Goal: Task Accomplishment & Management: Manage account settings

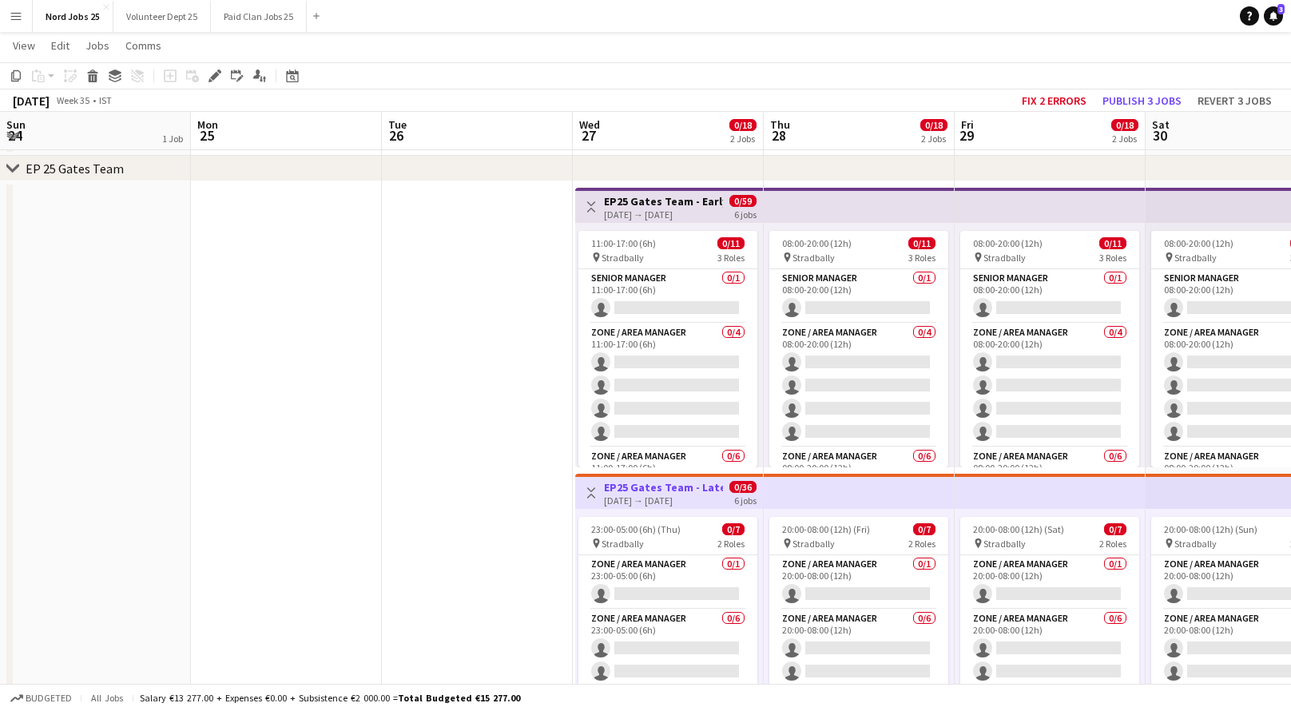
scroll to position [0, 330]
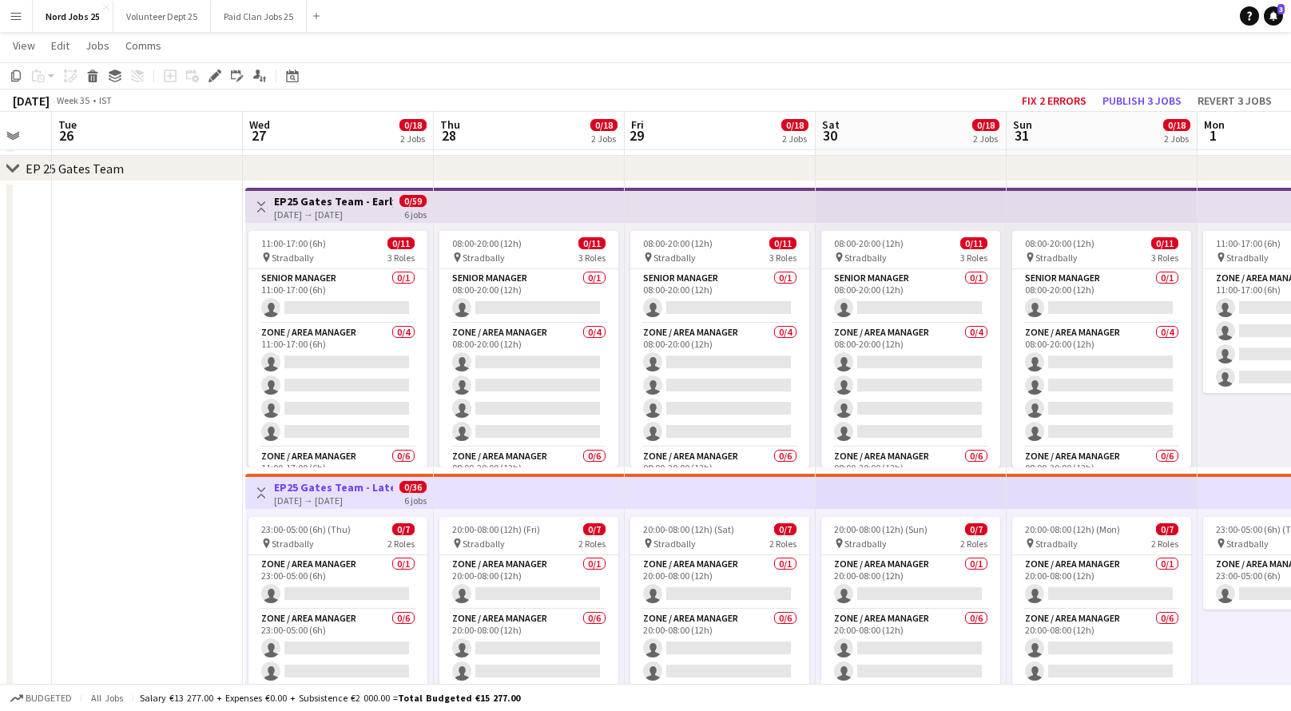
click at [18, 21] on app-icon "Menu" at bounding box center [16, 16] width 13 height 13
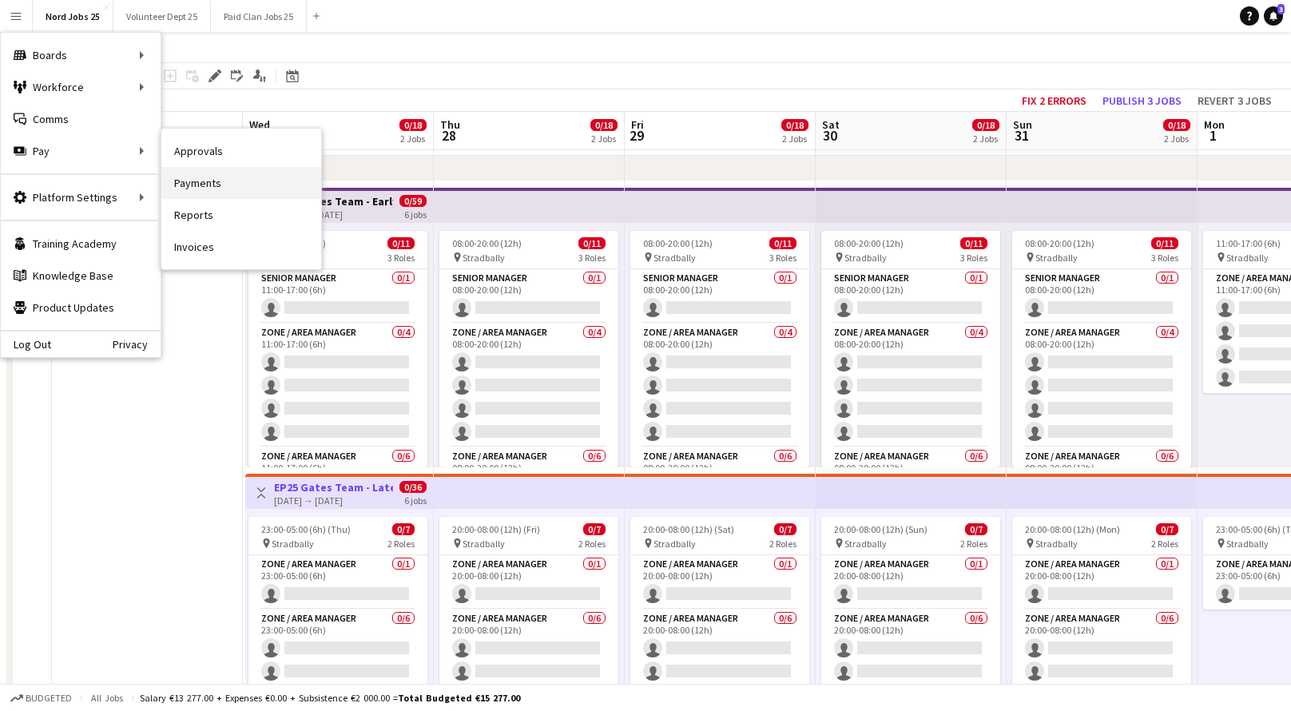
click at [220, 180] on link "Payments" at bounding box center [241, 183] width 160 height 32
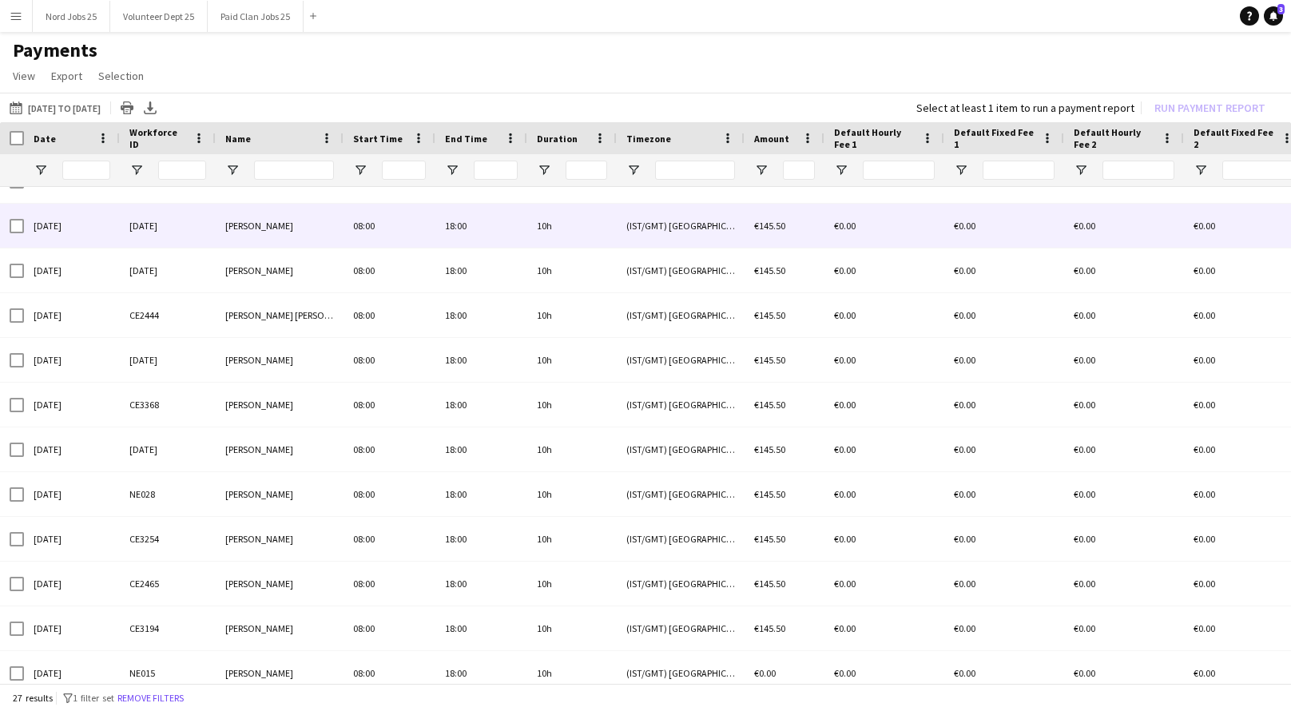
scroll to position [0, 260]
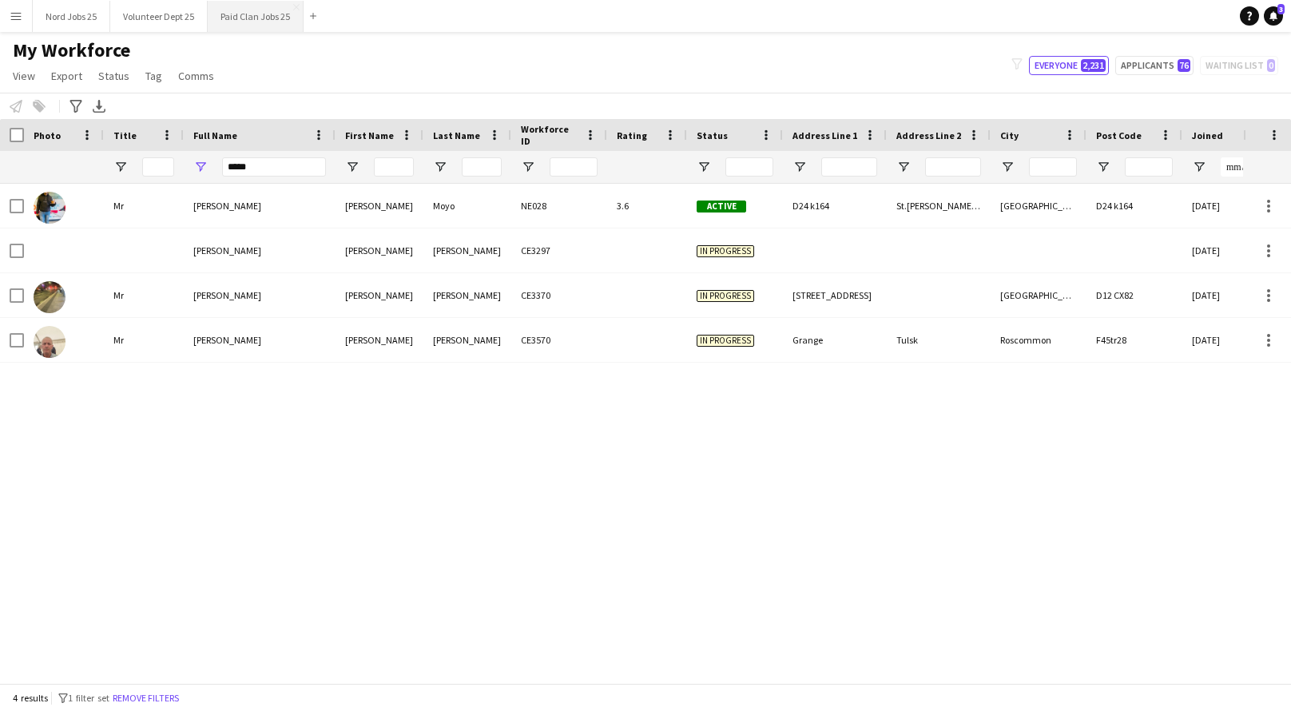
click at [252, 12] on button "Paid Clan Jobs 25 Close" at bounding box center [256, 16] width 96 height 31
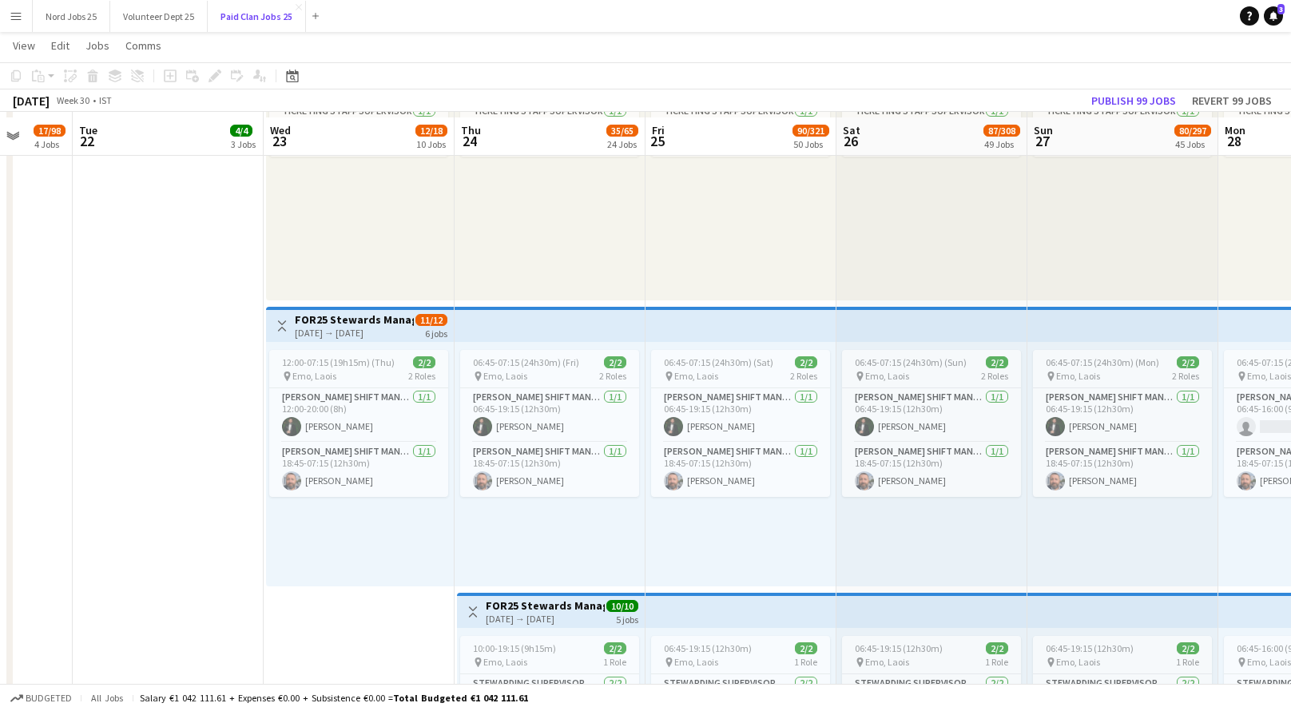
scroll to position [10043, 0]
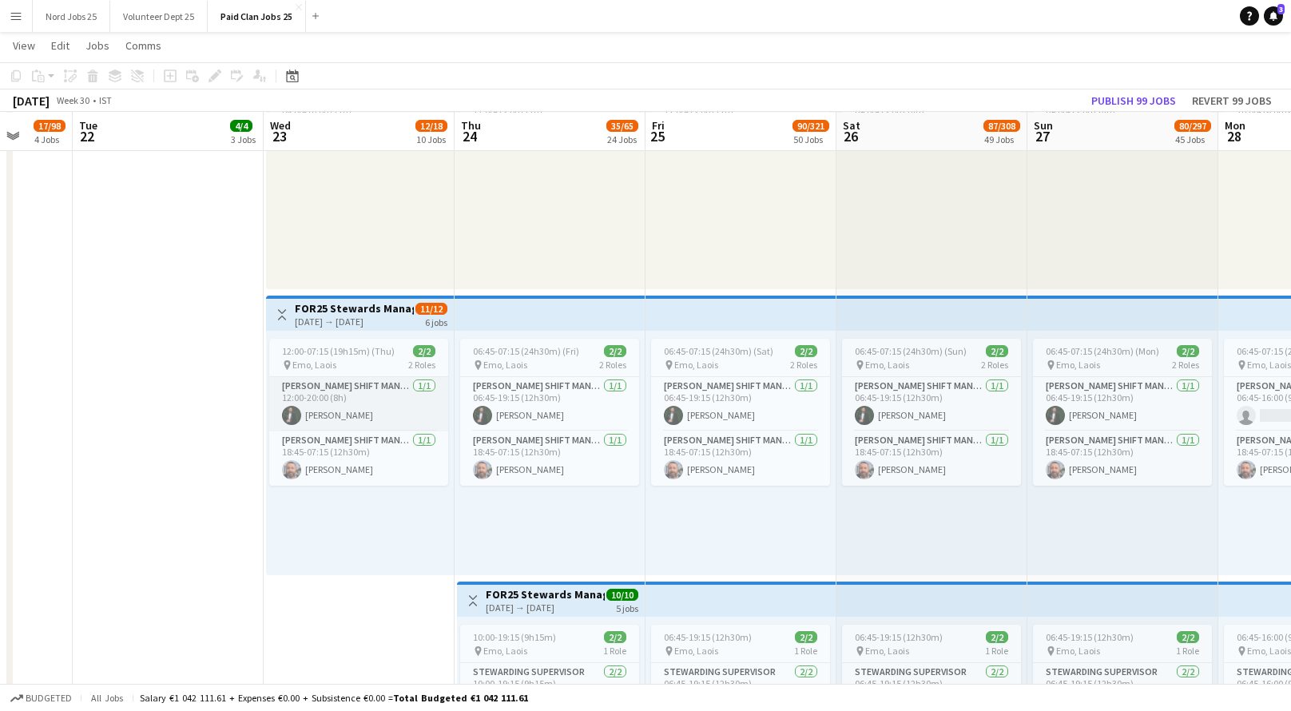
click at [383, 401] on app-card-role "Steward Shift Manager 1/1 12:00-20:00 (8h) Aws Vidal" at bounding box center [358, 404] width 179 height 54
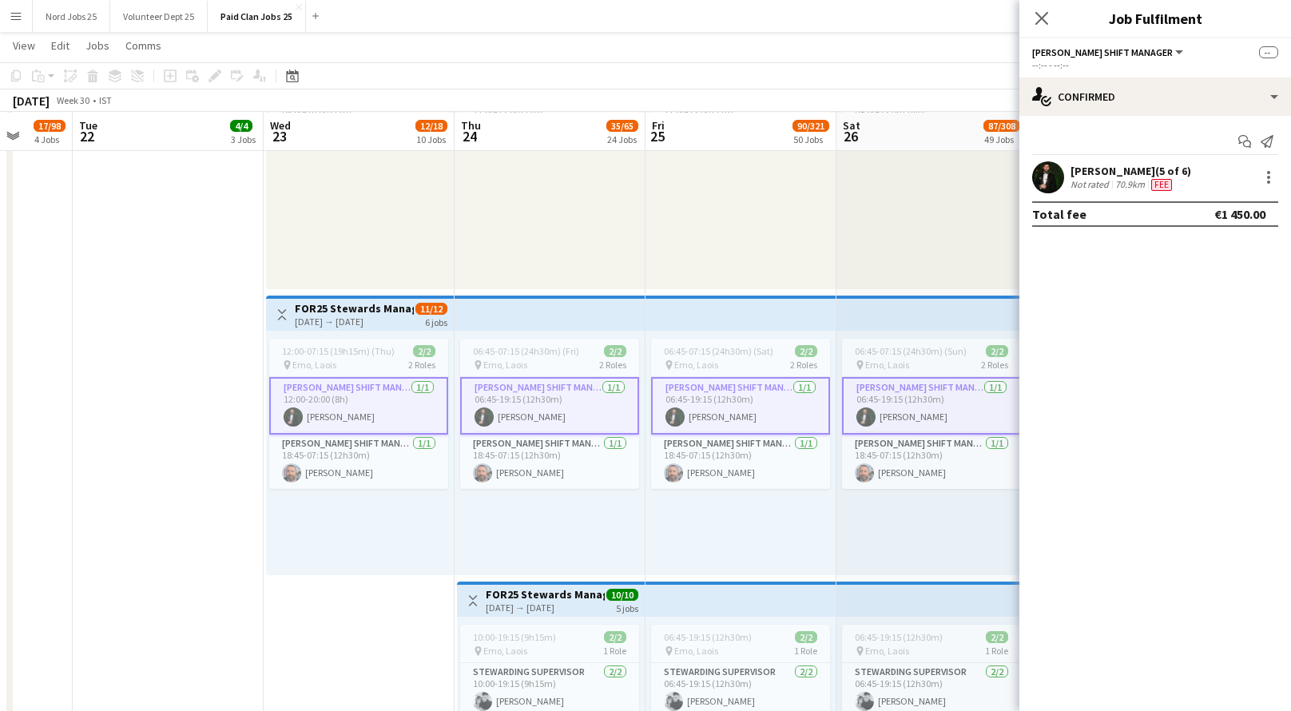
click at [383, 397] on app-card-role "Steward Shift Manager 1/1 12:00-20:00 (8h) Aws Vidal" at bounding box center [358, 406] width 179 height 58
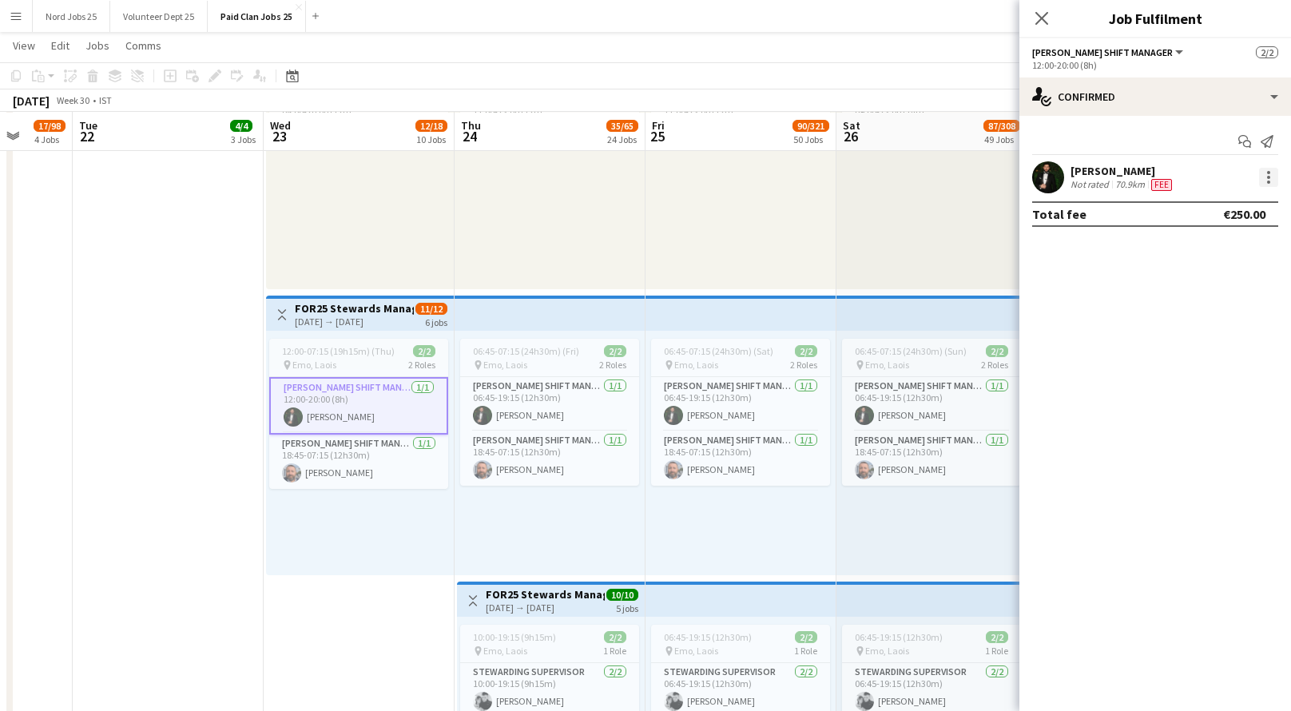
click at [1272, 175] on div at bounding box center [1268, 177] width 19 height 19
click at [1149, 97] on div at bounding box center [645, 355] width 1291 height 711
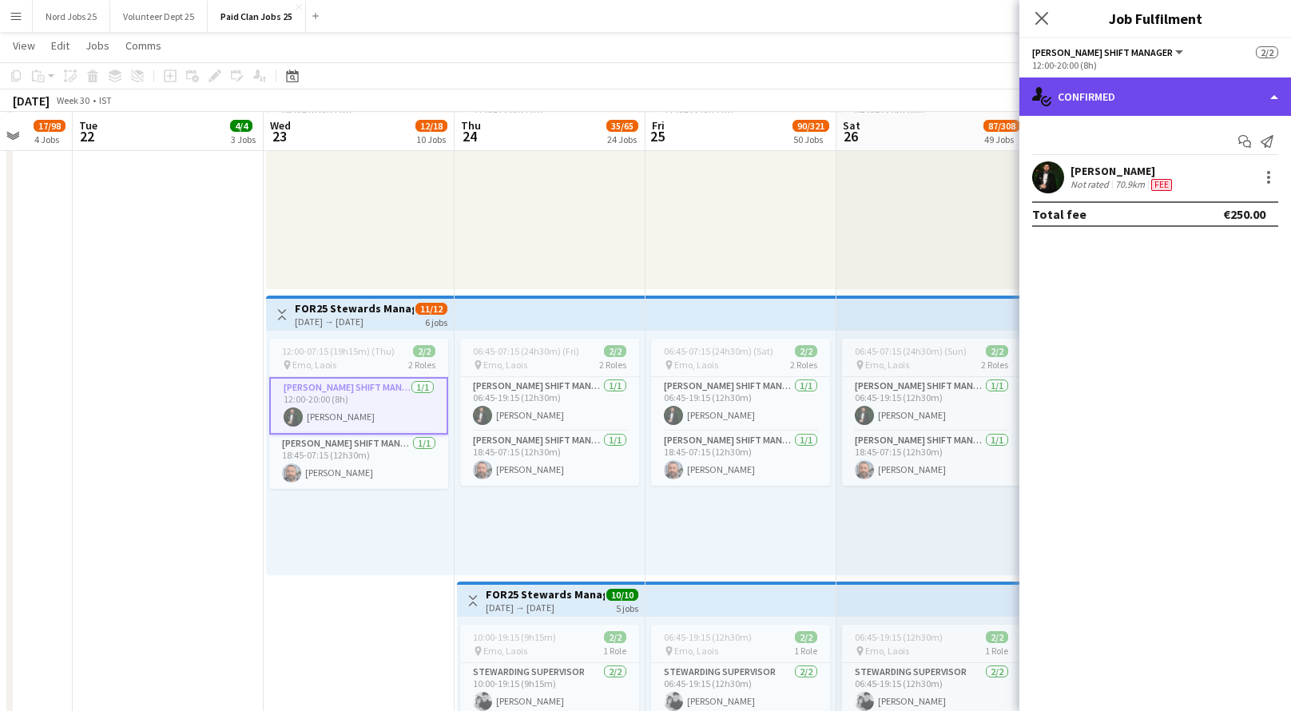
click at [1150, 104] on div "single-neutral-actions-check-2 Confirmed" at bounding box center [1155, 96] width 272 height 38
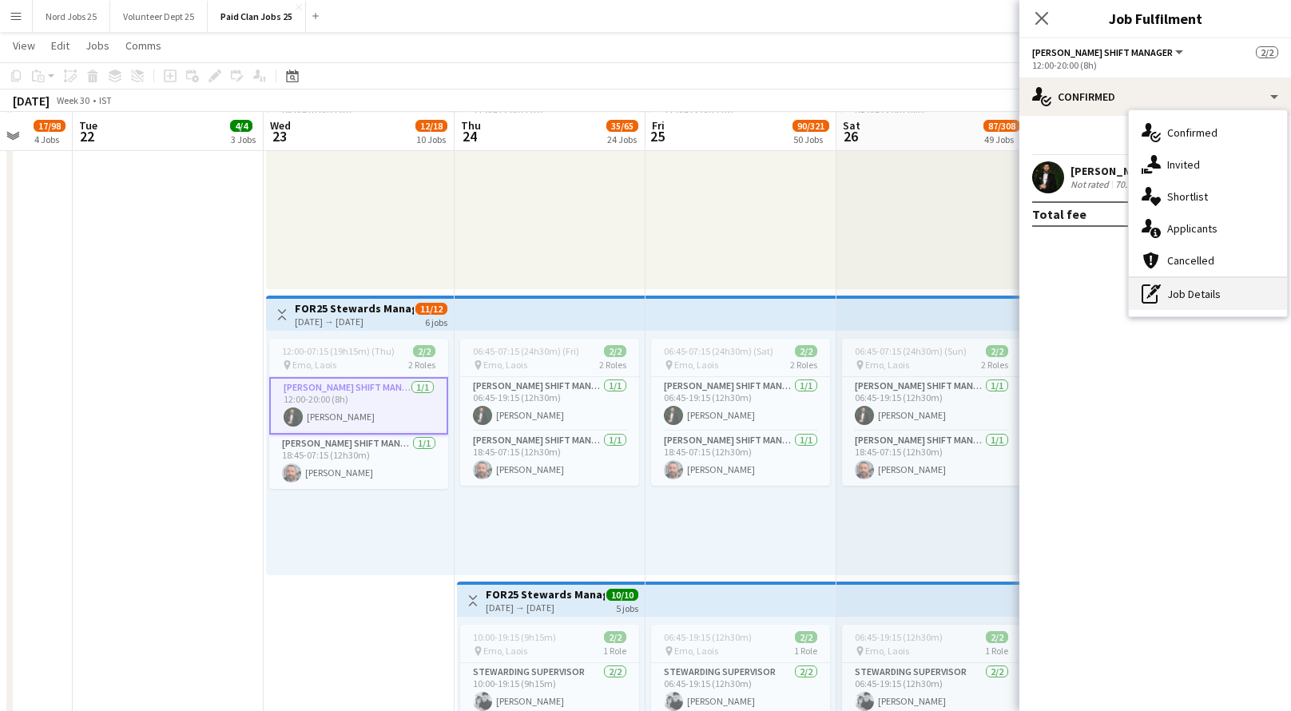
click at [1172, 288] on div "pen-write Job Details" at bounding box center [1208, 294] width 158 height 32
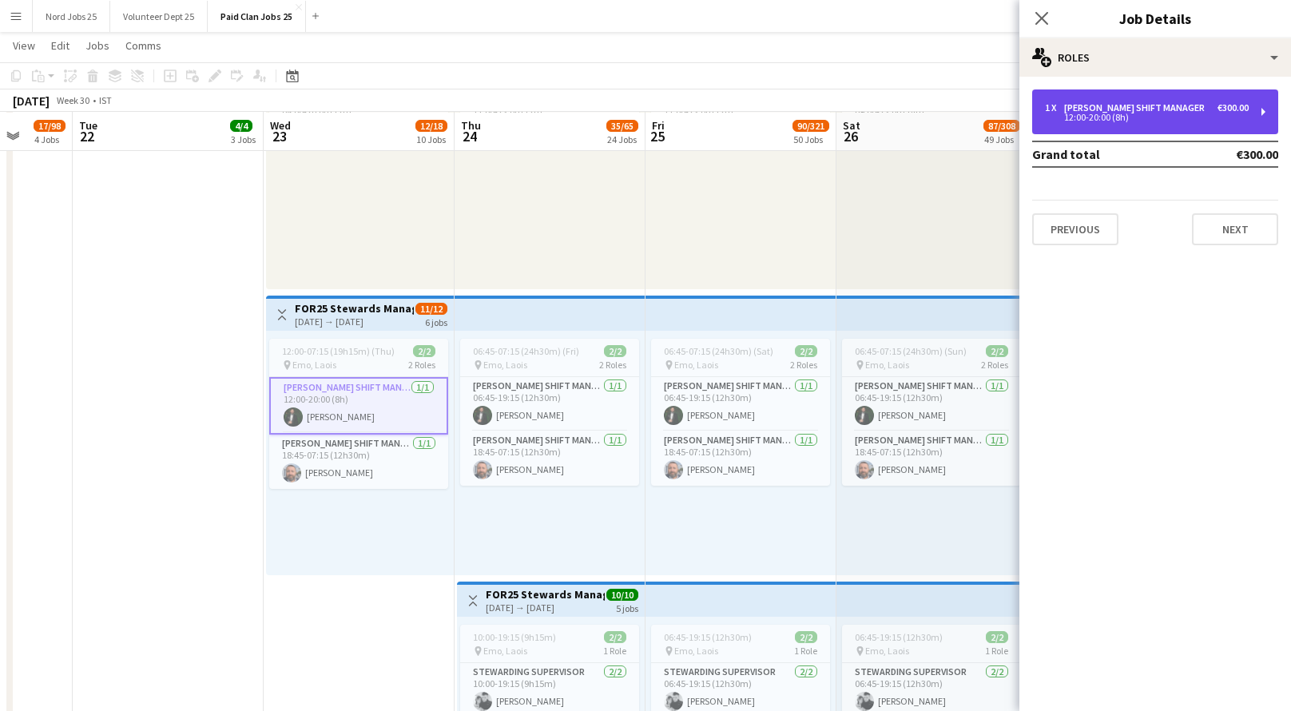
click at [1126, 123] on div "1 x Steward Shift Manager €300.00 12:00-20:00 (8h)" at bounding box center [1155, 111] width 246 height 45
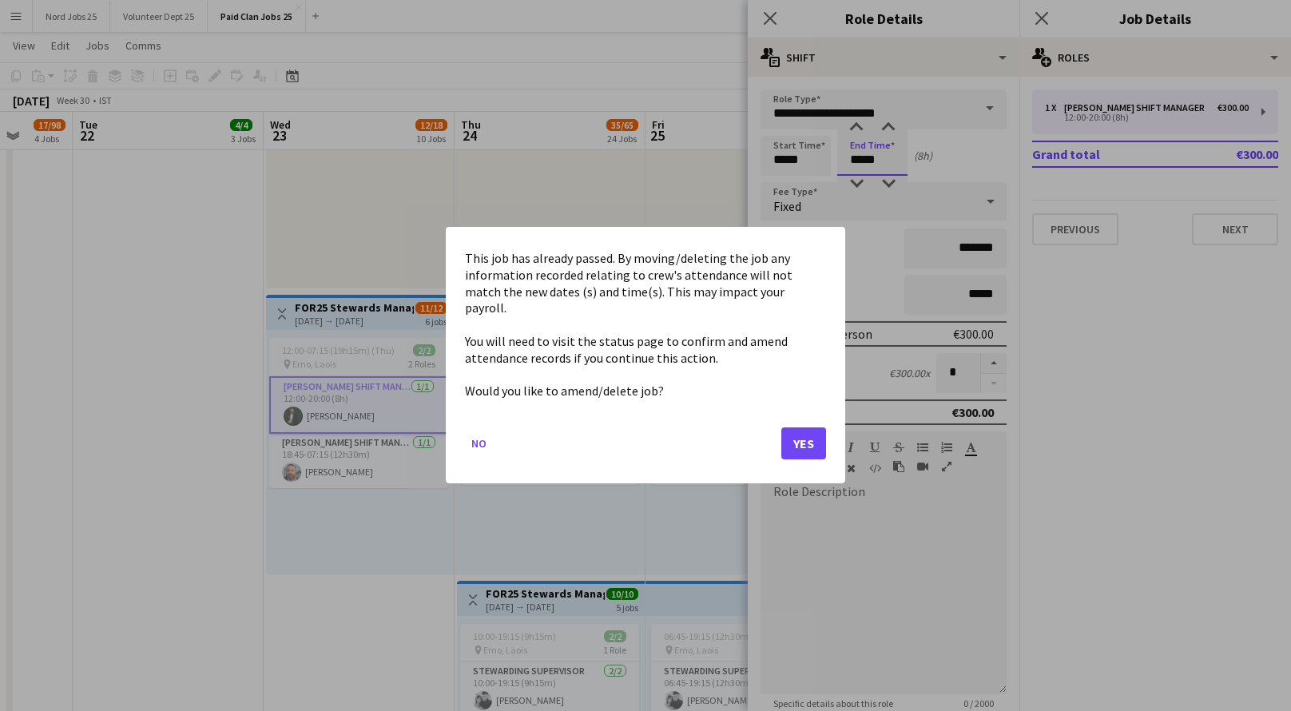
scroll to position [0, 0]
click at [868, 163] on div at bounding box center [645, 355] width 1291 height 711
click at [477, 441] on button "No" at bounding box center [479, 444] width 28 height 26
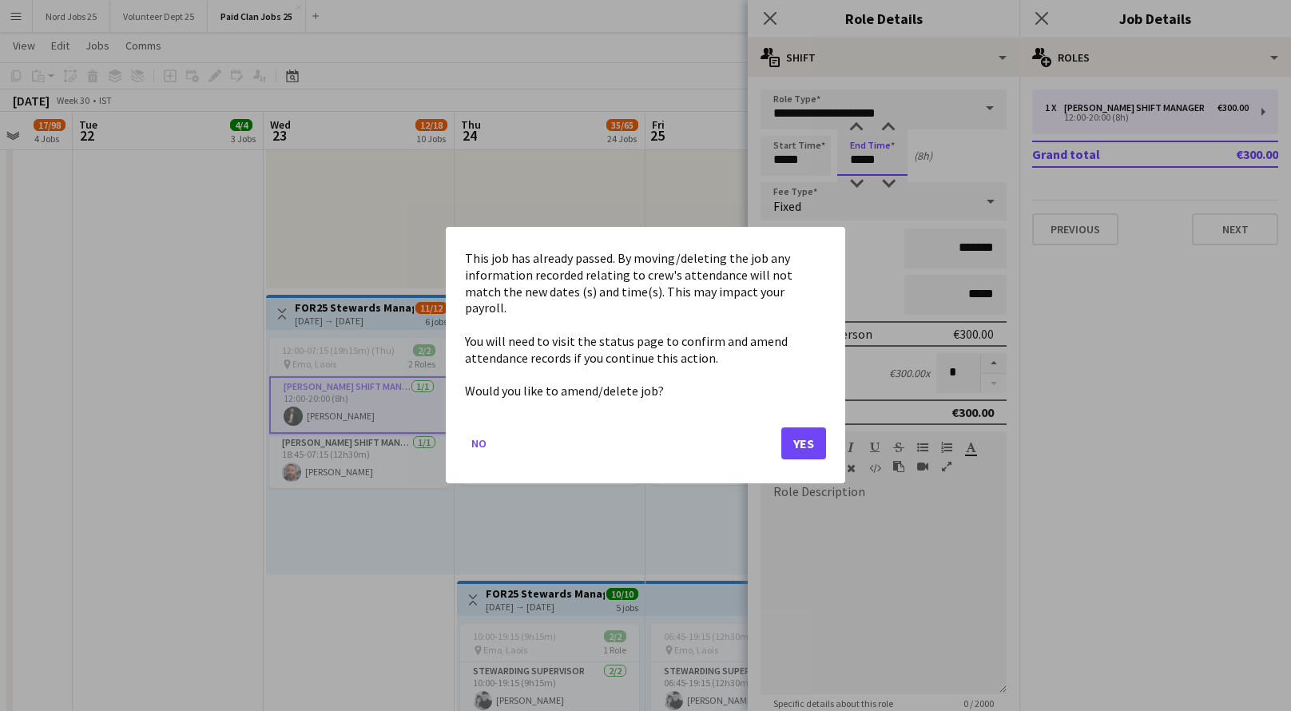
scroll to position [0, 0]
click at [479, 438] on button "No" at bounding box center [479, 444] width 28 height 26
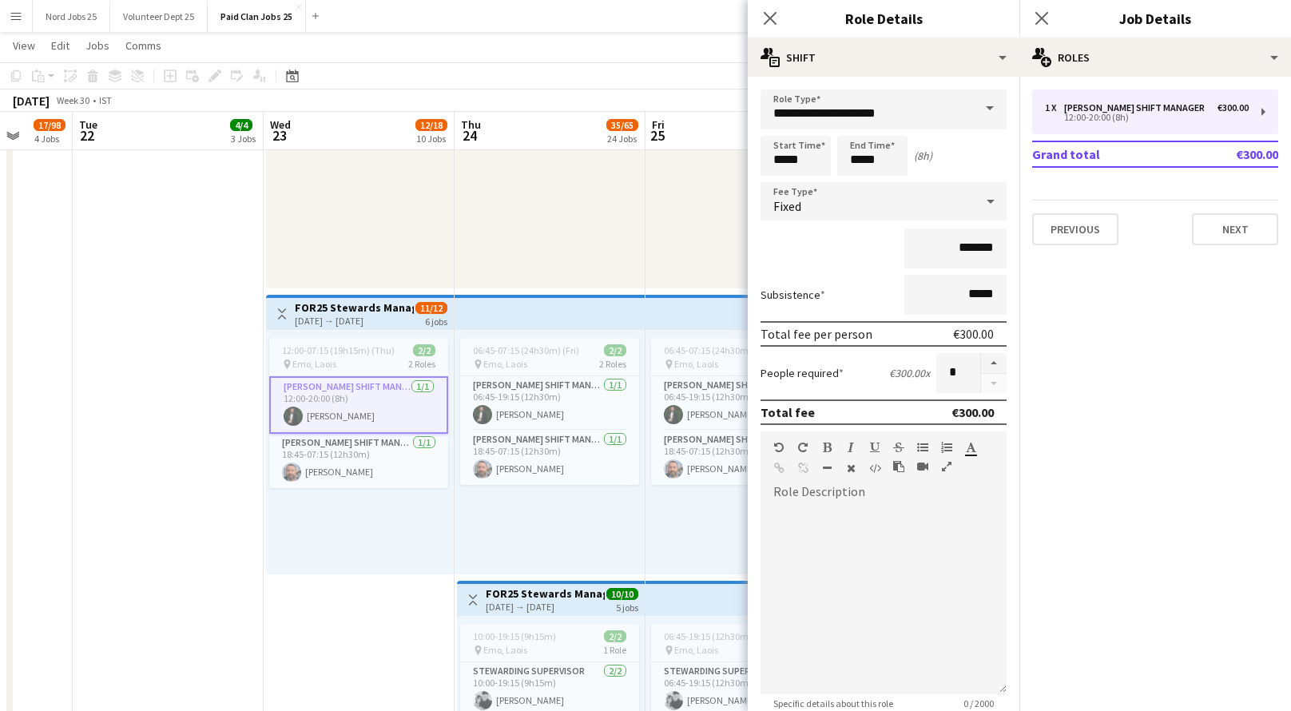
scroll to position [10043, 0]
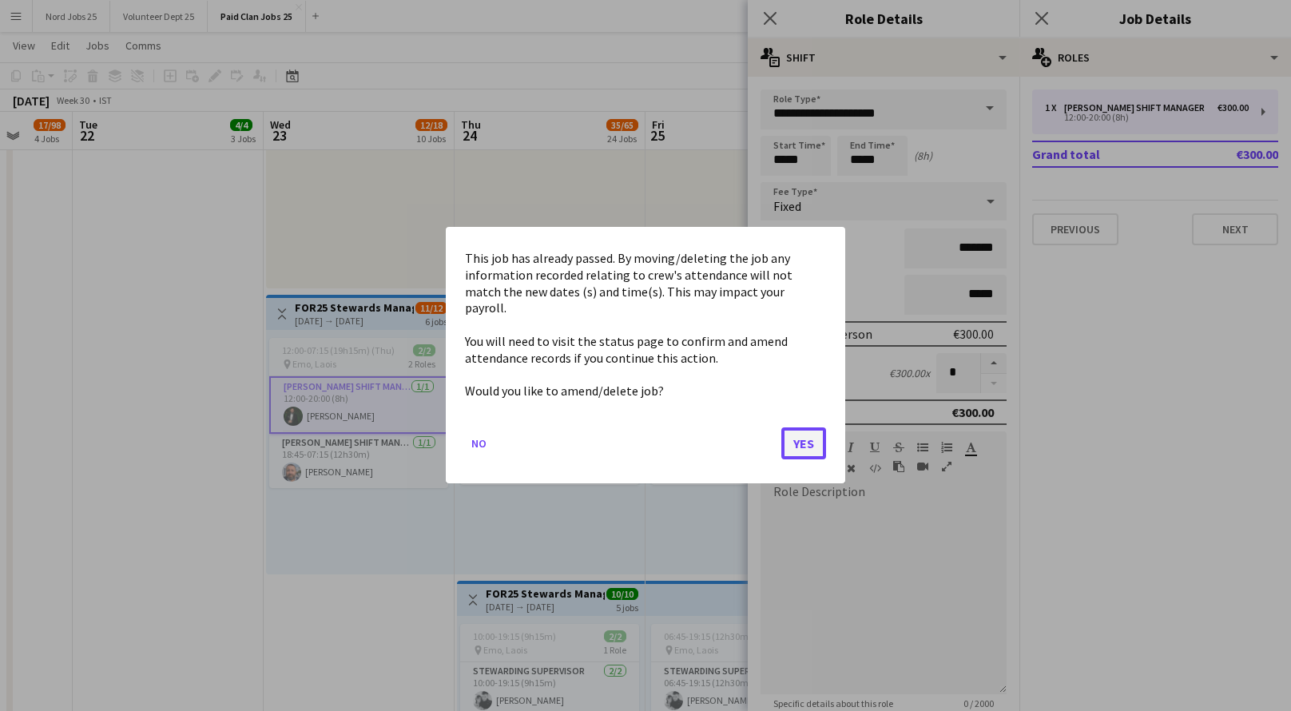
click at [806, 439] on button "Yes" at bounding box center [803, 444] width 45 height 32
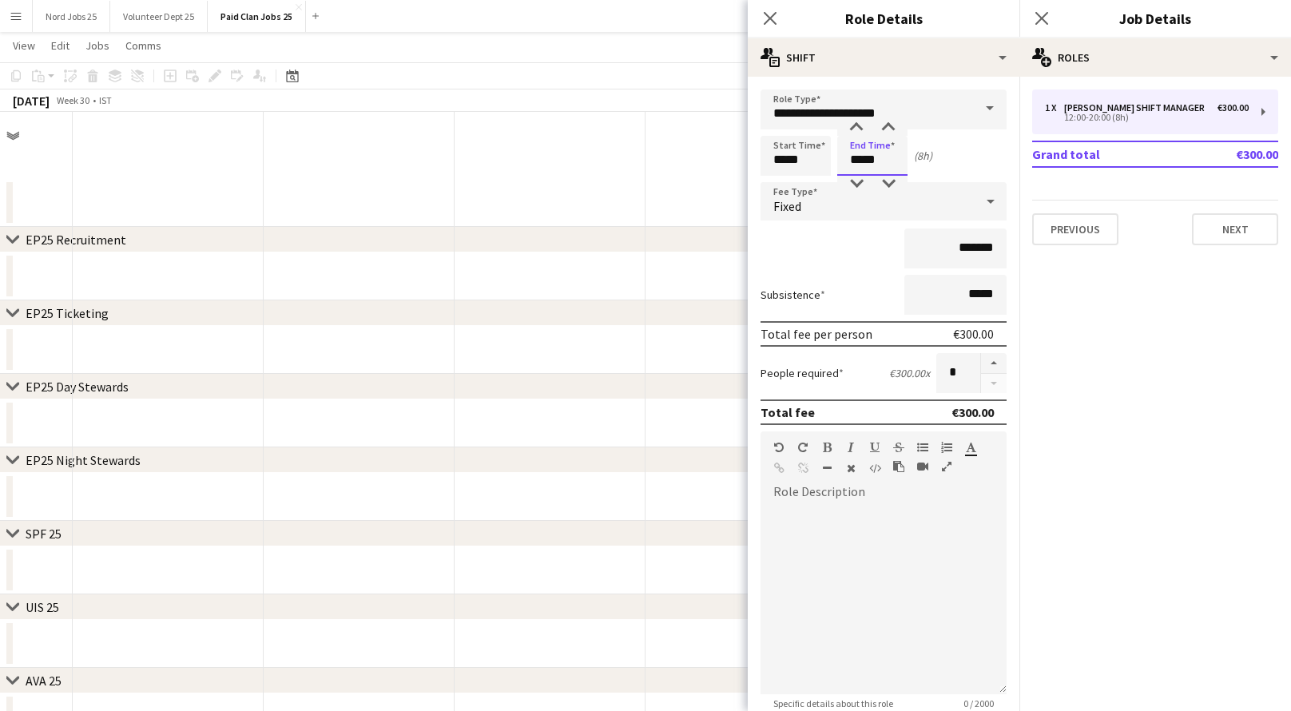
scroll to position [10043, 0]
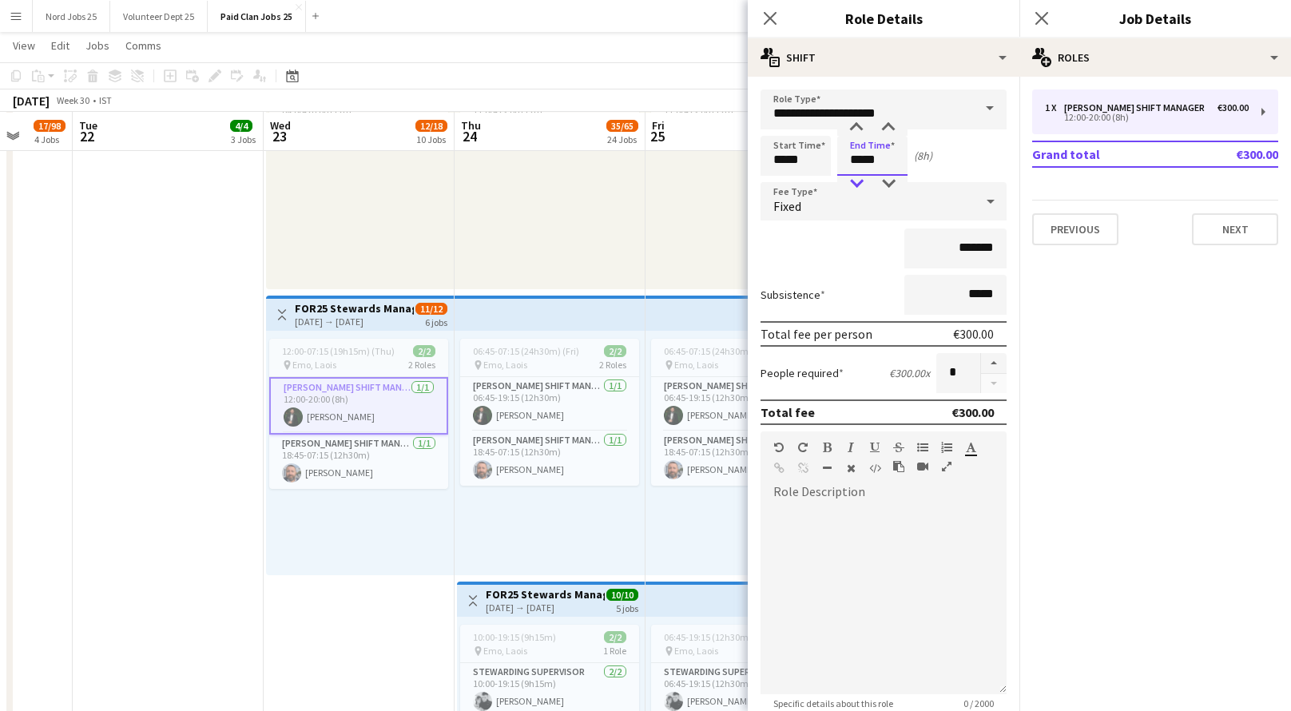
click at [860, 184] on div at bounding box center [856, 184] width 32 height 16
type input "*****"
click at [948, 153] on div "Start Time ***** End Time ***** (6h)" at bounding box center [884, 156] width 246 height 40
click at [771, 18] on icon at bounding box center [769, 17] width 15 height 15
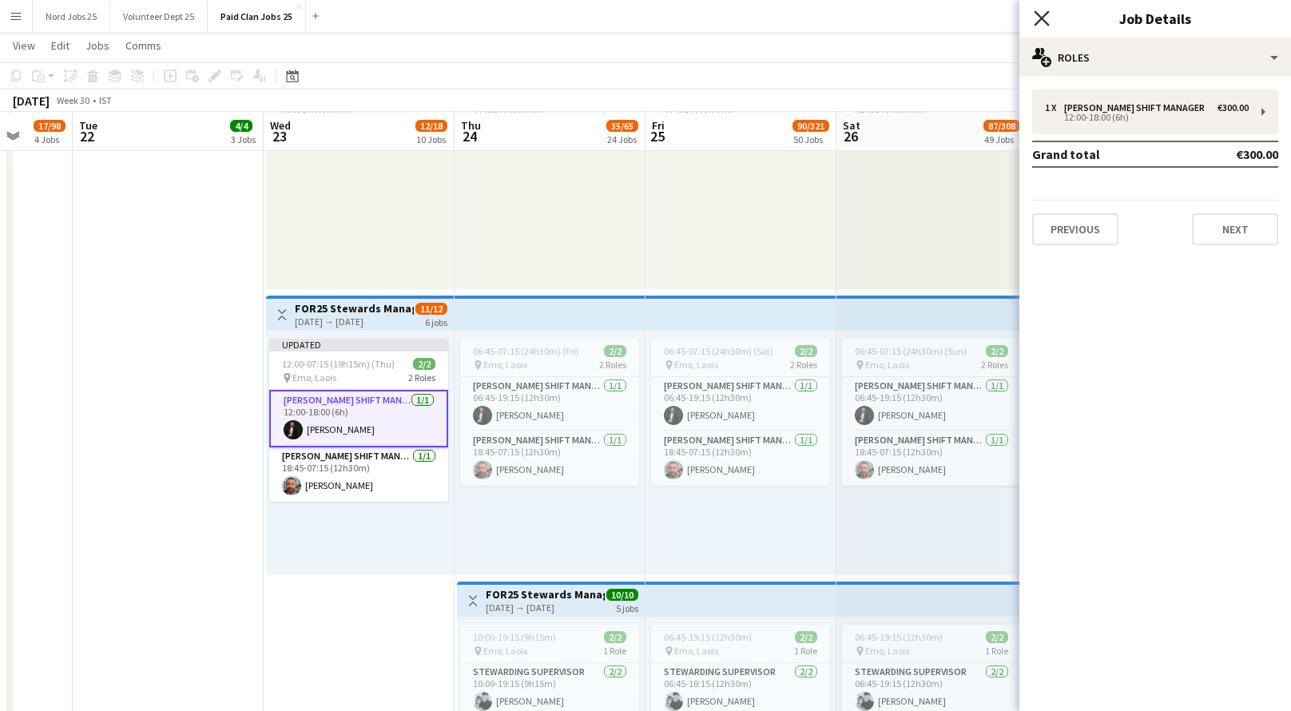
click at [1036, 23] on icon at bounding box center [1041, 17] width 15 height 15
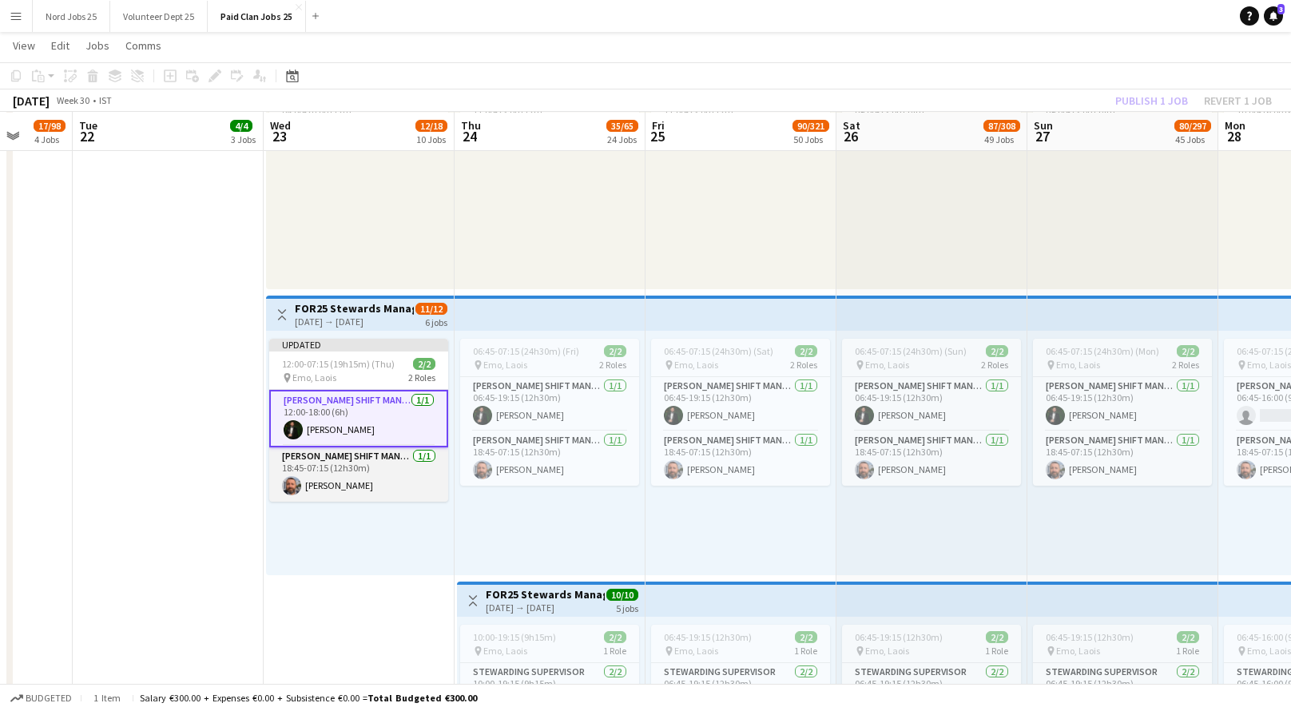
click at [375, 483] on app-card-role "Steward Shift Manager 1/1 18:45-07:15 (12h30m) David Rock" at bounding box center [358, 474] width 179 height 54
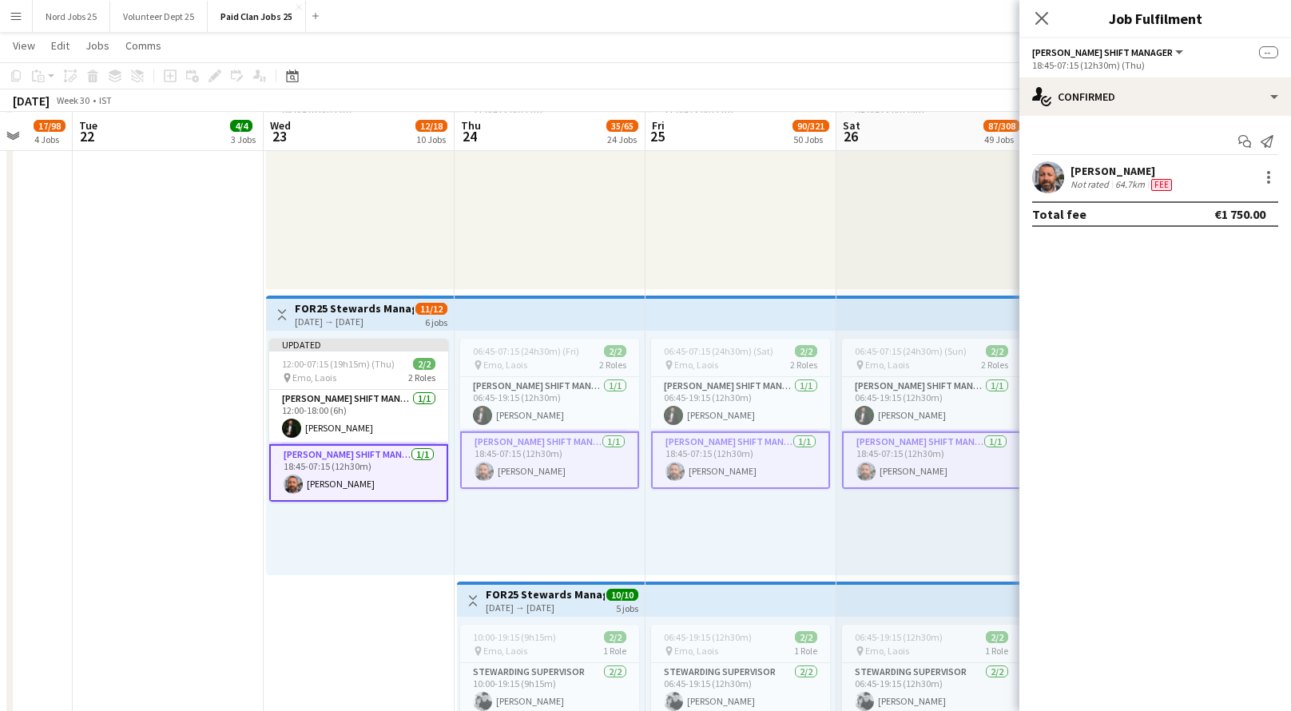
click at [395, 479] on app-card-role "Steward Shift Manager 1/1 18:45-07:15 (12h30m) David Rock" at bounding box center [358, 473] width 179 height 58
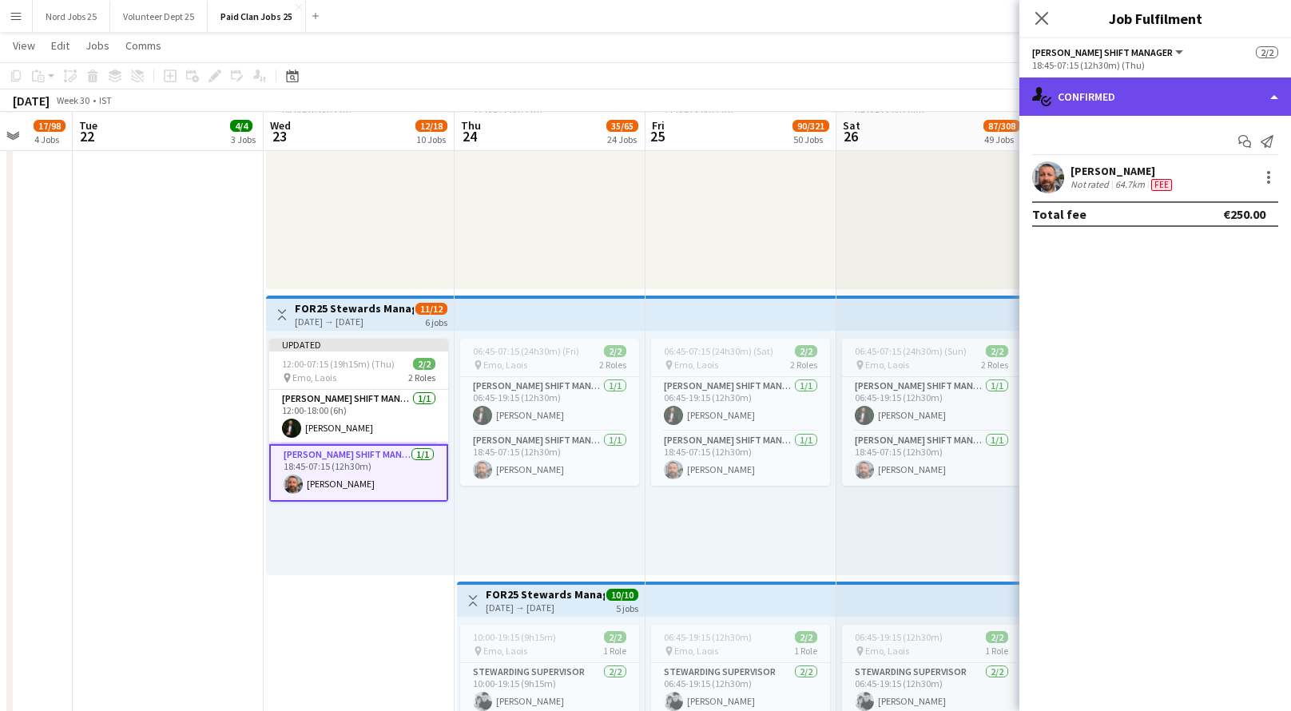
click at [1137, 101] on div "single-neutral-actions-check-2 Confirmed" at bounding box center [1155, 96] width 272 height 38
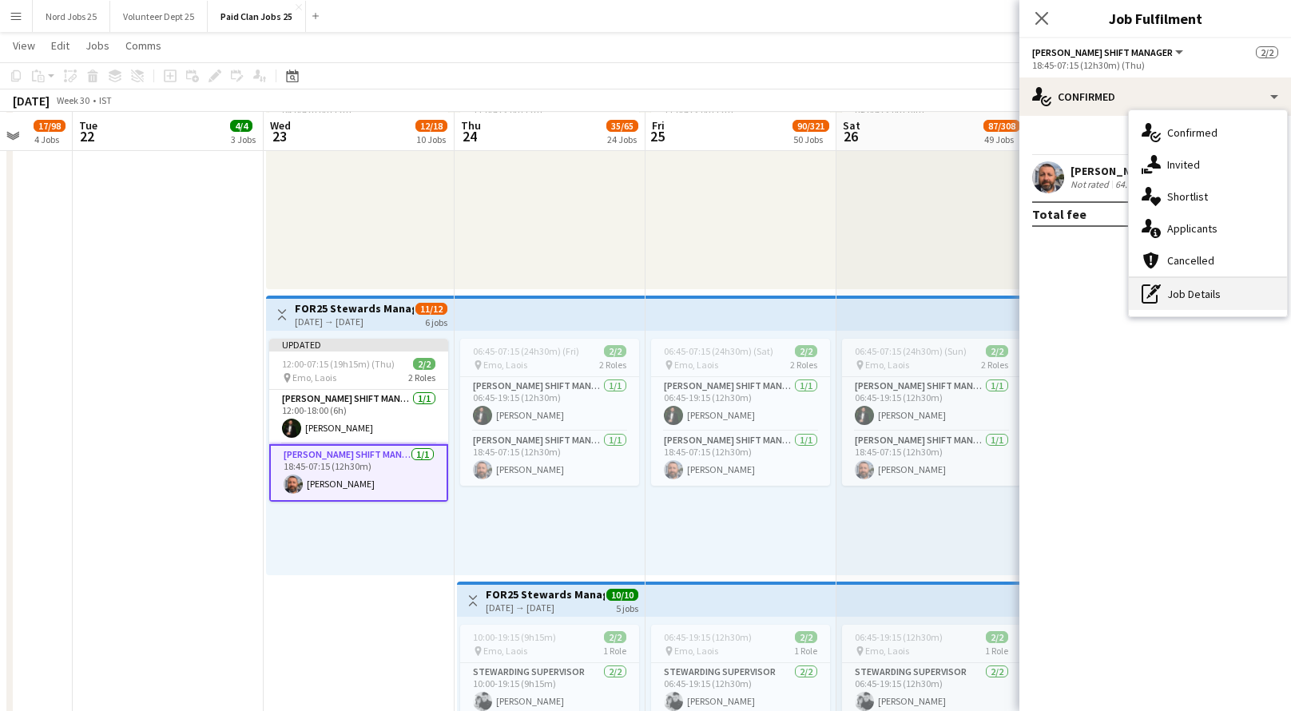
click at [1173, 290] on div "pen-write Job Details" at bounding box center [1208, 294] width 158 height 32
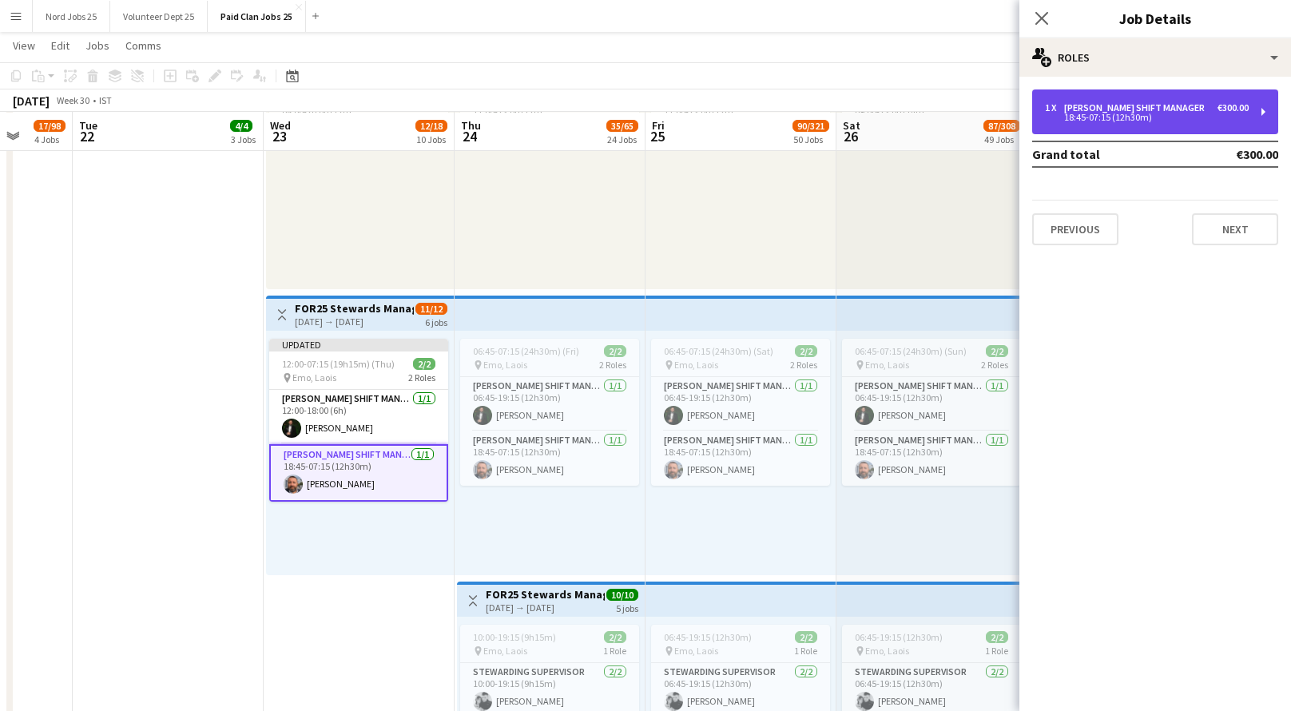
click at [1150, 105] on div "Steward Shift Manager" at bounding box center [1137, 107] width 147 height 11
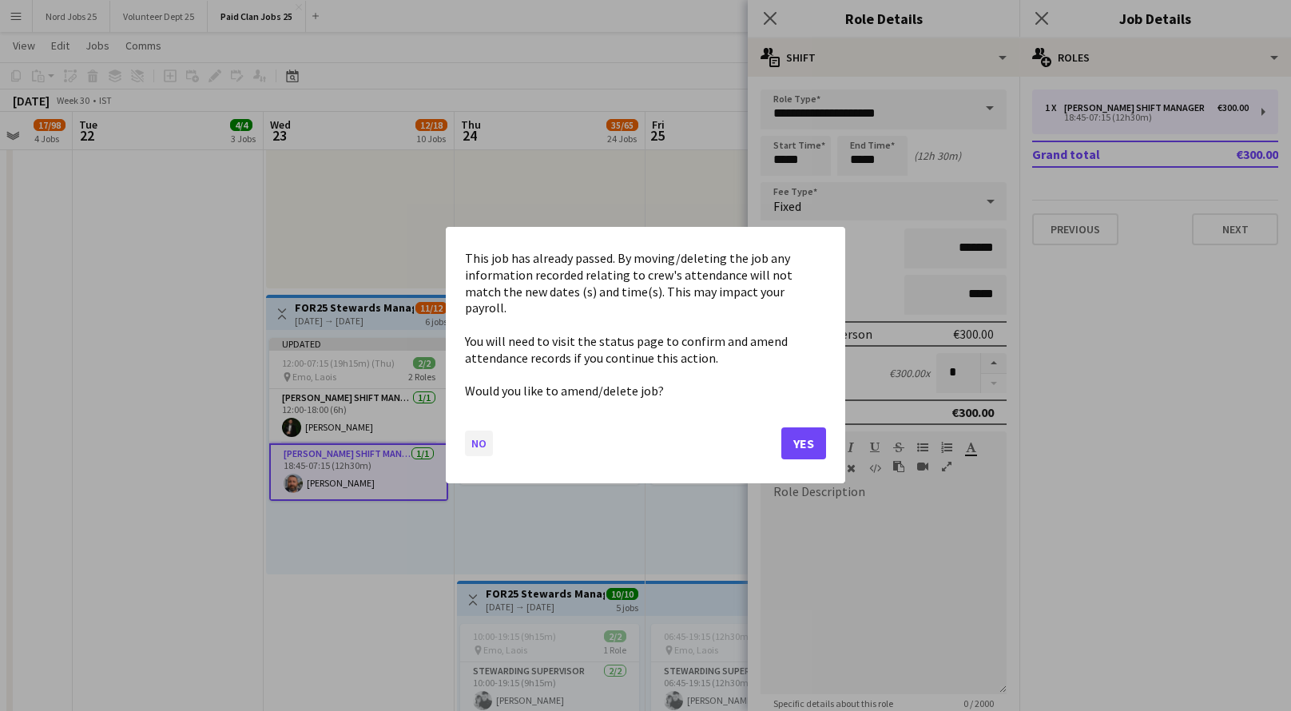
click at [475, 437] on button "No" at bounding box center [479, 444] width 28 height 26
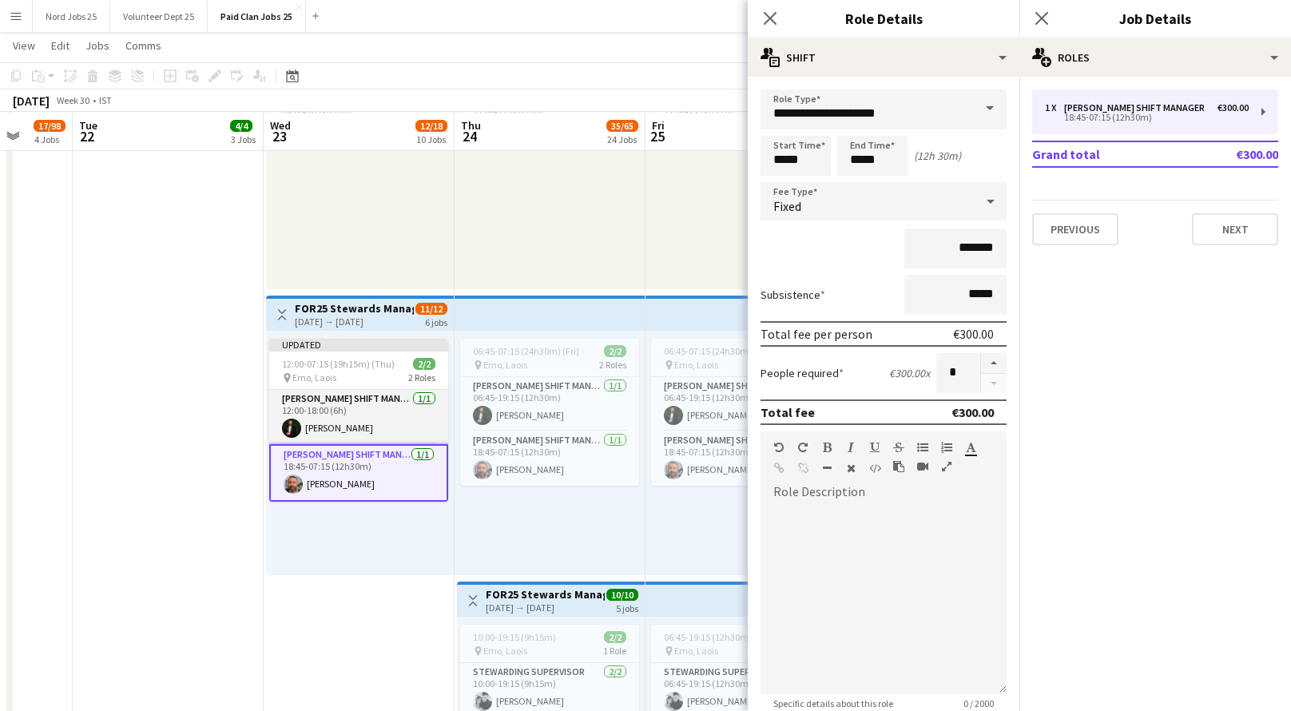
click at [370, 427] on app-card-role "Steward Shift Manager 1/1 12:00-18:00 (6h) Aws Vidal" at bounding box center [358, 417] width 179 height 54
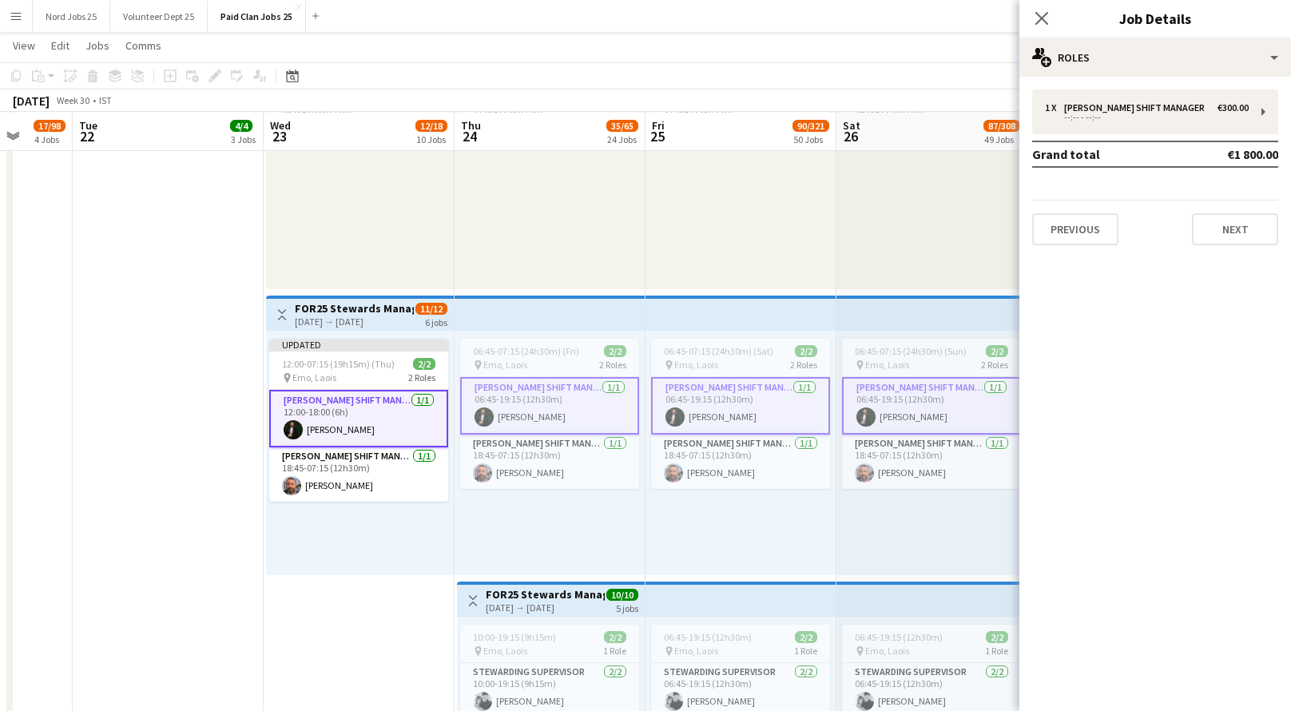
click at [380, 424] on app-card-role "Steward Shift Manager 1/1 12:00-18:00 (6h) Aws Vidal" at bounding box center [358, 419] width 179 height 58
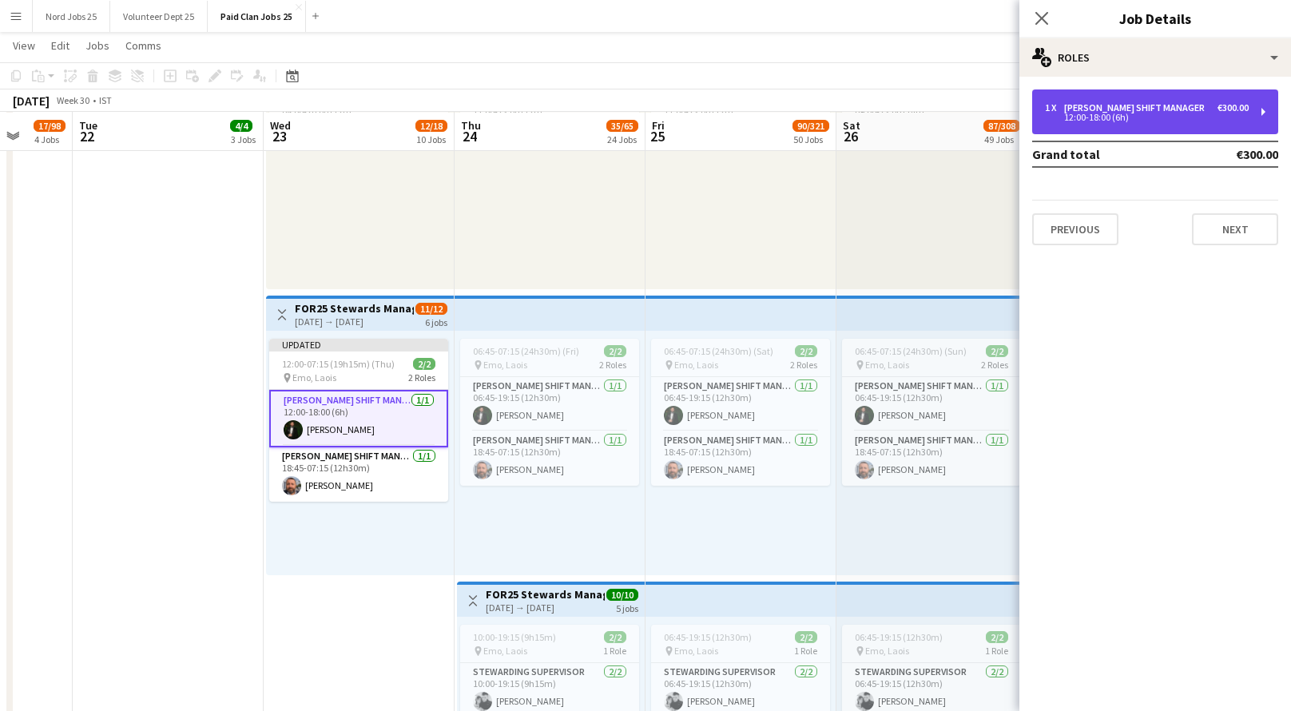
click at [1114, 133] on div "1 x Steward Shift Manager €300.00 12:00-18:00 (6h)" at bounding box center [1155, 111] width 246 height 45
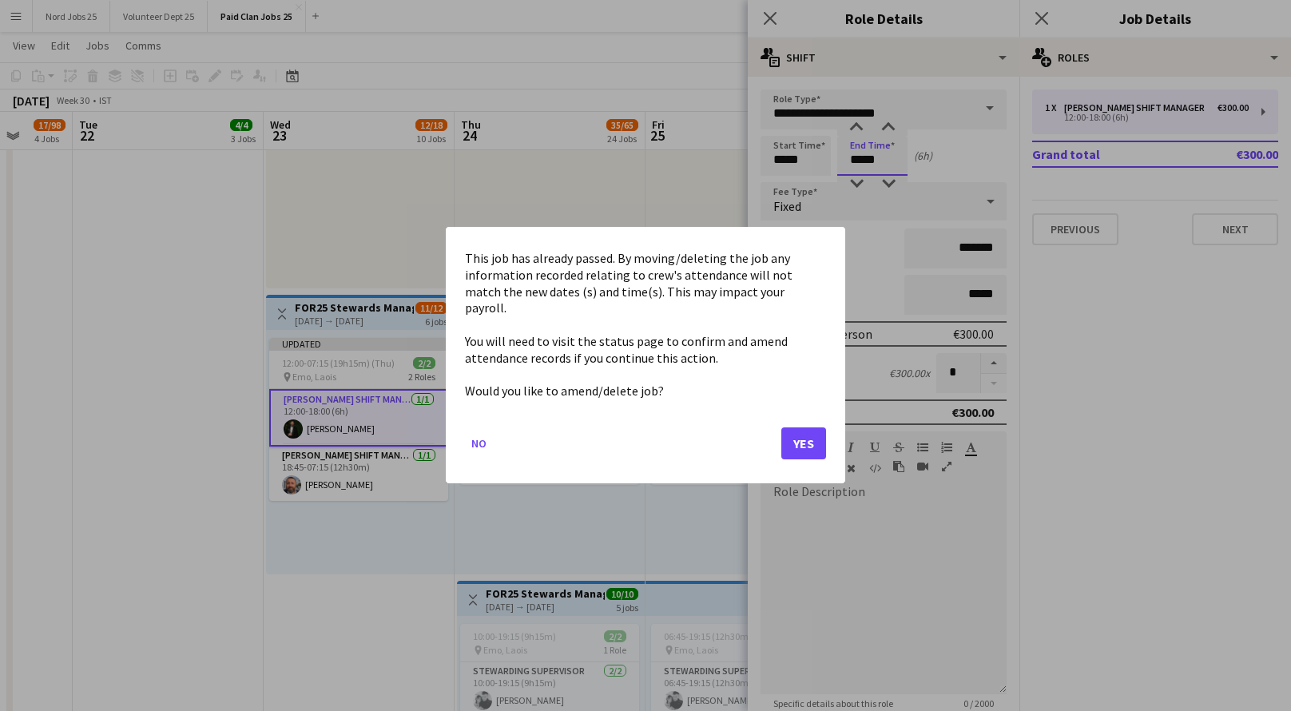
click at [809, 428] on button "Yes" at bounding box center [803, 444] width 45 height 32
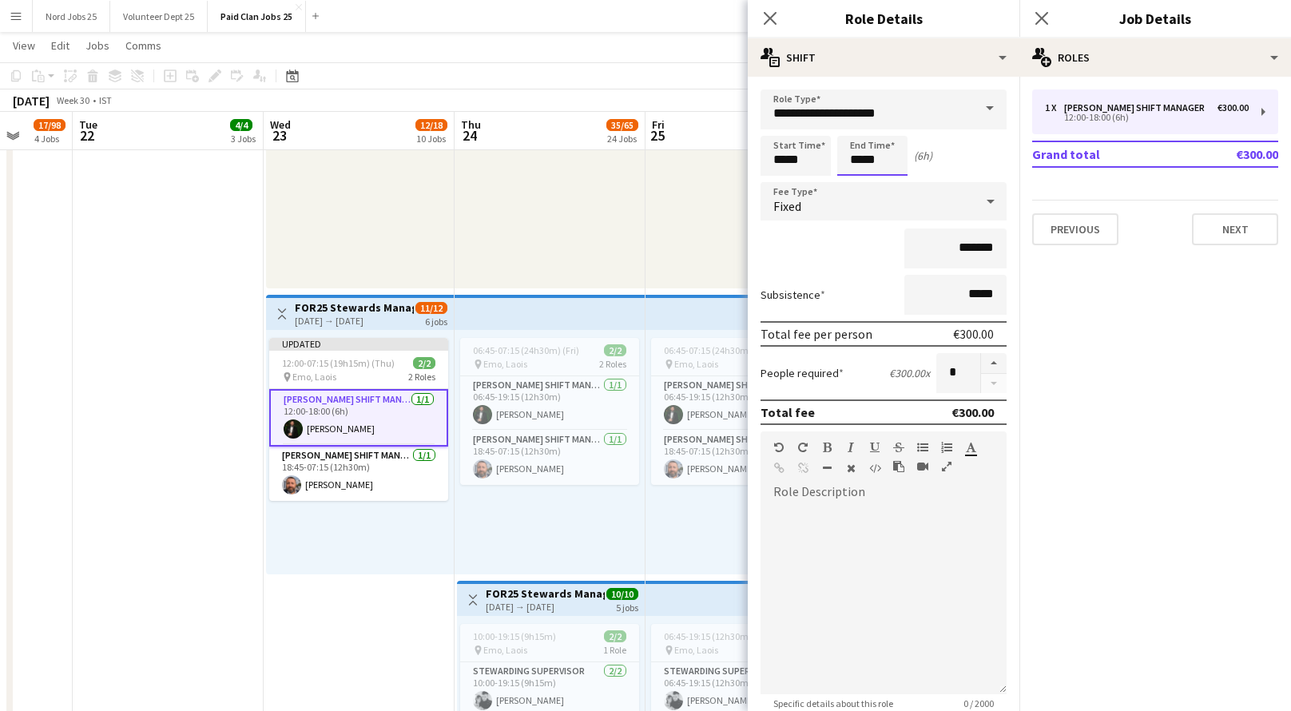
scroll to position [10043, 0]
click at [857, 130] on div at bounding box center [856, 128] width 32 height 16
type input "*****"
click at [1042, 305] on mat-expansion-panel "pencil3 General details 1 x Steward Shift Manager €300.00 12:00-18:00 (6h) Gran…" at bounding box center [1155, 394] width 272 height 634
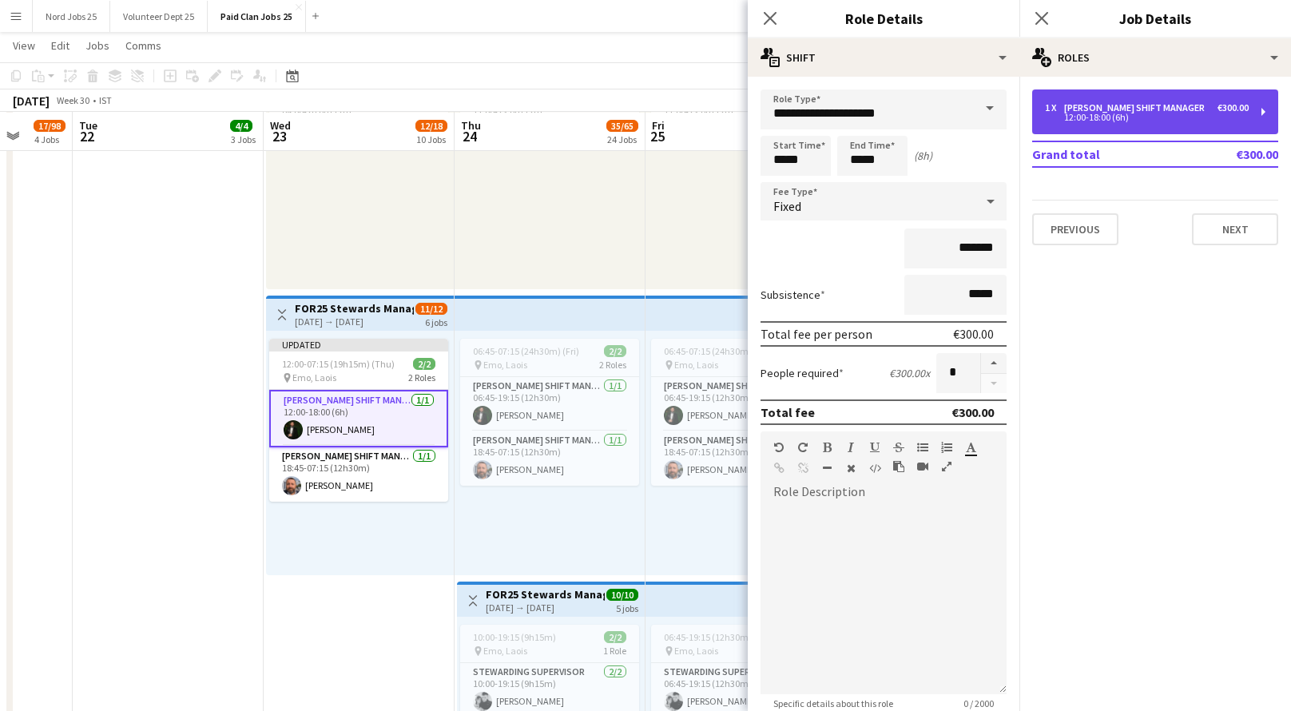
click at [1125, 126] on div "1 x Steward Shift Manager €300.00 12:00-18:00 (6h)" at bounding box center [1155, 111] width 246 height 45
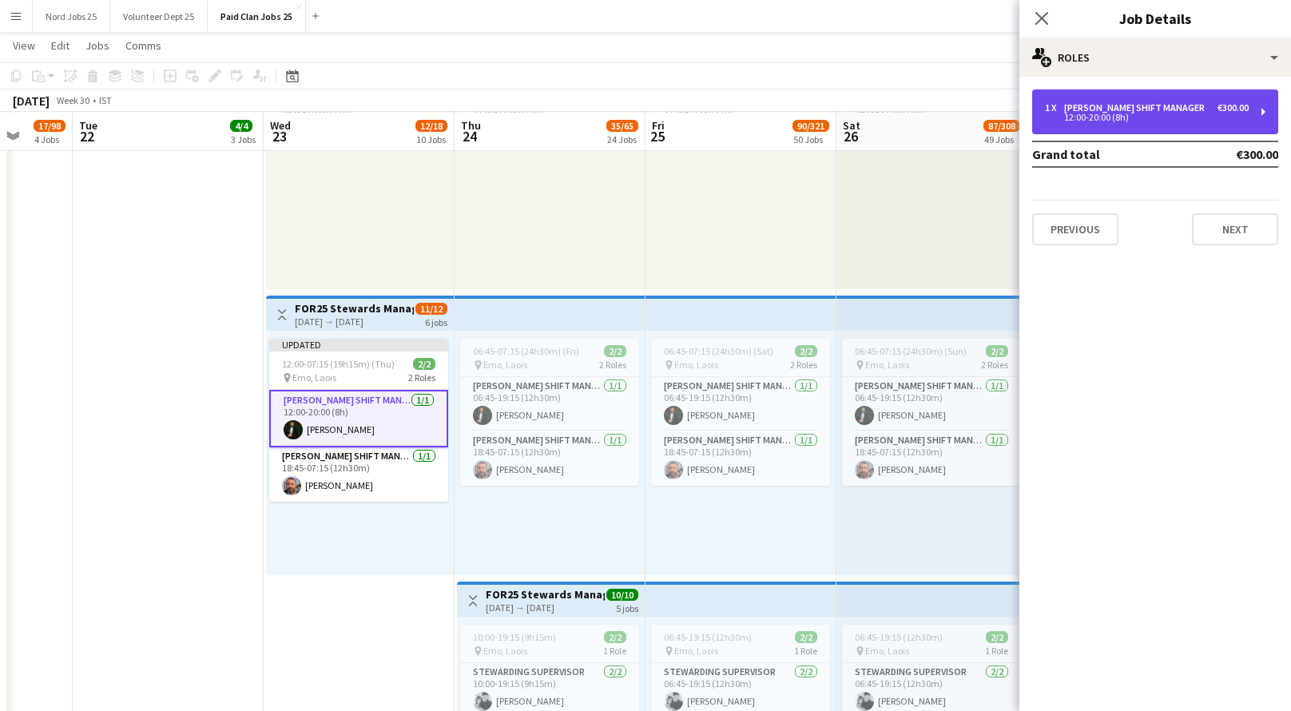
click at [1125, 126] on div "1 x Steward Shift Manager €300.00 12:00-20:00 (8h)" at bounding box center [1155, 111] width 246 height 45
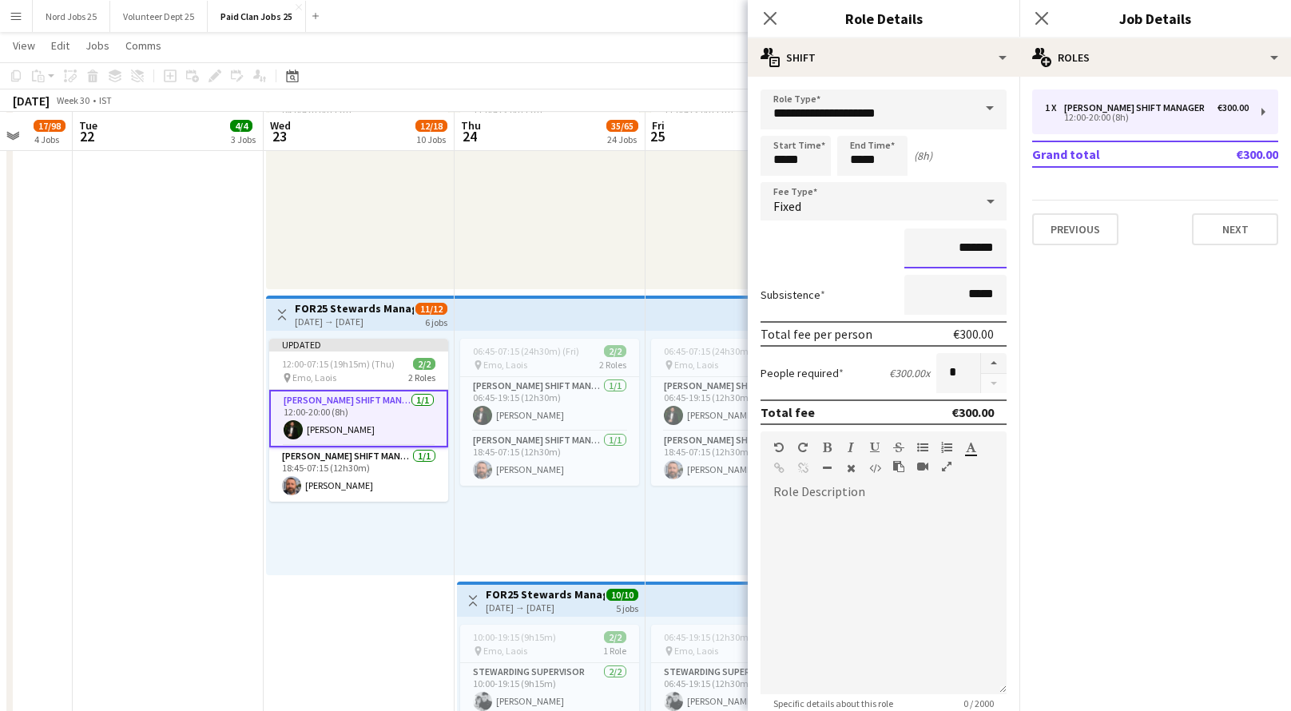
click at [961, 235] on input "*******" at bounding box center [955, 248] width 102 height 40
click at [396, 463] on app-card-role "Steward Shift Manager 1/1 18:45-07:15 (12h30m) David Rock" at bounding box center [358, 474] width 179 height 54
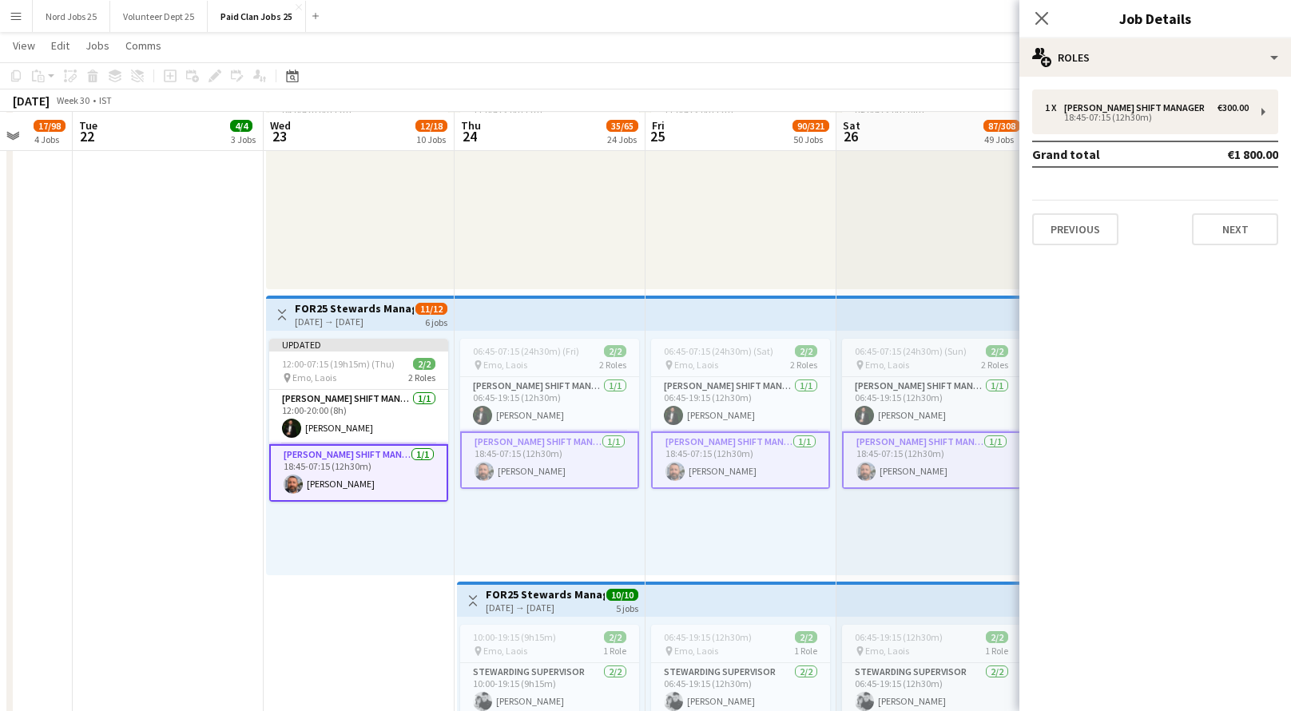
click at [395, 464] on app-card-role "Steward Shift Manager 1/1 18:45-07:15 (12h30m) David Rock" at bounding box center [358, 473] width 179 height 58
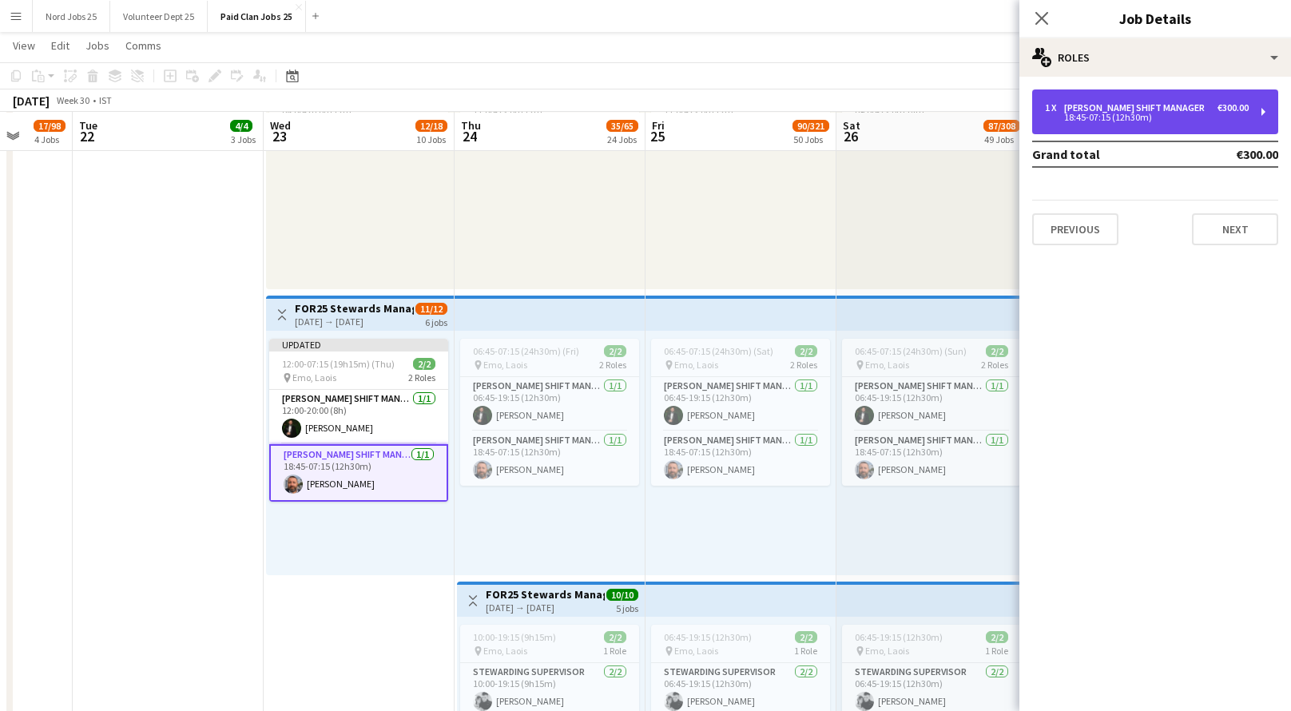
click at [1053, 106] on div "1 x" at bounding box center [1054, 107] width 19 height 11
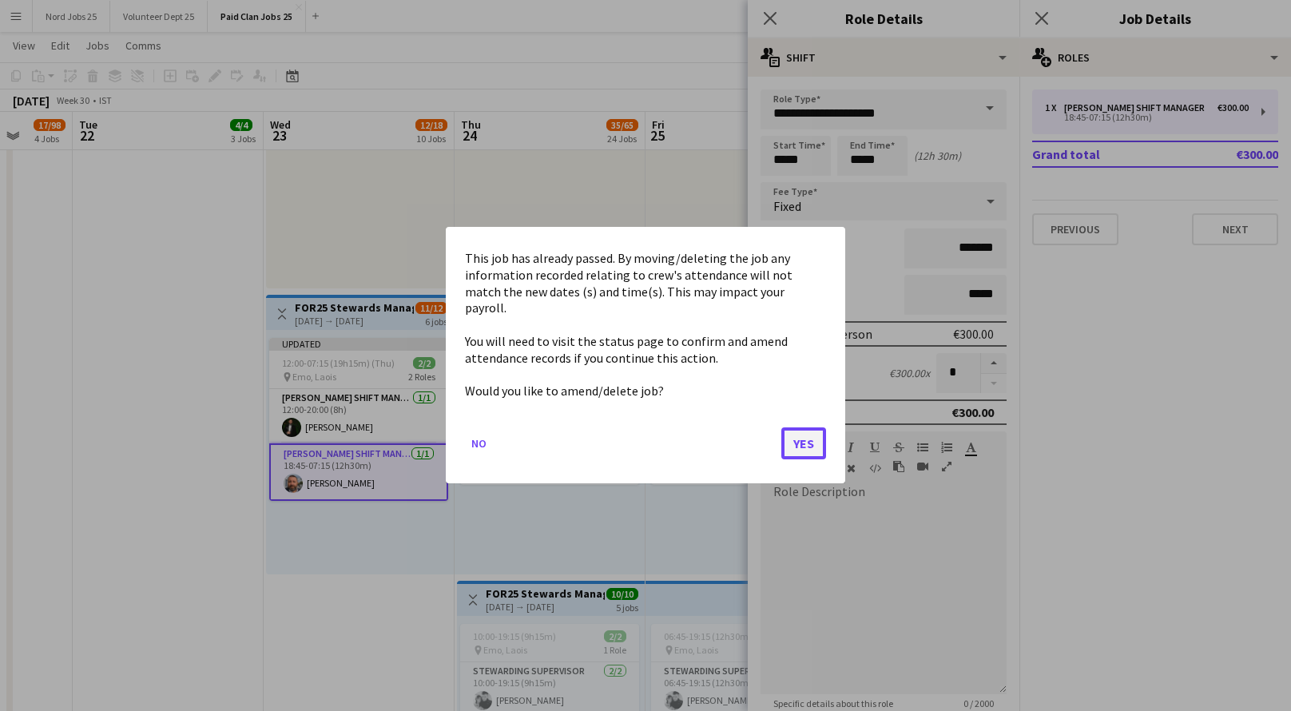
click at [806, 439] on button "Yes" at bounding box center [803, 444] width 45 height 32
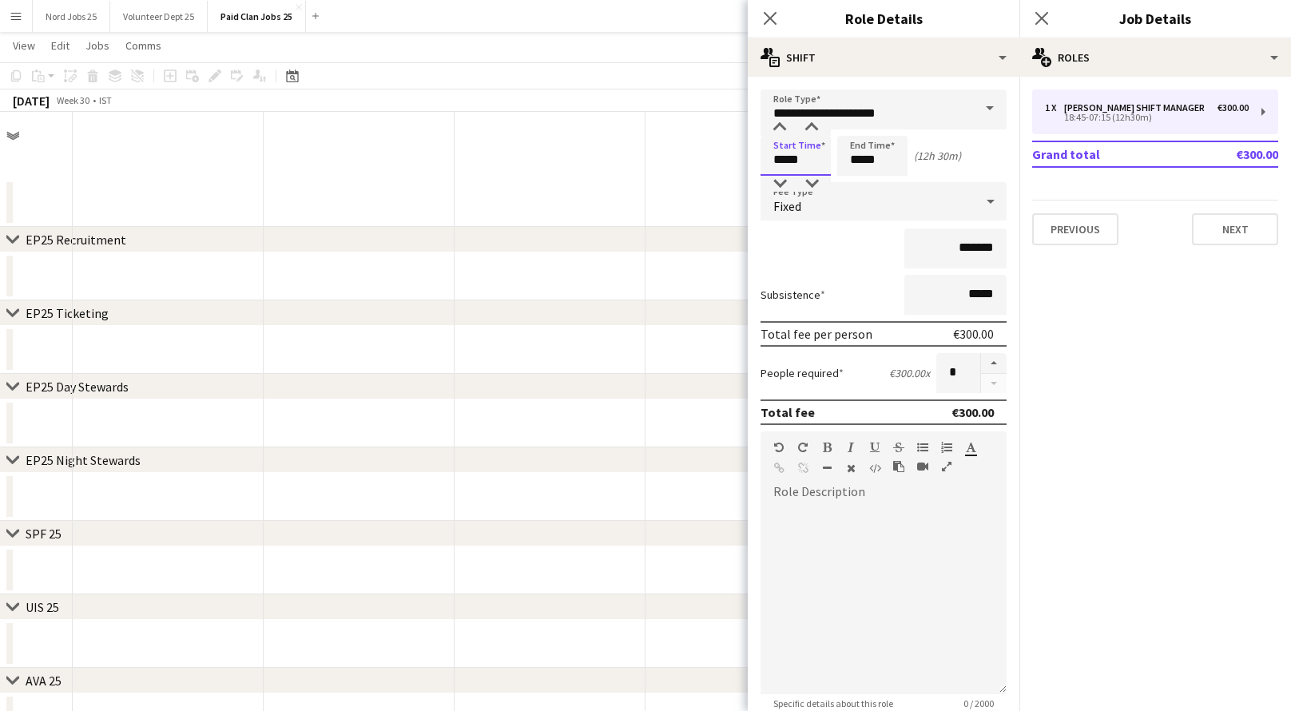
scroll to position [10043, 0]
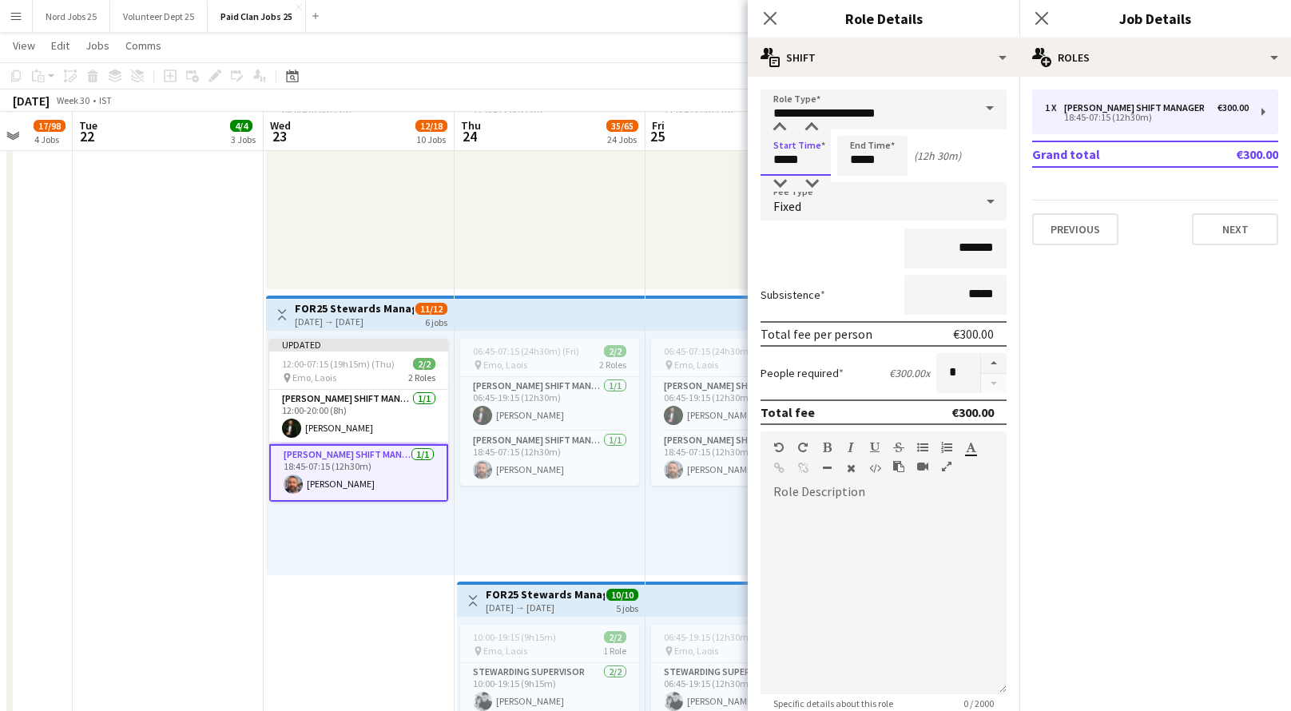
click at [797, 156] on input "*****" at bounding box center [796, 156] width 70 height 40
type input "*****"
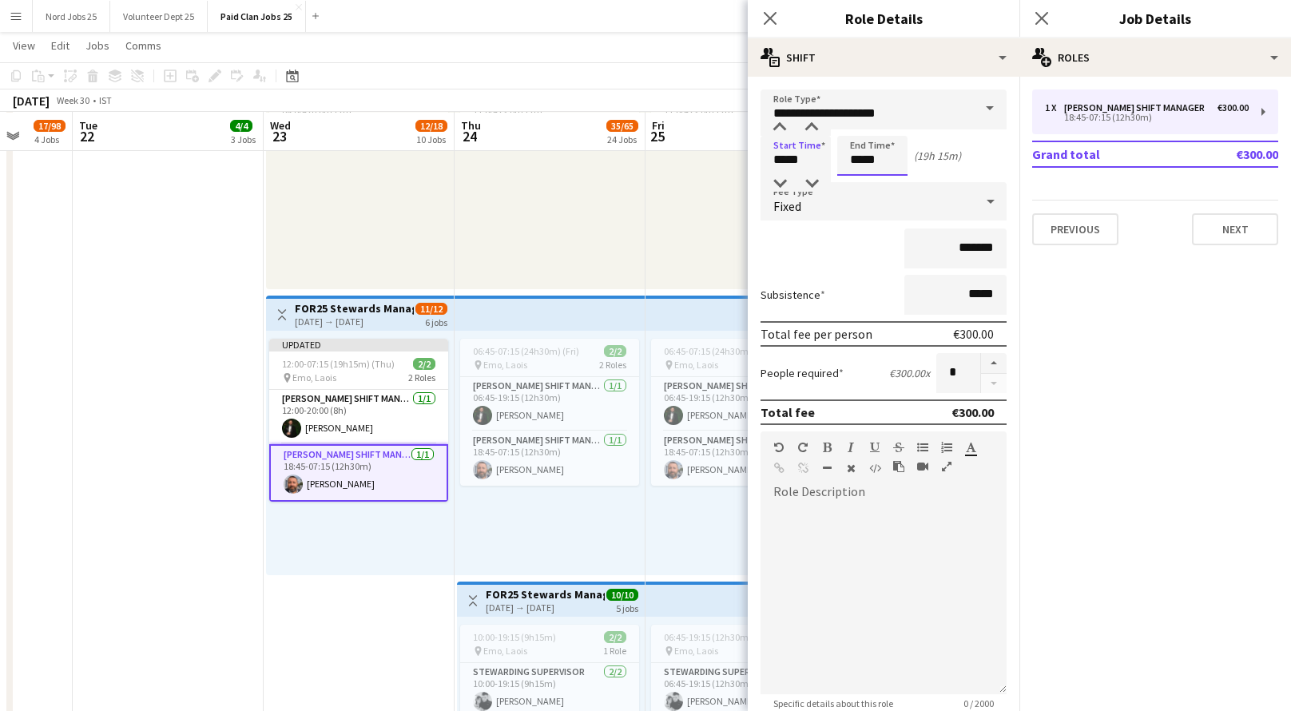
click at [893, 159] on input "*****" at bounding box center [872, 156] width 70 height 40
type input "*****"
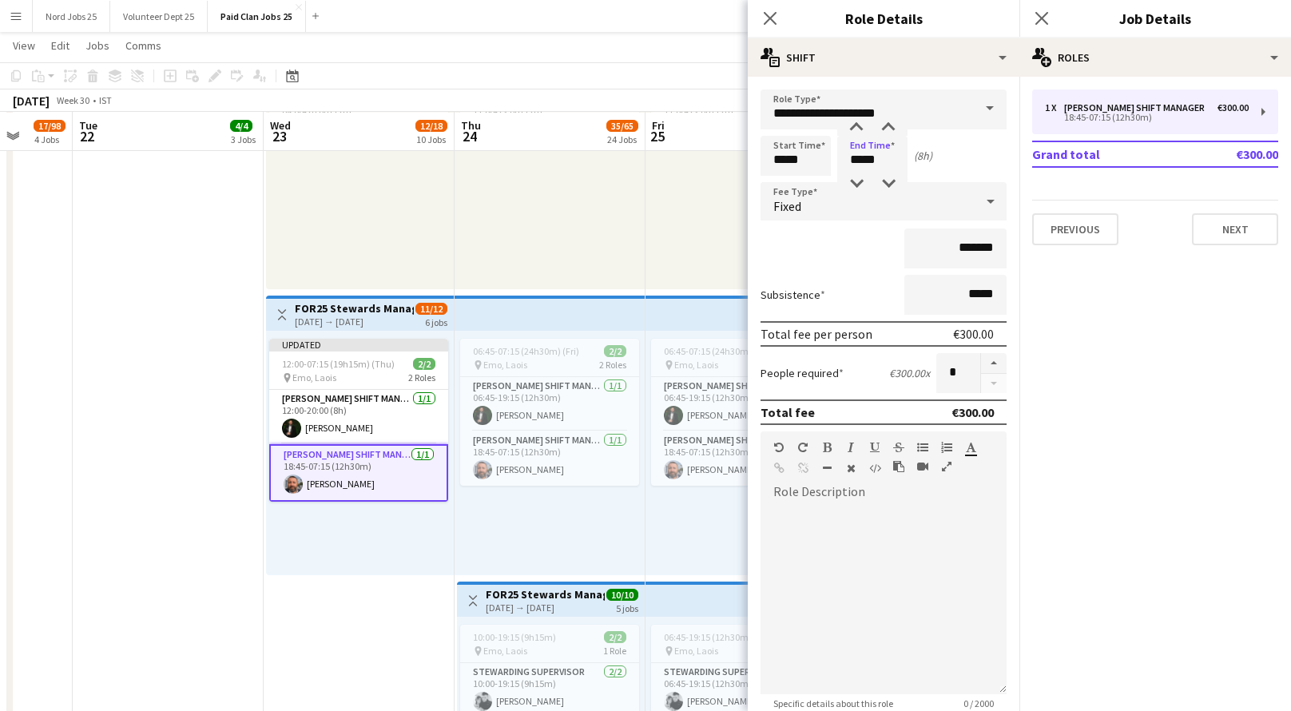
click at [1094, 346] on mat-expansion-panel "pencil3 General details 1 x Steward Shift Manager €300.00 18:45-07:15 (12h30m) …" at bounding box center [1155, 394] width 272 height 634
click at [1049, 26] on app-icon "Close pop-in" at bounding box center [1042, 18] width 23 height 23
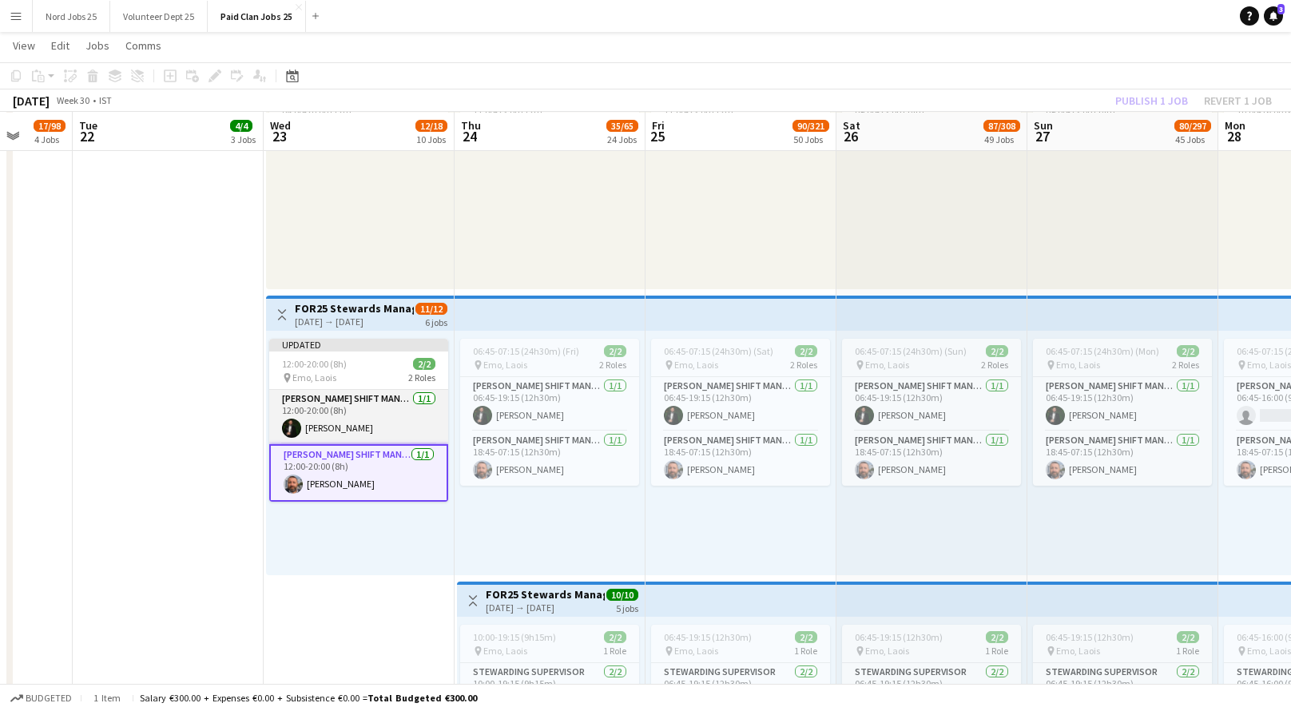
click at [367, 417] on app-card-role "Steward Shift Manager 1/1 12:00-20:00 (8h) Aws Vidal" at bounding box center [358, 417] width 179 height 54
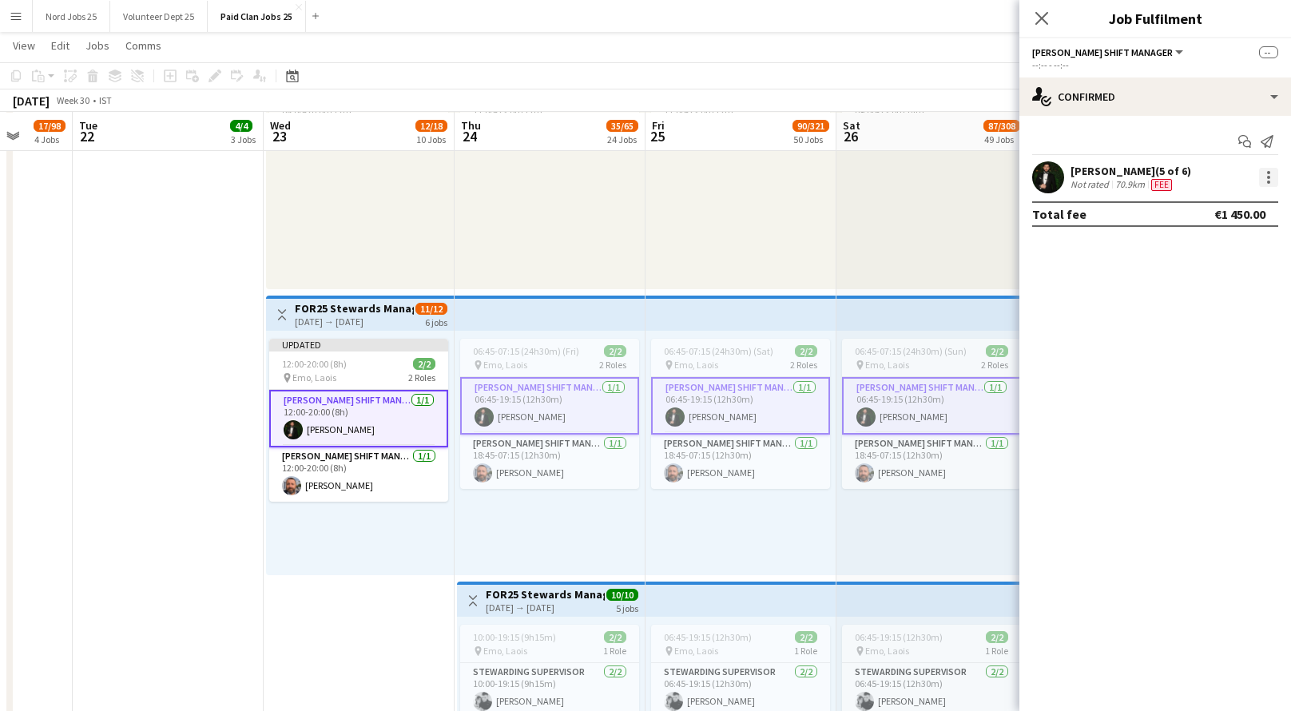
click at [1267, 177] on div at bounding box center [1268, 177] width 3 height 3
click at [1218, 208] on span "Edit fee" at bounding box center [1215, 207] width 99 height 14
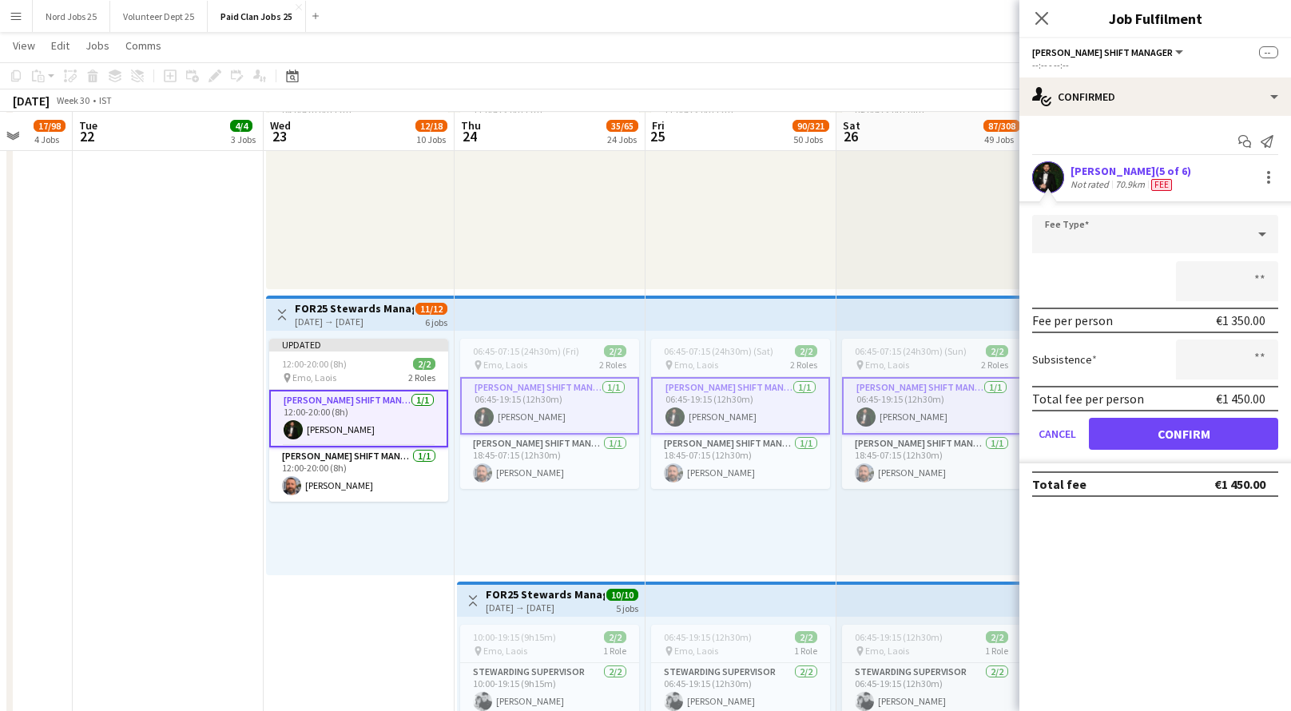
click at [352, 399] on app-card-role "Steward Shift Manager 1/1 12:00-20:00 (8h) Aws Vidal" at bounding box center [358, 419] width 179 height 58
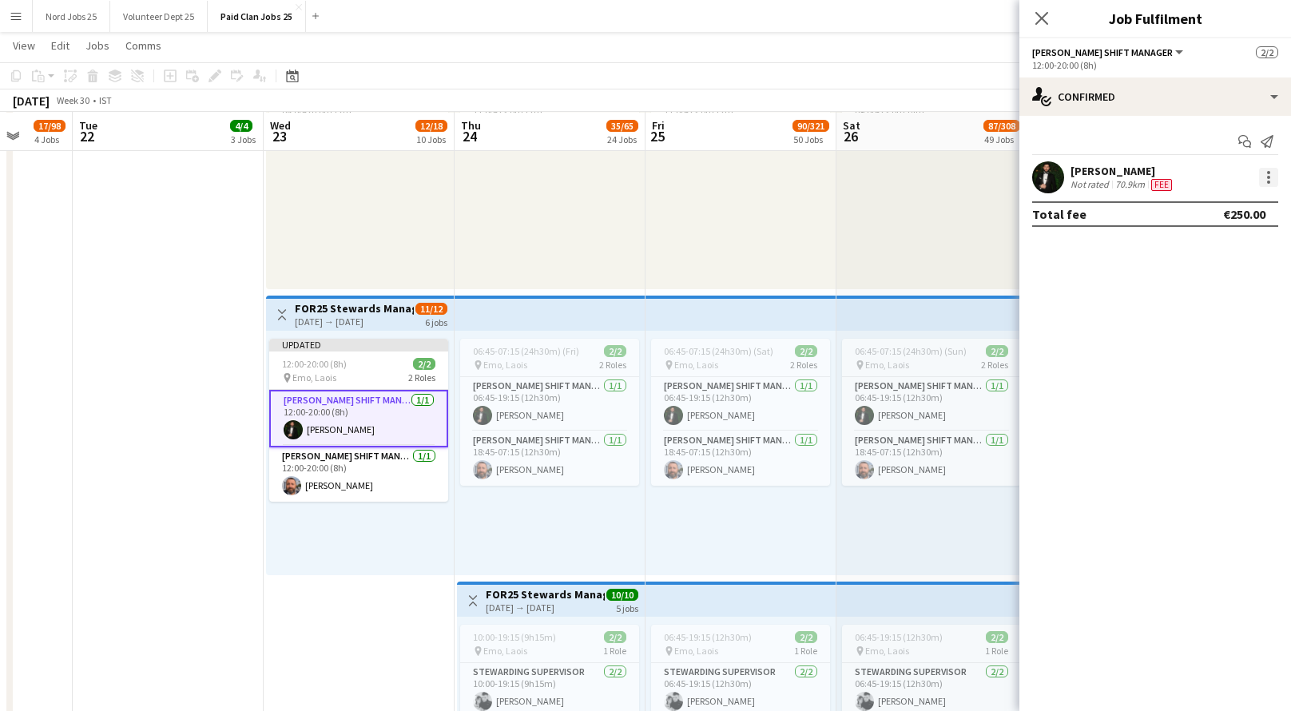
click at [1268, 186] on div at bounding box center [1268, 177] width 19 height 19
click at [1222, 213] on span "Edit fee" at bounding box center [1215, 207] width 99 height 14
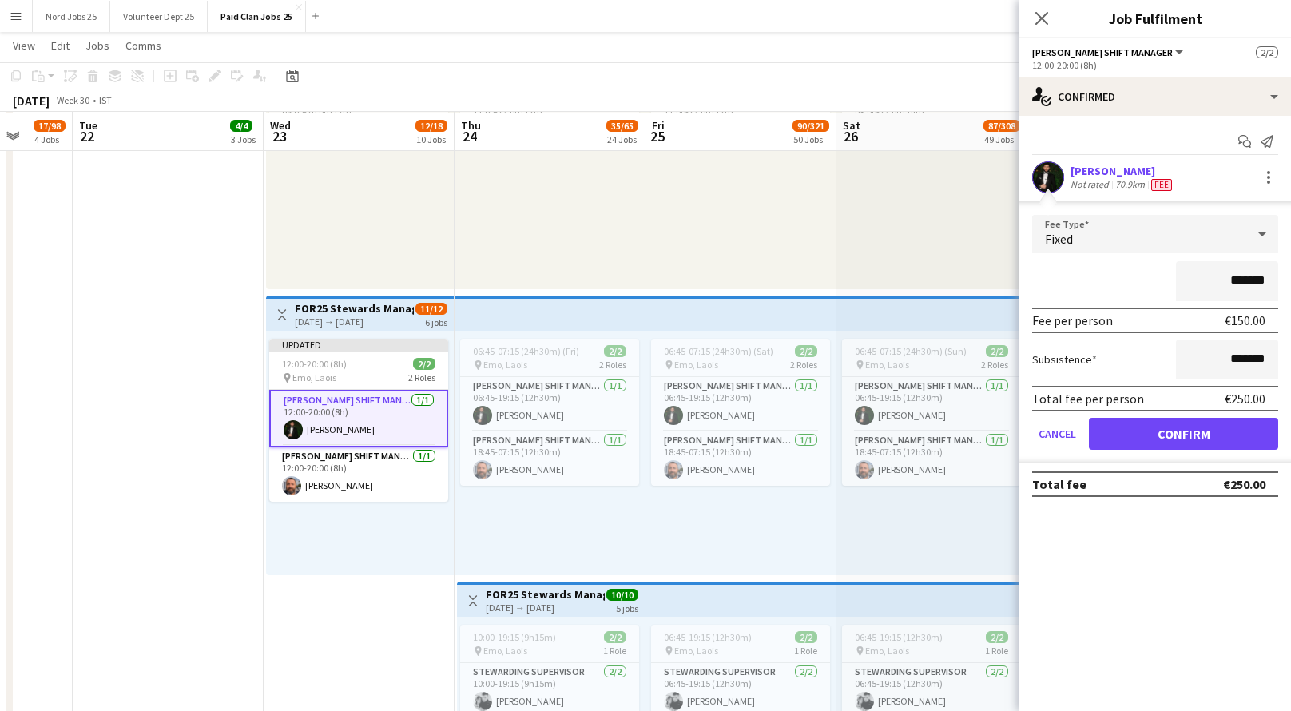
click at [1247, 278] on input "*******" at bounding box center [1227, 281] width 102 height 40
type input "**"
type input "****"
click at [1206, 531] on mat-expansion-panel "check Confirmed Start chat Send notification Aws Vidal Not rated 70.9km Fee Fee…" at bounding box center [1155, 413] width 272 height 595
click at [1185, 436] on button "Confirm" at bounding box center [1183, 434] width 189 height 32
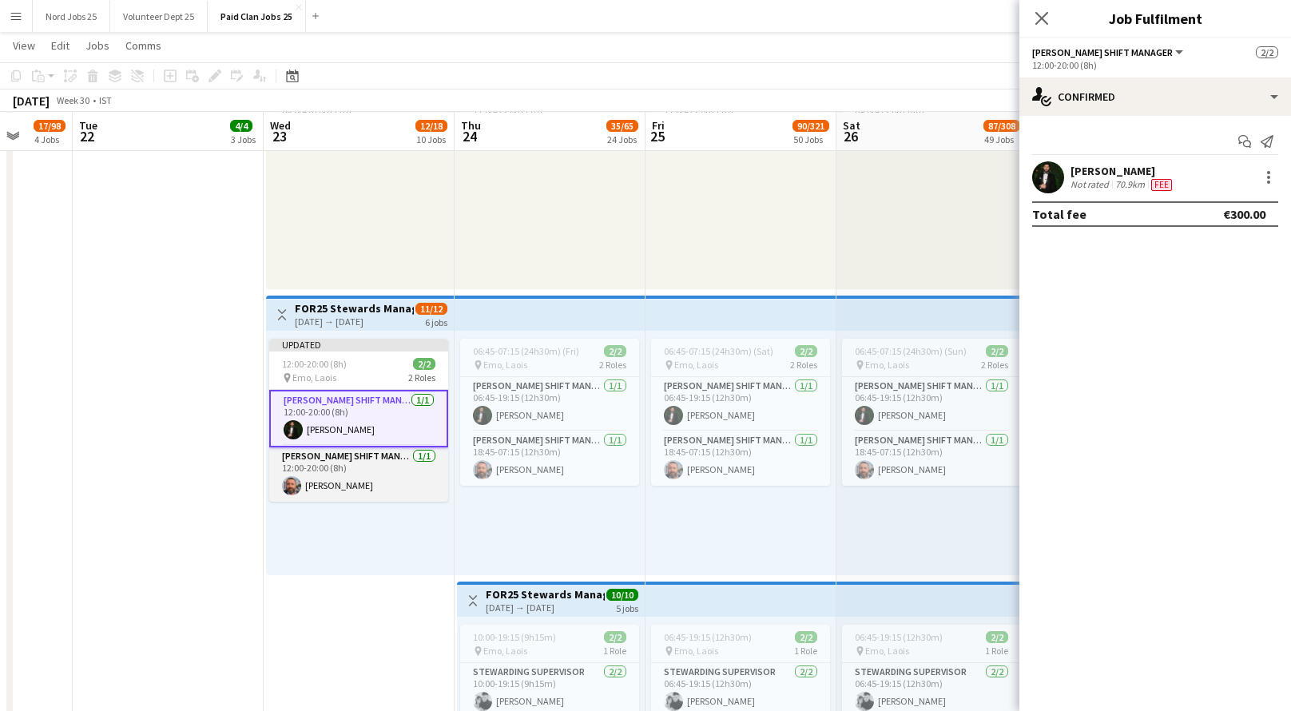
click at [371, 486] on app-card-role "Steward Shift Manager 1/1 12:00-20:00 (8h) David Rock" at bounding box center [358, 474] width 179 height 54
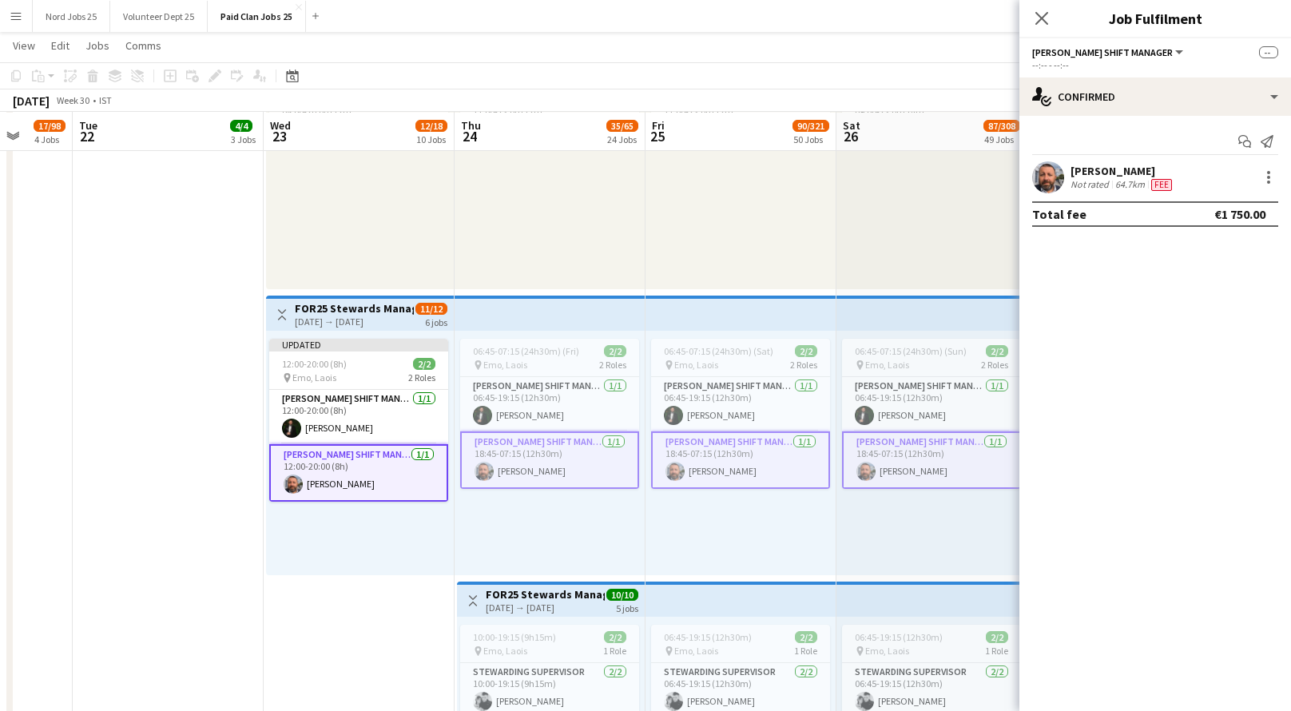
click at [371, 486] on app-card-role "Steward Shift Manager 1/1 12:00-20:00 (8h) David Rock" at bounding box center [358, 473] width 179 height 58
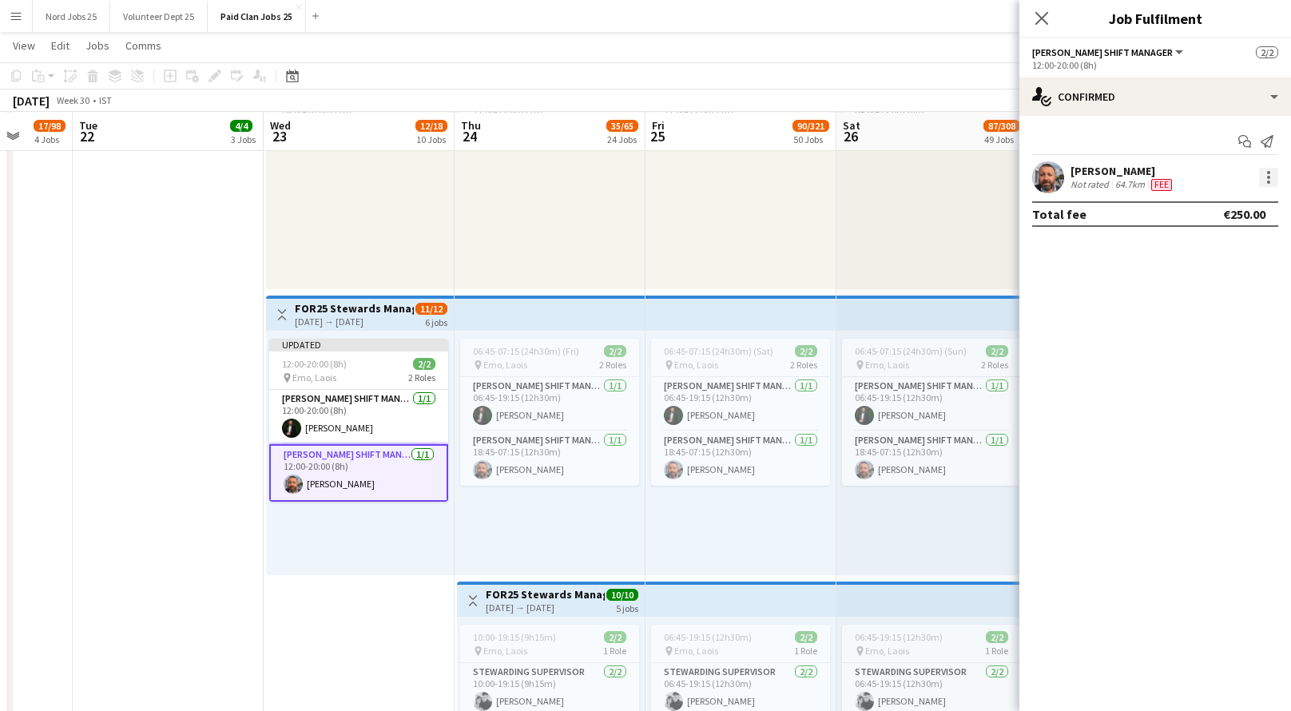
click at [1263, 178] on div at bounding box center [1268, 177] width 19 height 19
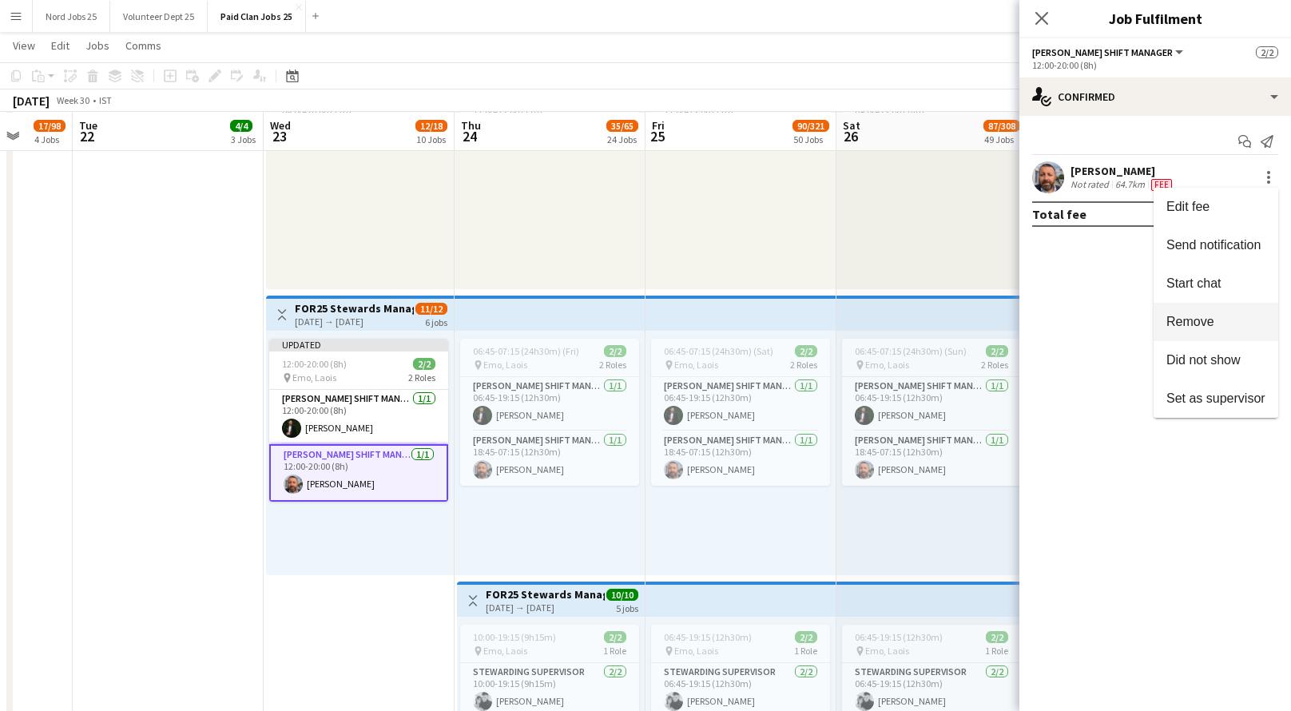
click at [1206, 327] on span "Remove" at bounding box center [1190, 322] width 48 height 14
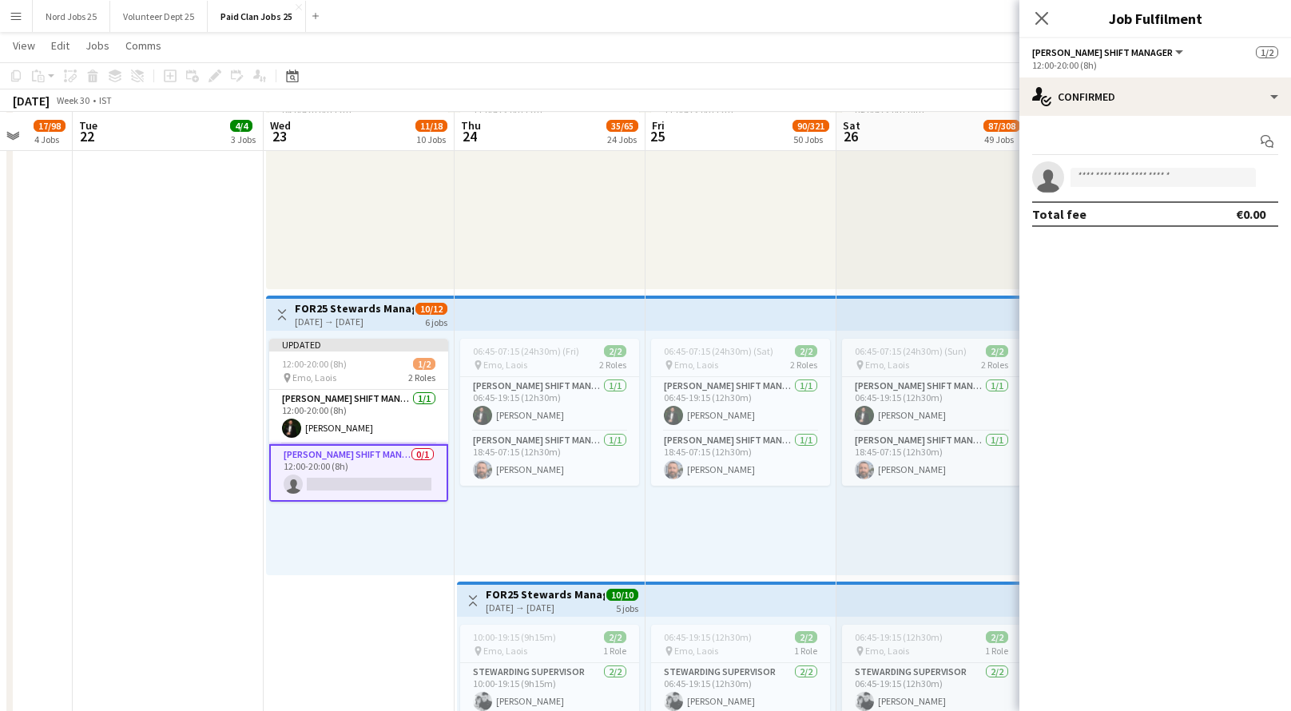
click at [1193, 319] on mat-expansion-panel "check Confirmed Start chat single-neutral-actions Total fee €0.00" at bounding box center [1155, 413] width 272 height 595
click at [802, 534] on div "06:45-07:15 (24h30m) (Sat) 2/2 pin Emo, Laois 2 Roles Steward Shift Manager 1/1…" at bounding box center [741, 453] width 191 height 244
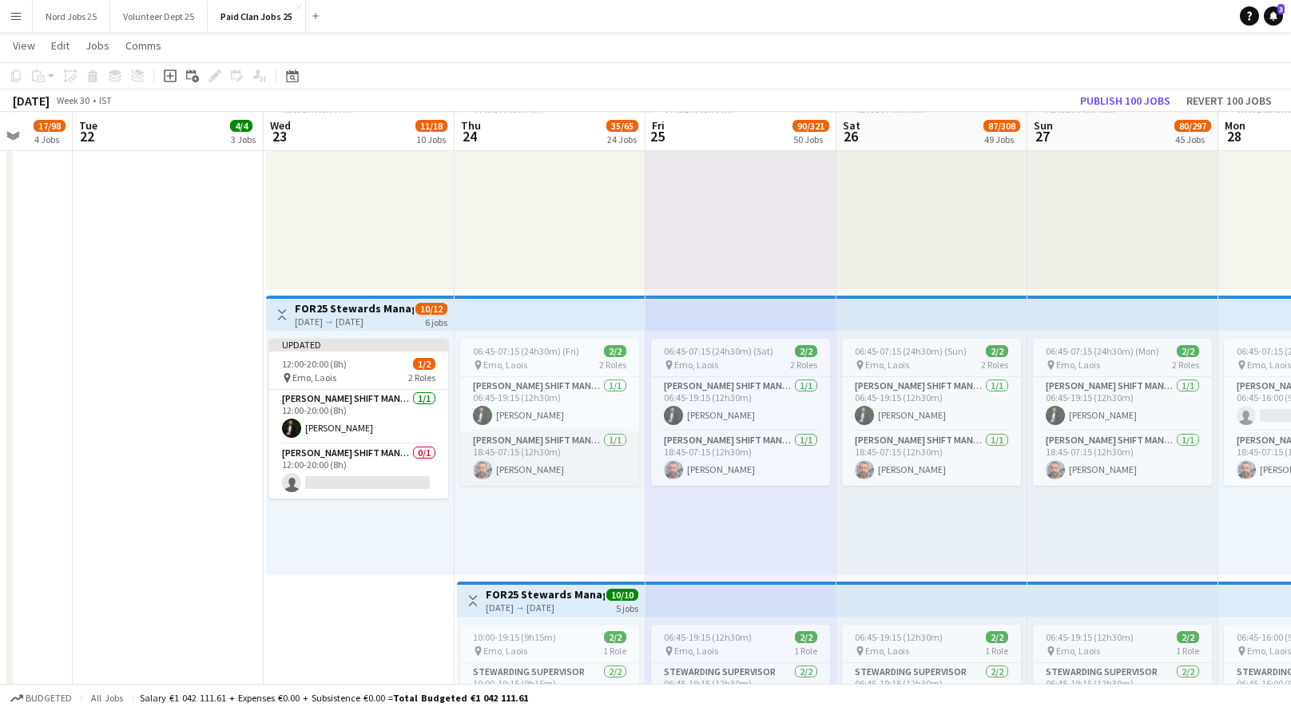
click at [552, 464] on app-card-role "Steward Shift Manager 1/1 18:45-07:15 (12h30m) David Rock" at bounding box center [549, 458] width 179 height 54
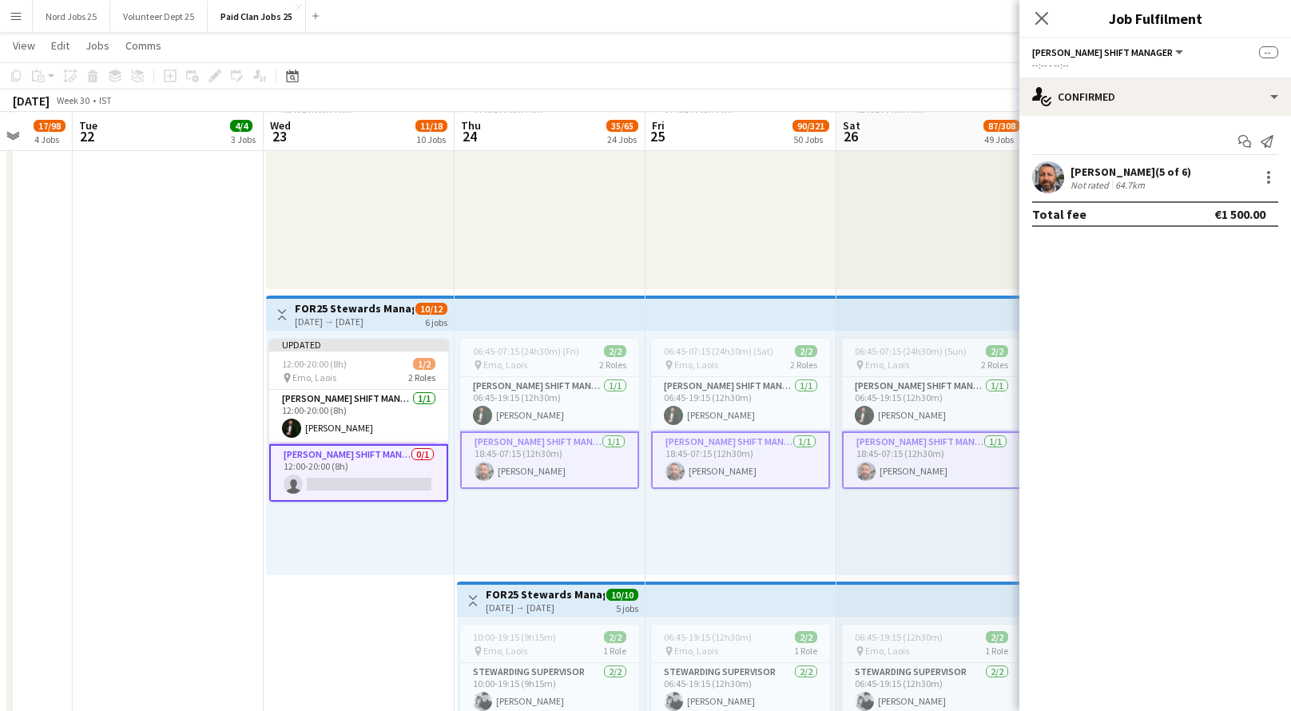
click at [552, 464] on app-card-role "Steward Shift Manager 1/1 18:45-07:15 (12h30m) David Rock" at bounding box center [549, 460] width 179 height 58
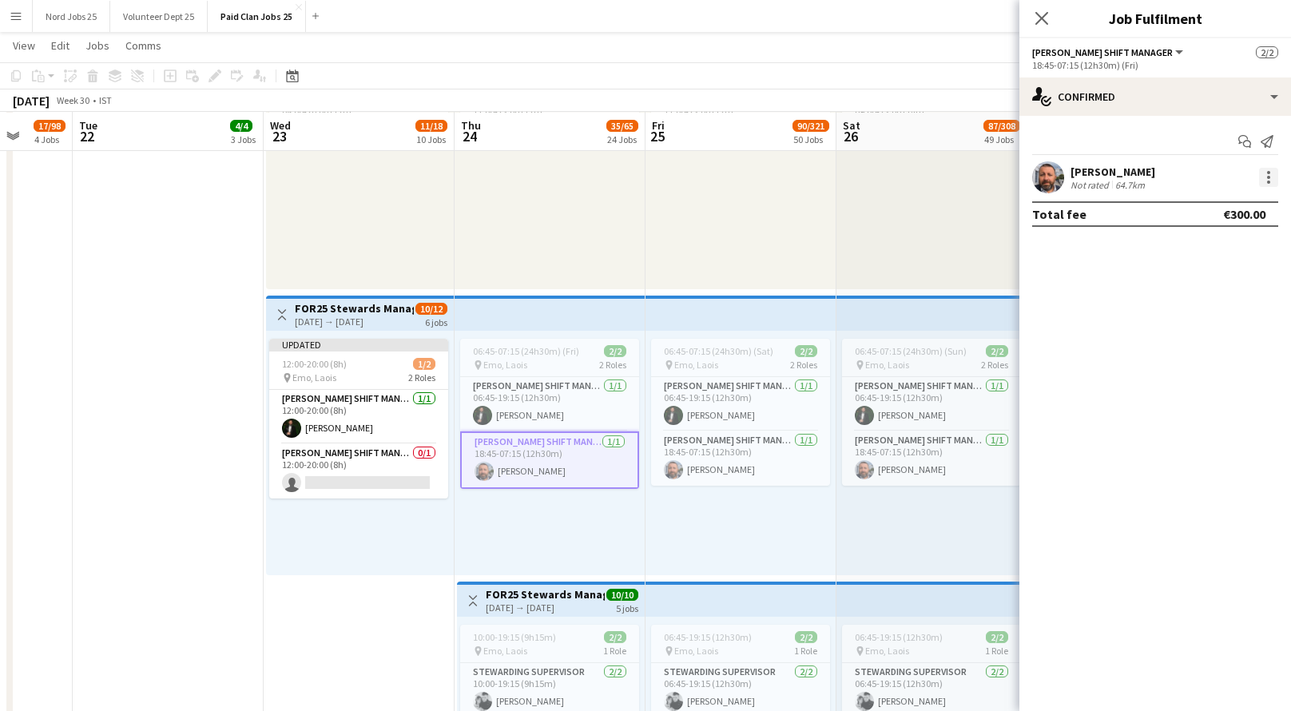
click at [1265, 177] on div at bounding box center [1268, 177] width 19 height 19
click at [1232, 208] on span "Edit fee" at bounding box center [1215, 207] width 99 height 14
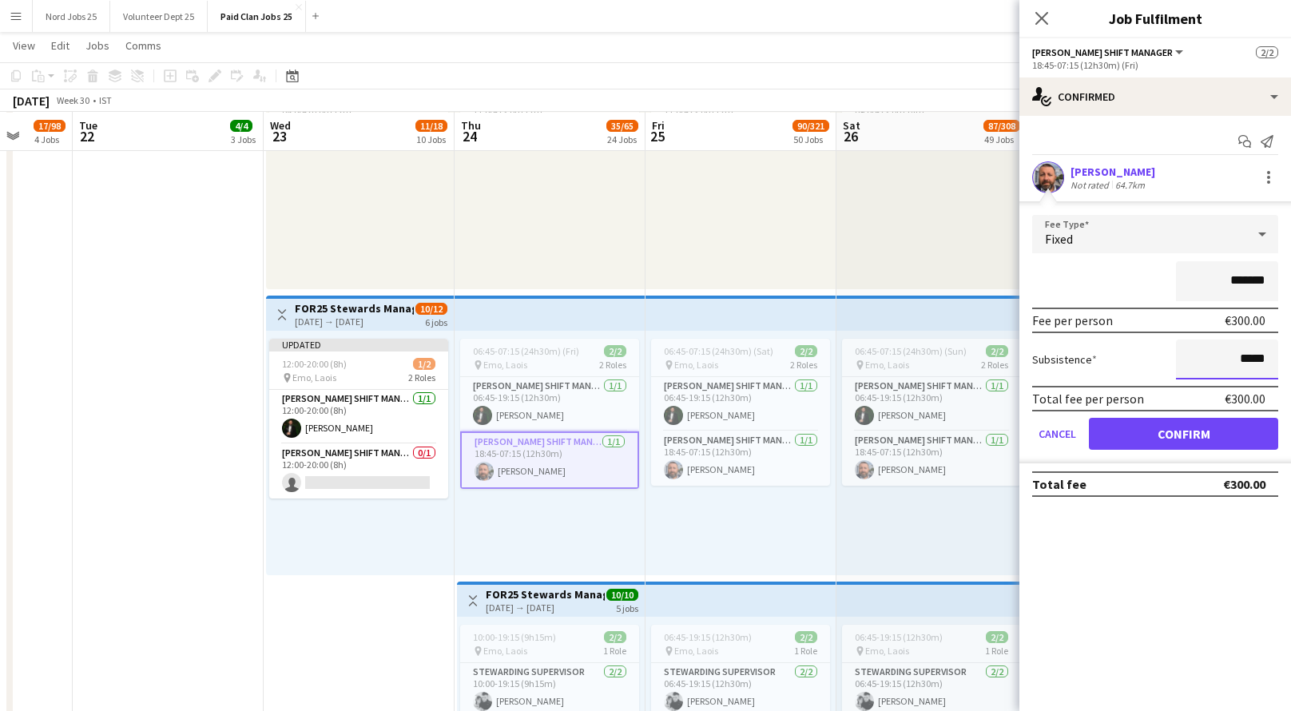
click at [1232, 355] on input "*****" at bounding box center [1227, 360] width 102 height 40
type input "*******"
click at [1195, 423] on button "Confirm" at bounding box center [1183, 434] width 189 height 32
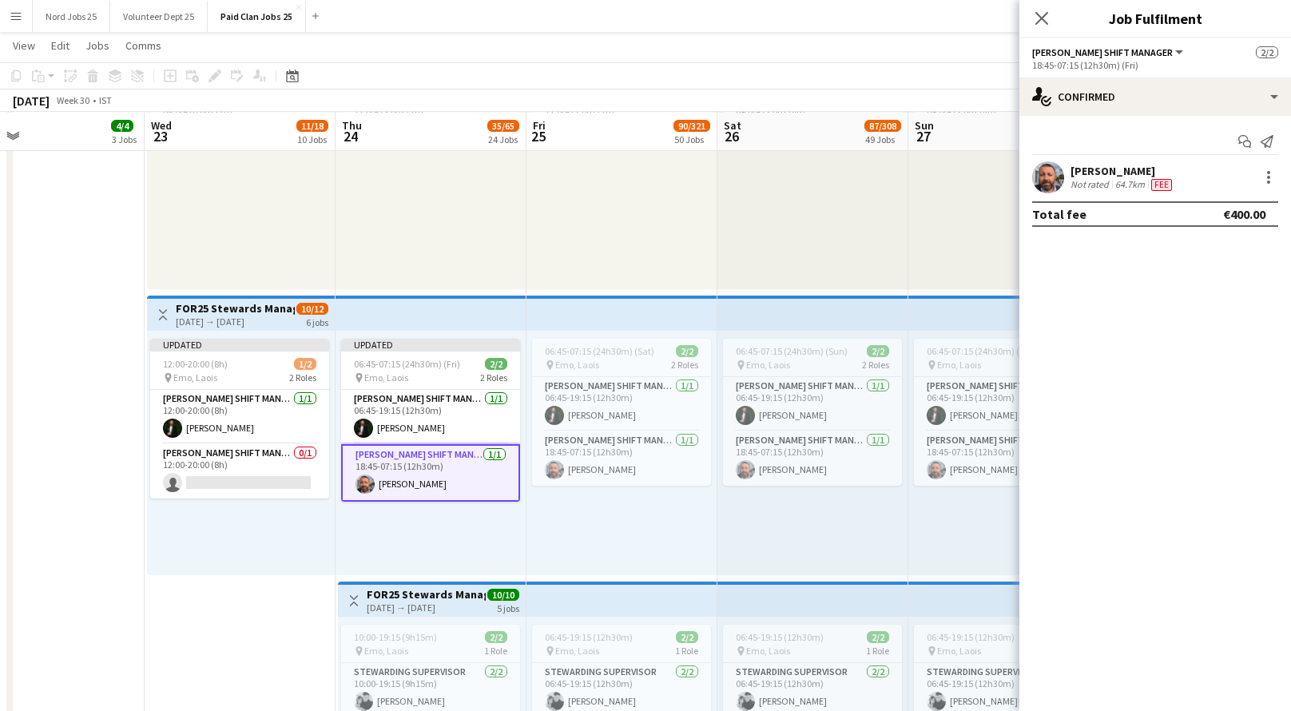
scroll to position [0, 669]
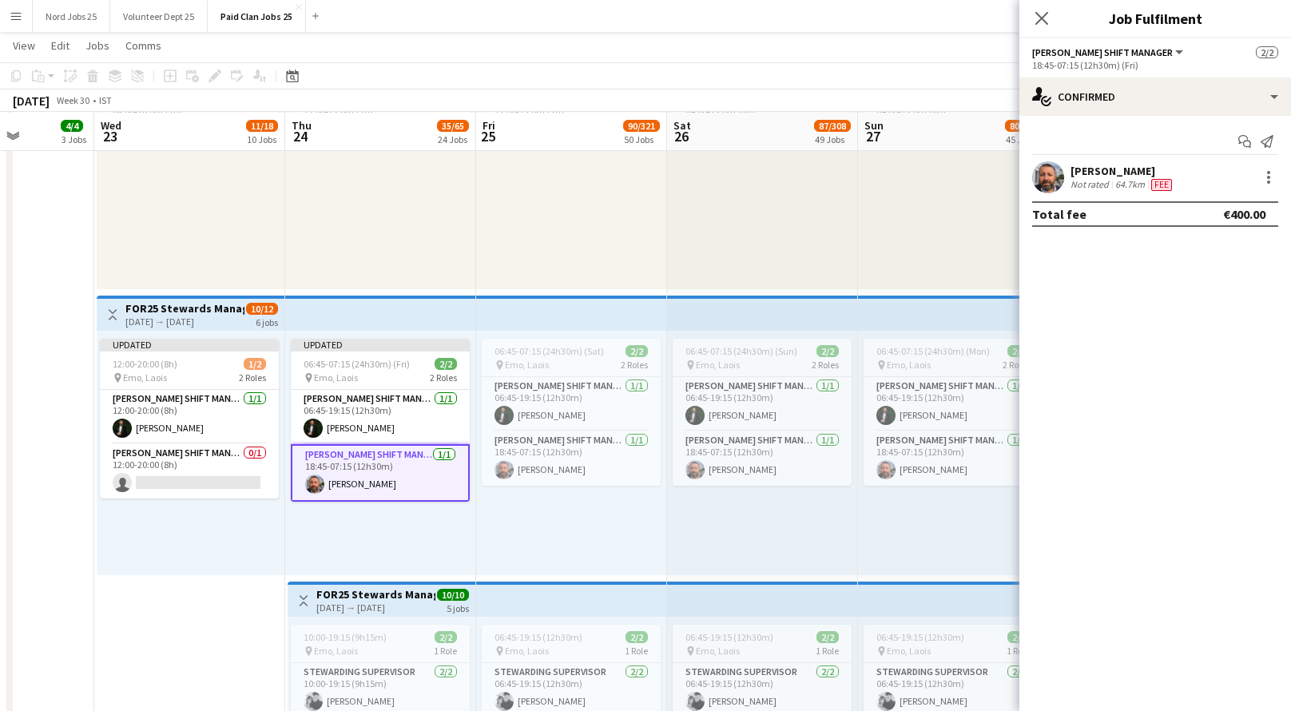
click at [381, 310] on app-top-bar at bounding box center [380, 313] width 191 height 35
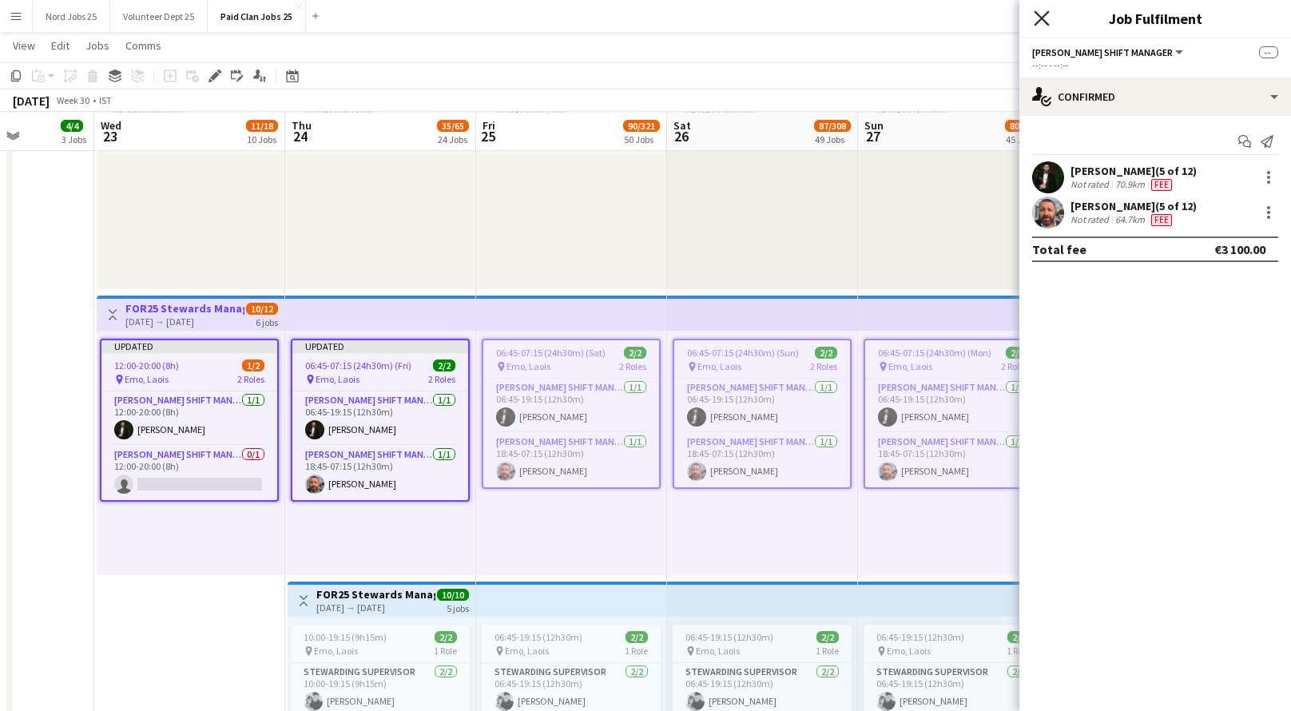
click at [1043, 15] on icon "Close pop-in" at bounding box center [1041, 17] width 15 height 15
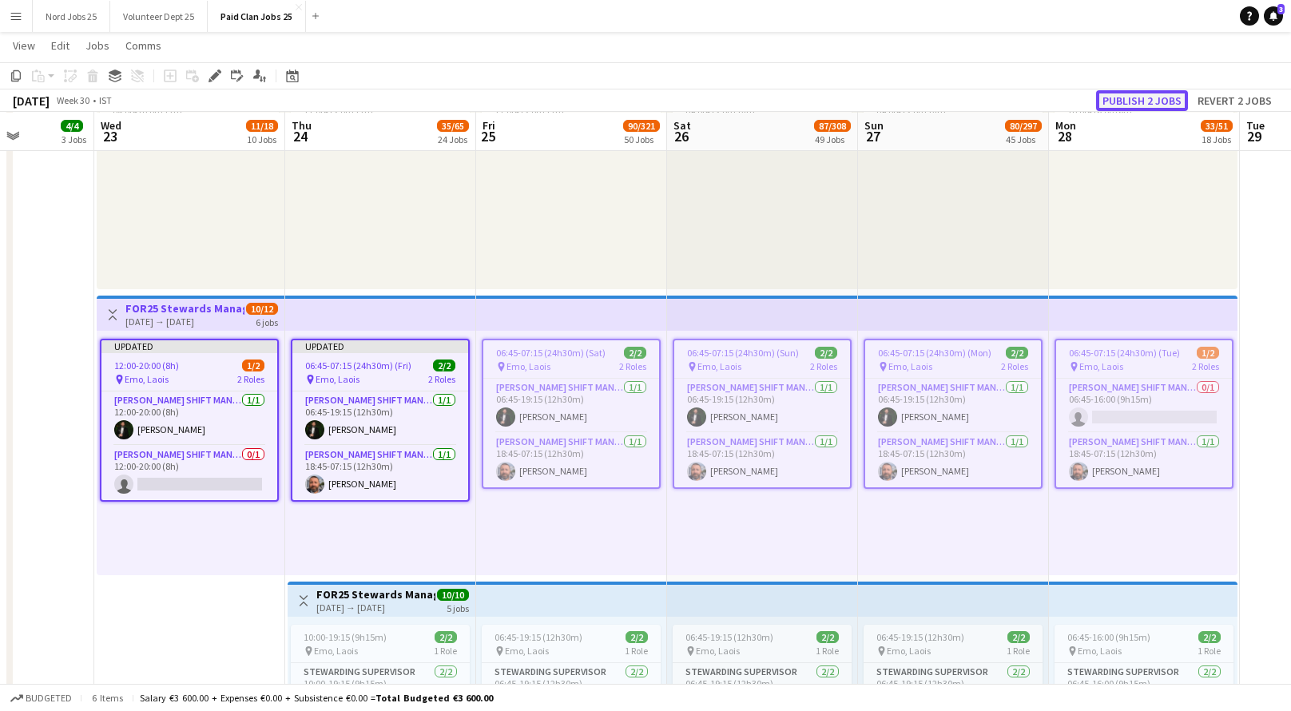
click at [1149, 98] on button "Publish 2 jobs" at bounding box center [1142, 100] width 92 height 21
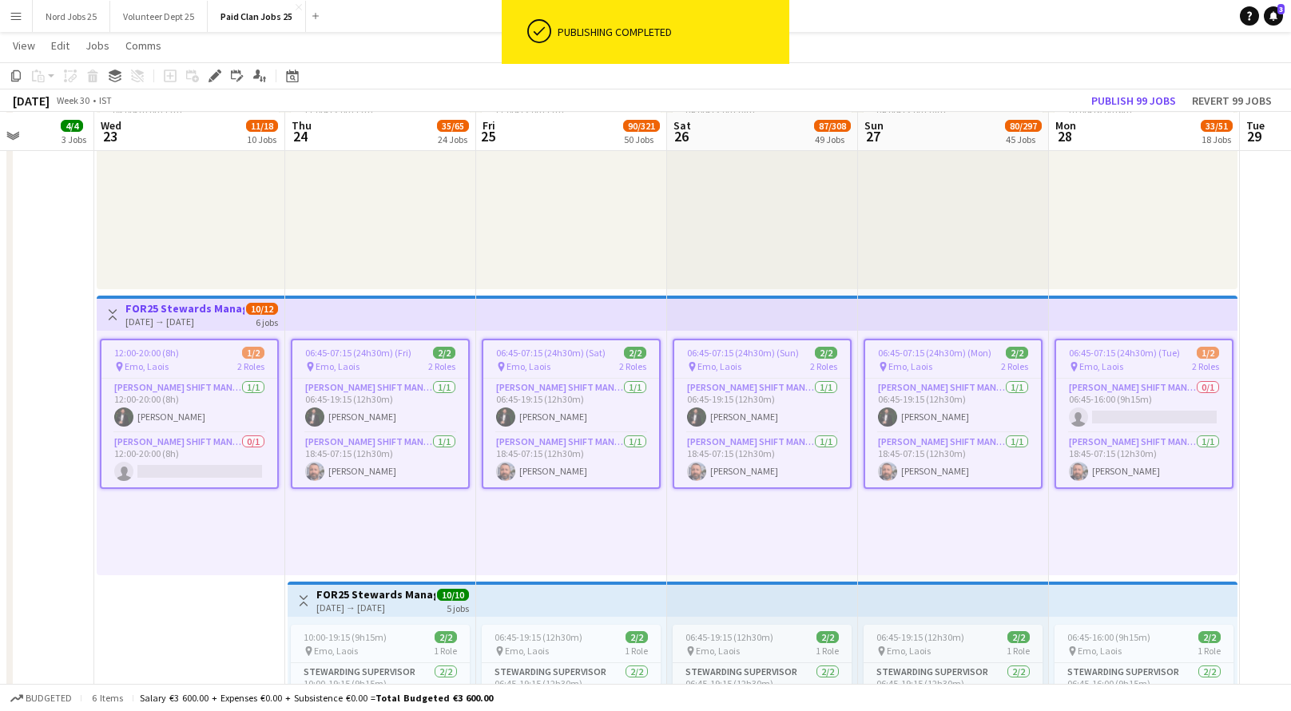
click at [922, 261] on div "09:00-23:00 (14h) 1/1 pin Emo, Laois 1 Role Ticketing Staff Supervisor 1/1 09:0…" at bounding box center [953, 167] width 191 height 244
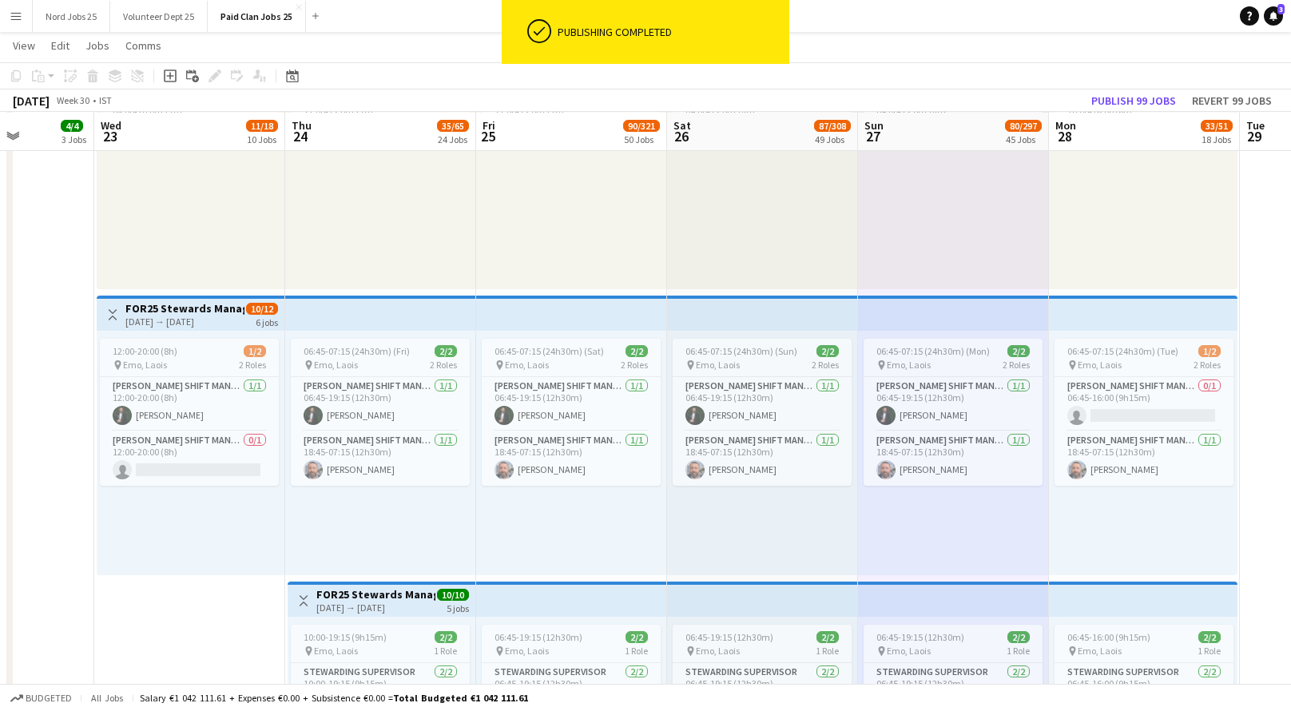
click at [656, 322] on app-top-bar at bounding box center [571, 313] width 191 height 35
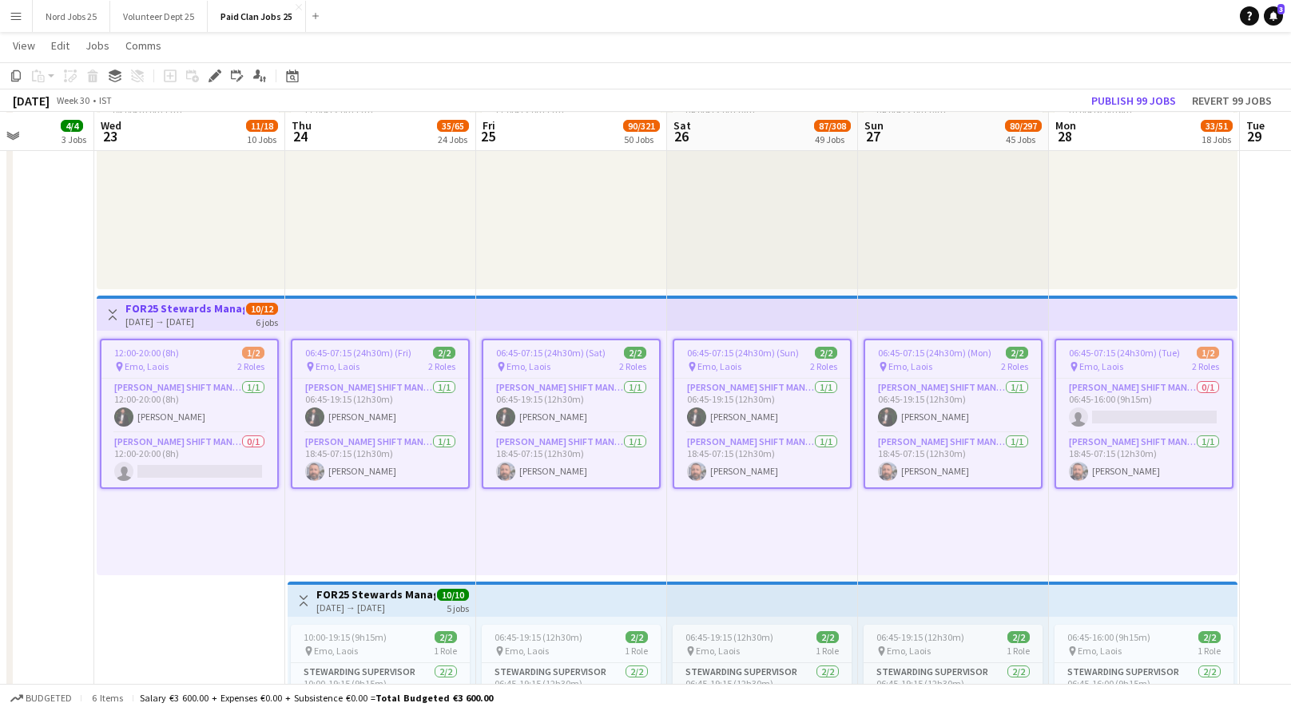
click at [14, 14] on app-icon "Menu" at bounding box center [16, 16] width 13 height 13
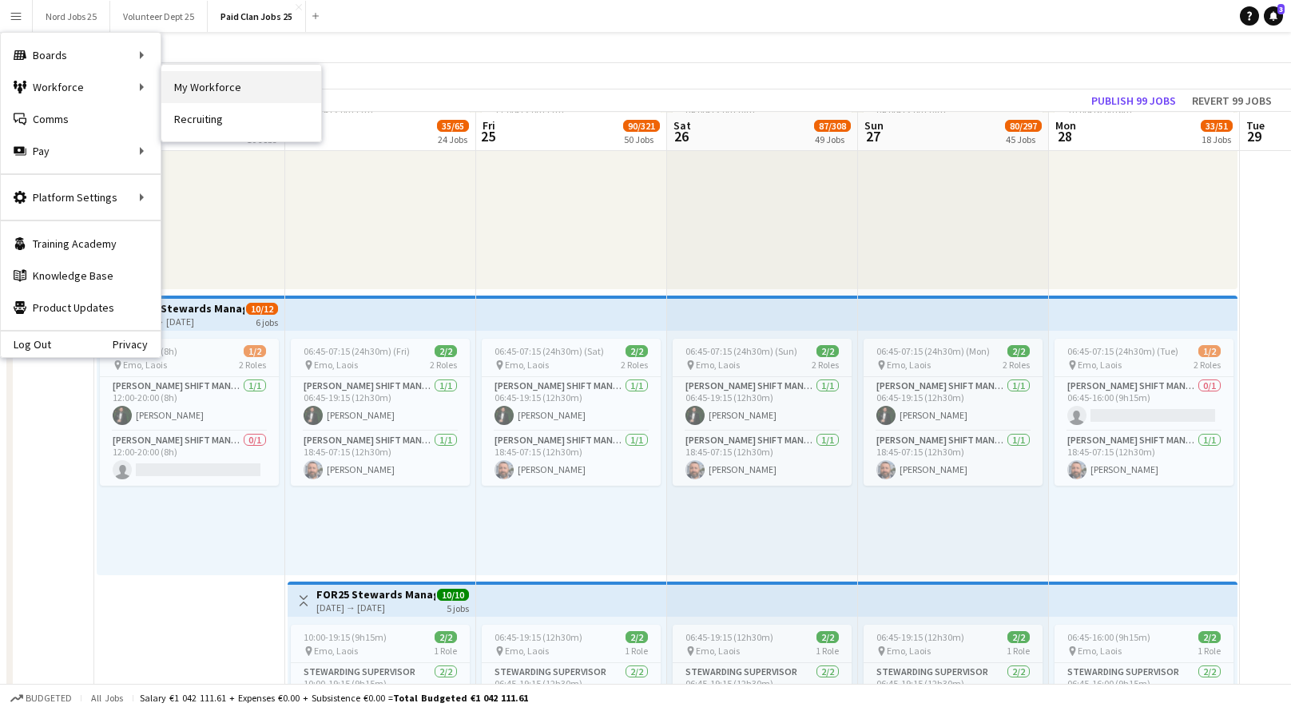
click at [177, 84] on link "My Workforce" at bounding box center [241, 87] width 160 height 32
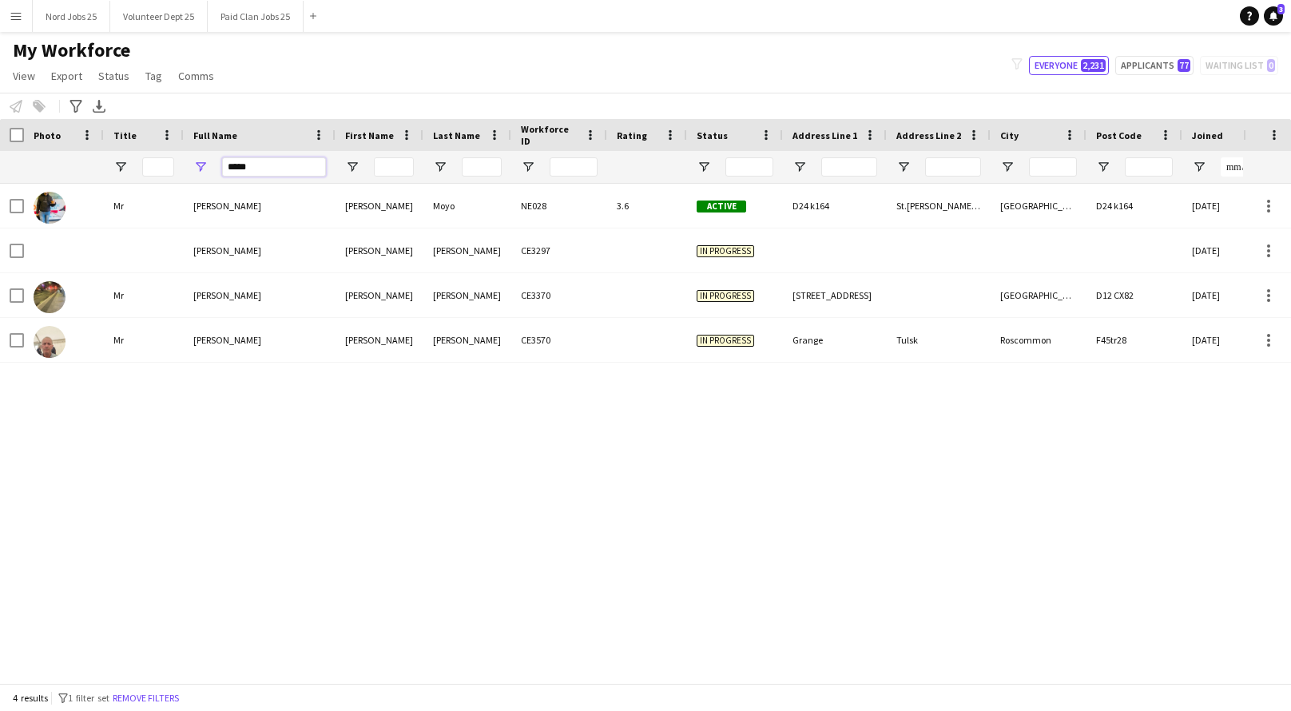
click at [254, 167] on input "*****" at bounding box center [274, 166] width 104 height 19
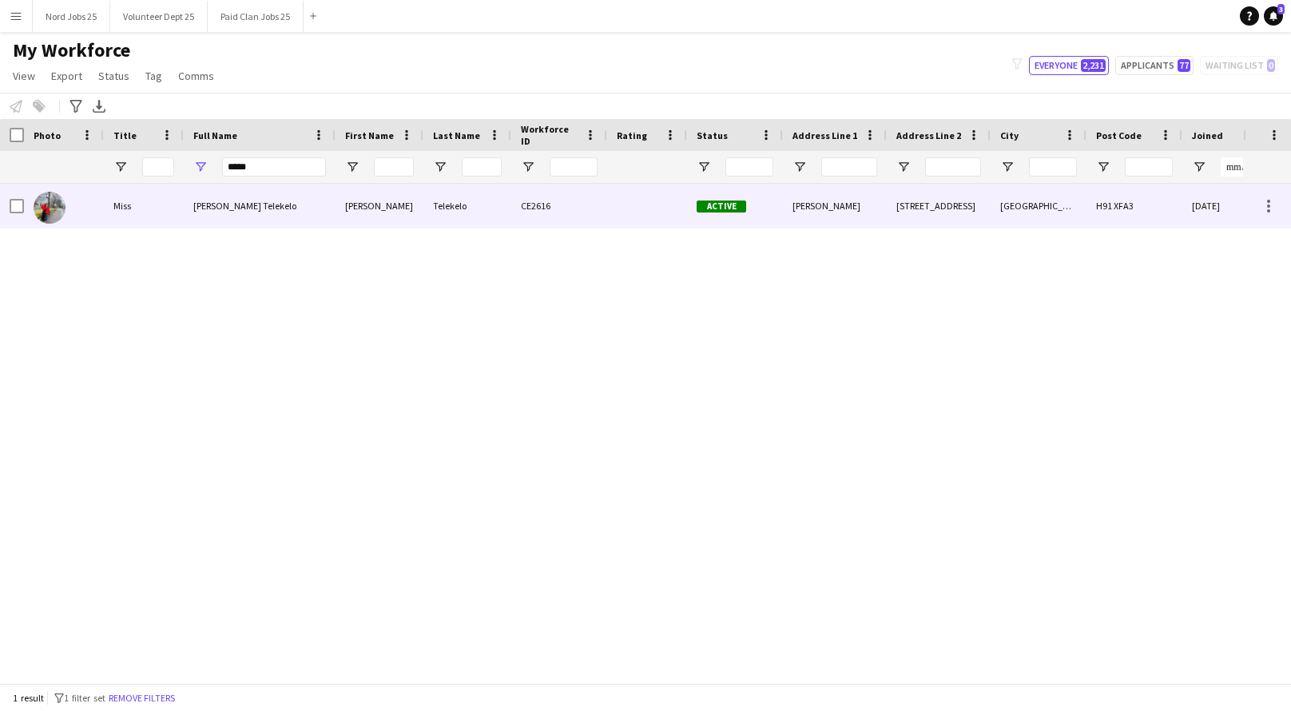
click at [388, 212] on div "Nancy Oratile" at bounding box center [380, 206] width 88 height 44
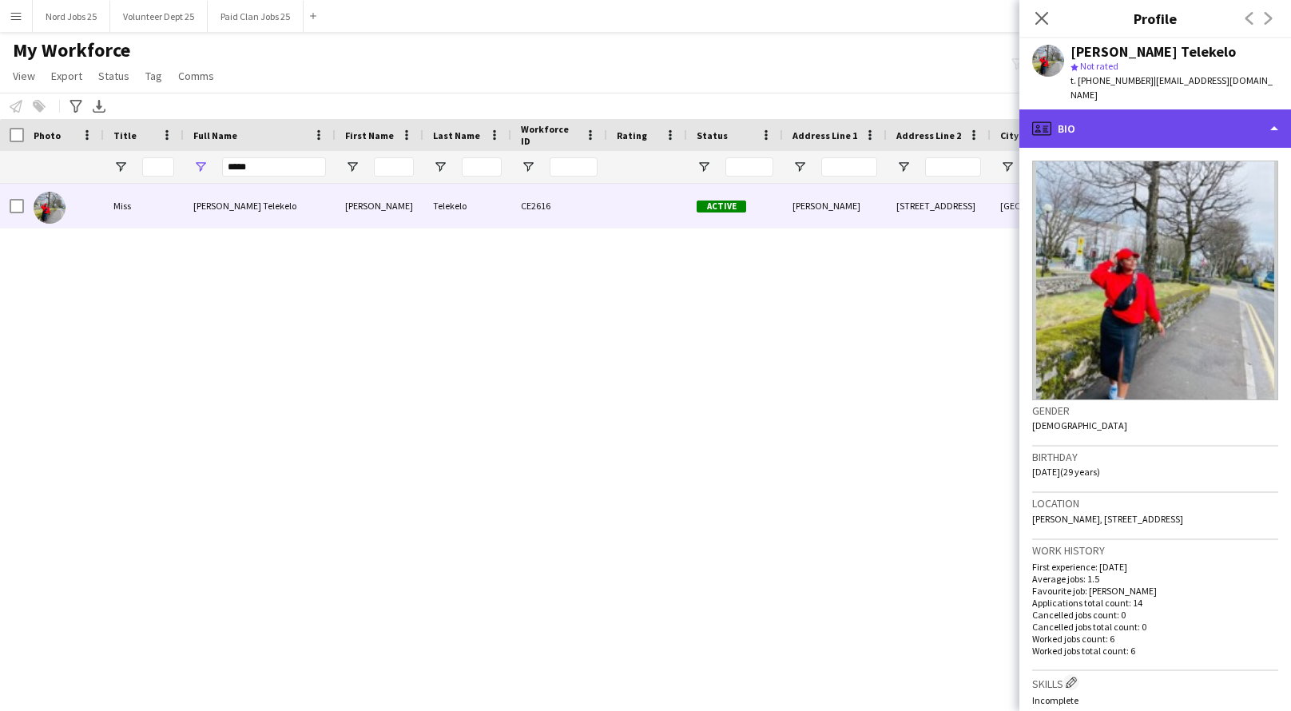
click at [1152, 120] on div "profile Bio" at bounding box center [1155, 128] width 272 height 38
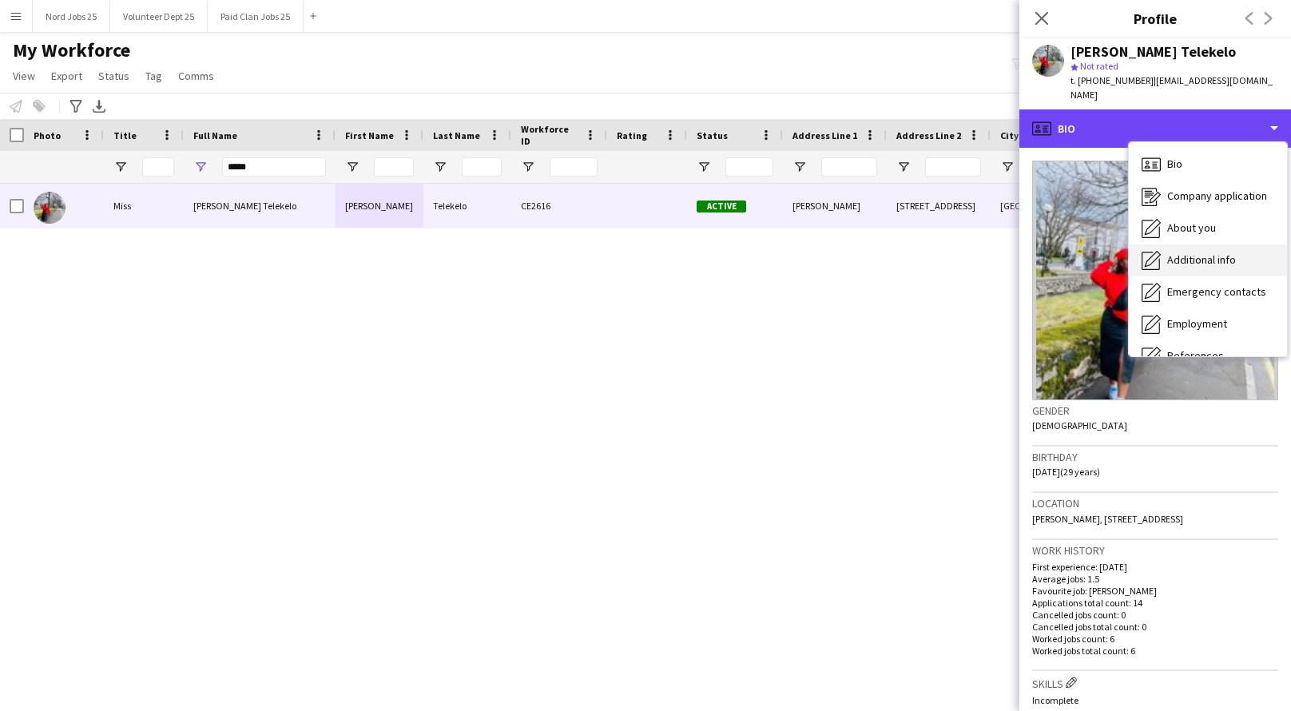
scroll to position [149, 0]
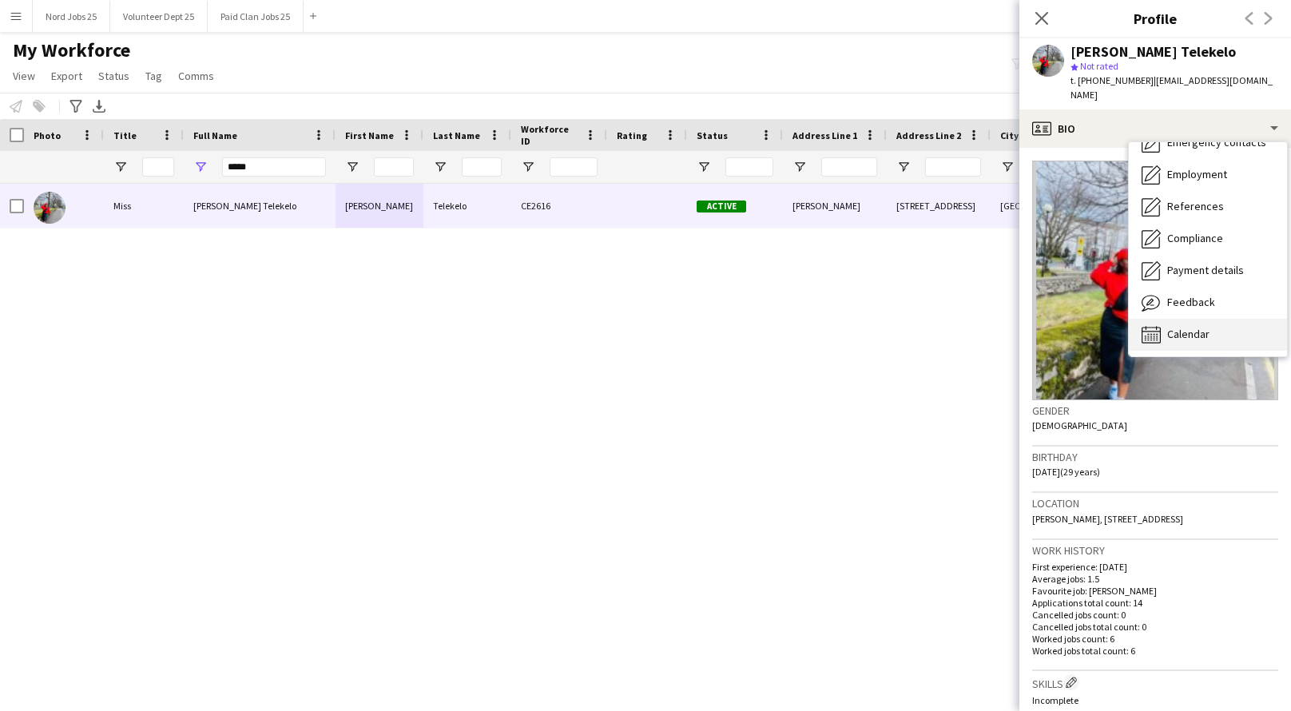
click at [1181, 327] on span "Calendar" at bounding box center [1188, 334] width 42 height 14
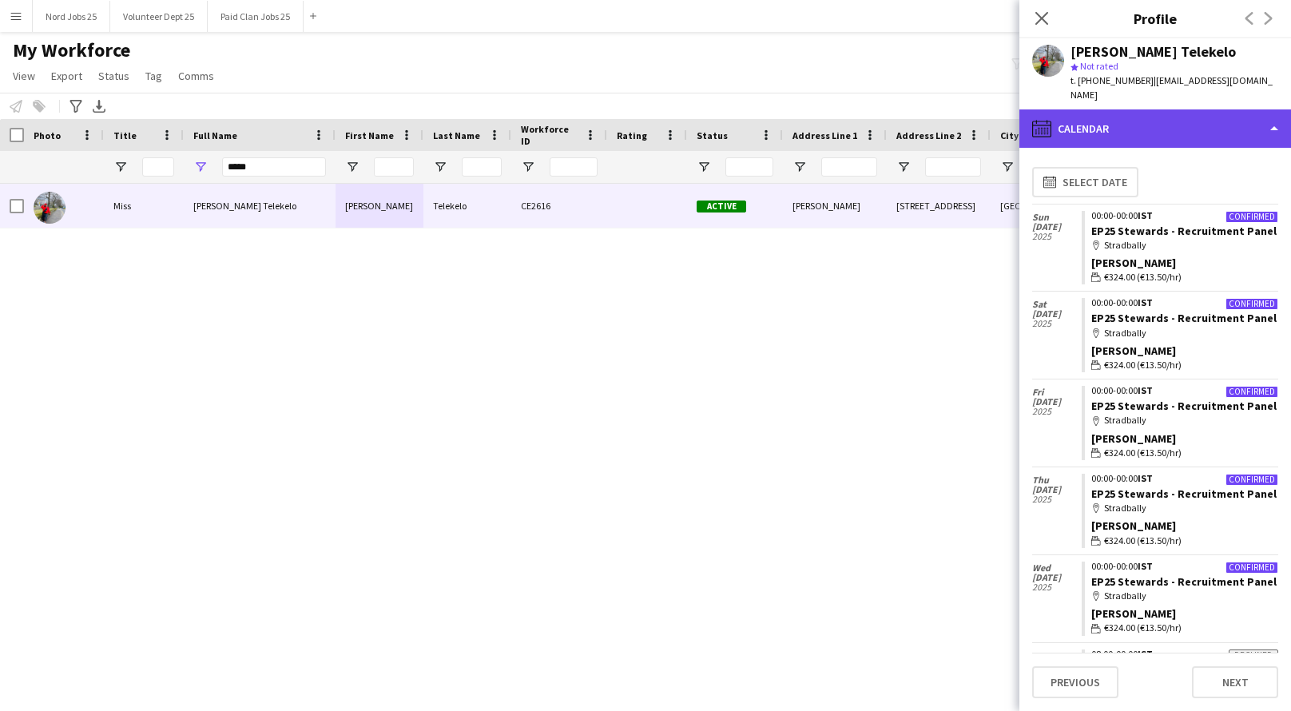
click at [1154, 115] on div "calendar-full Calendar" at bounding box center [1155, 128] width 272 height 38
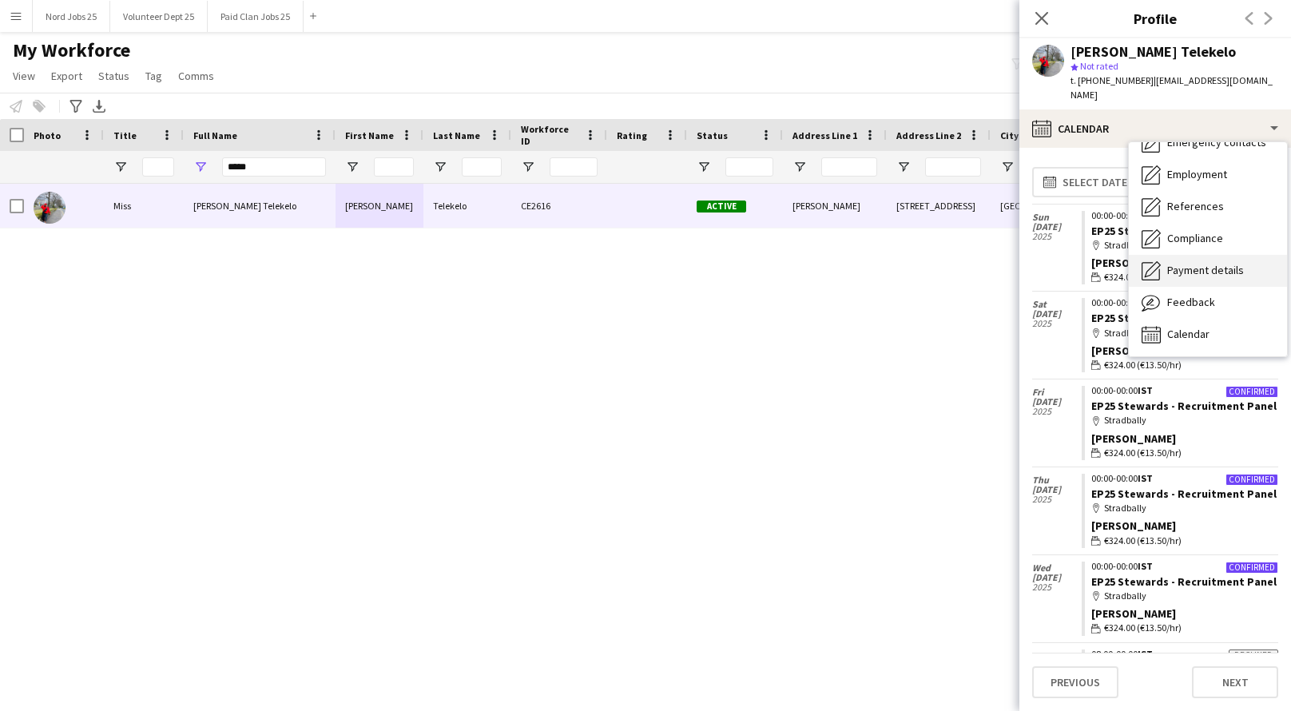
click at [1184, 263] on span "Payment details" at bounding box center [1205, 270] width 77 height 14
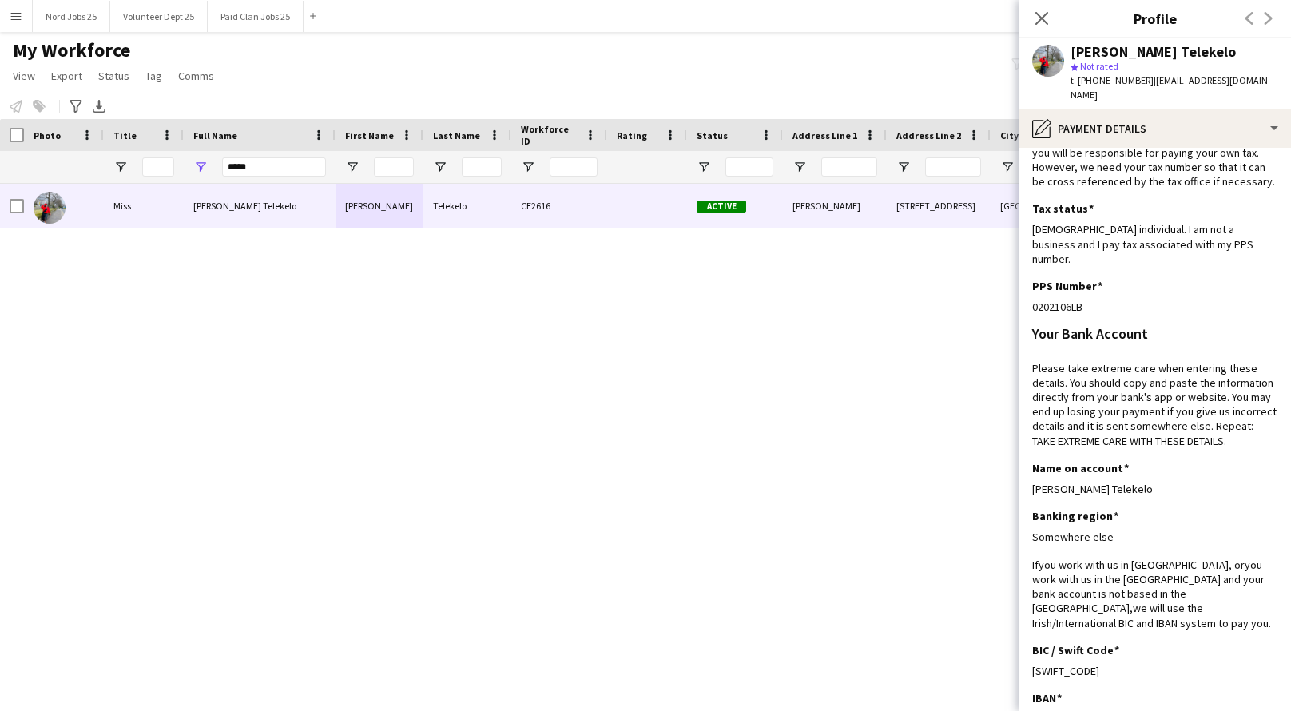
scroll to position [200, 0]
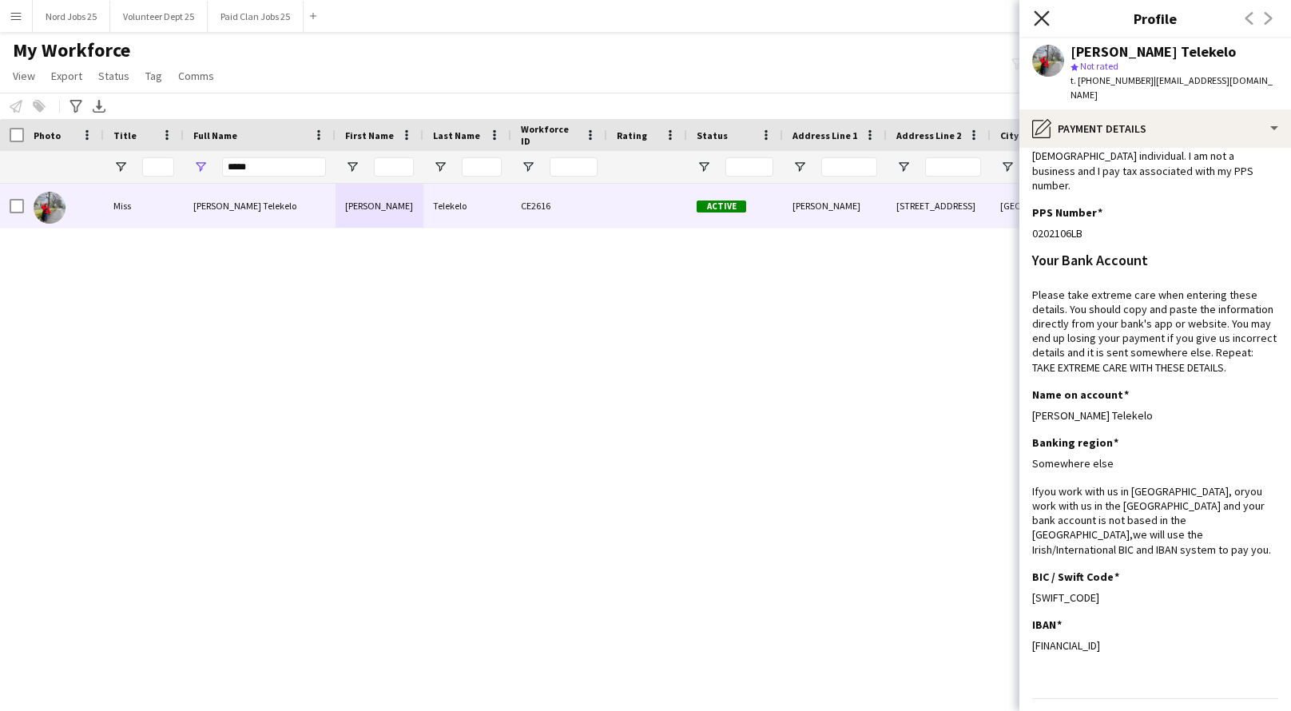
click at [1043, 18] on icon at bounding box center [1041, 17] width 15 height 15
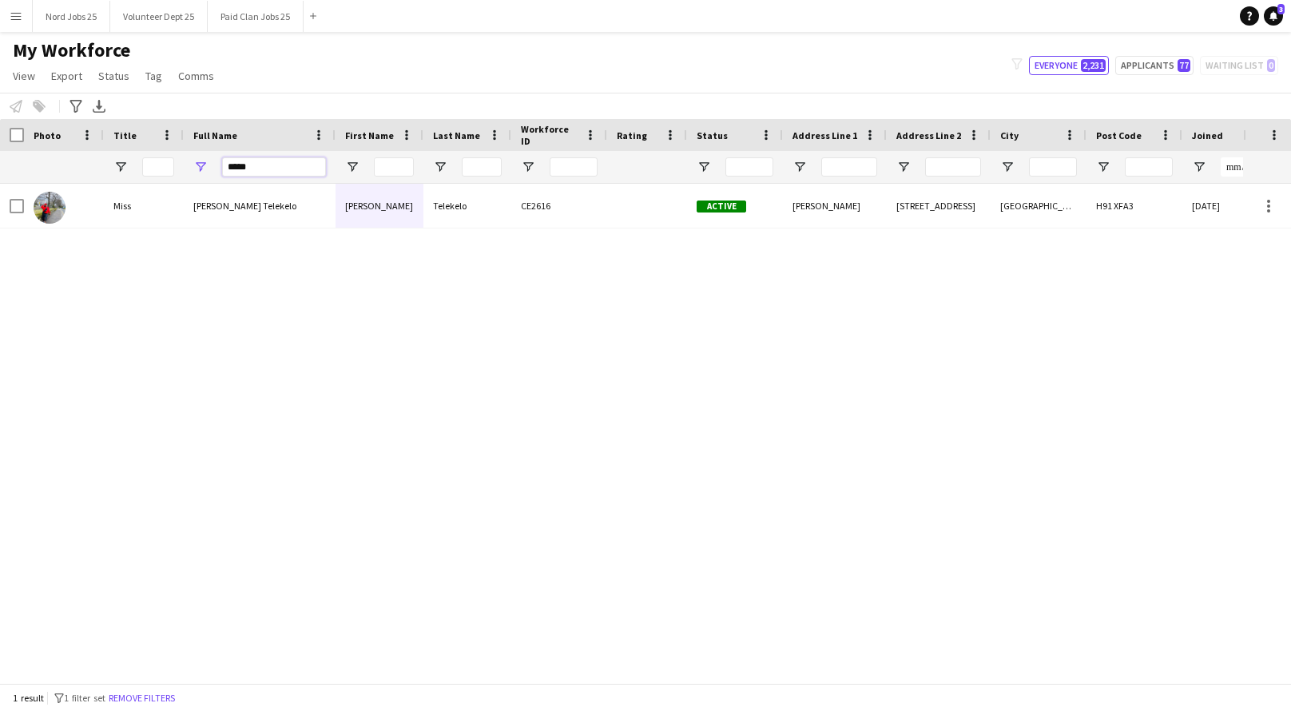
click at [236, 162] on input "*****" at bounding box center [274, 166] width 104 height 19
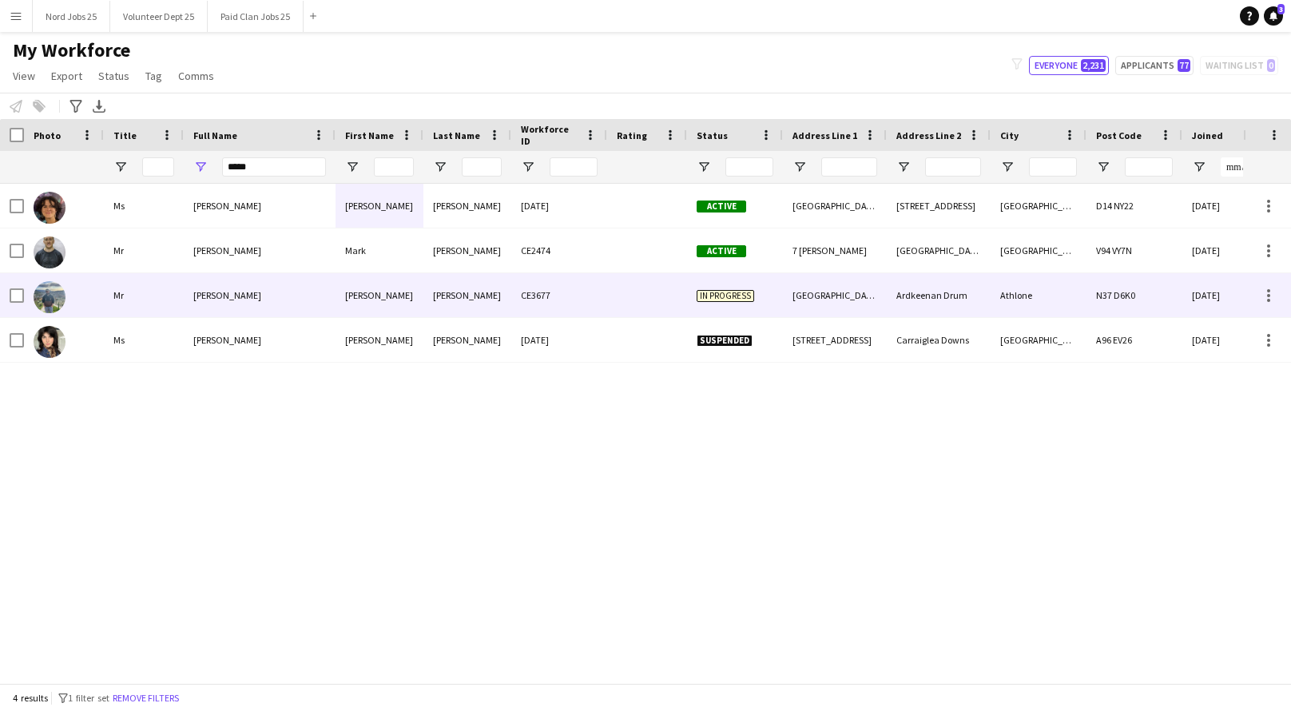
click at [51, 301] on img at bounding box center [50, 297] width 32 height 32
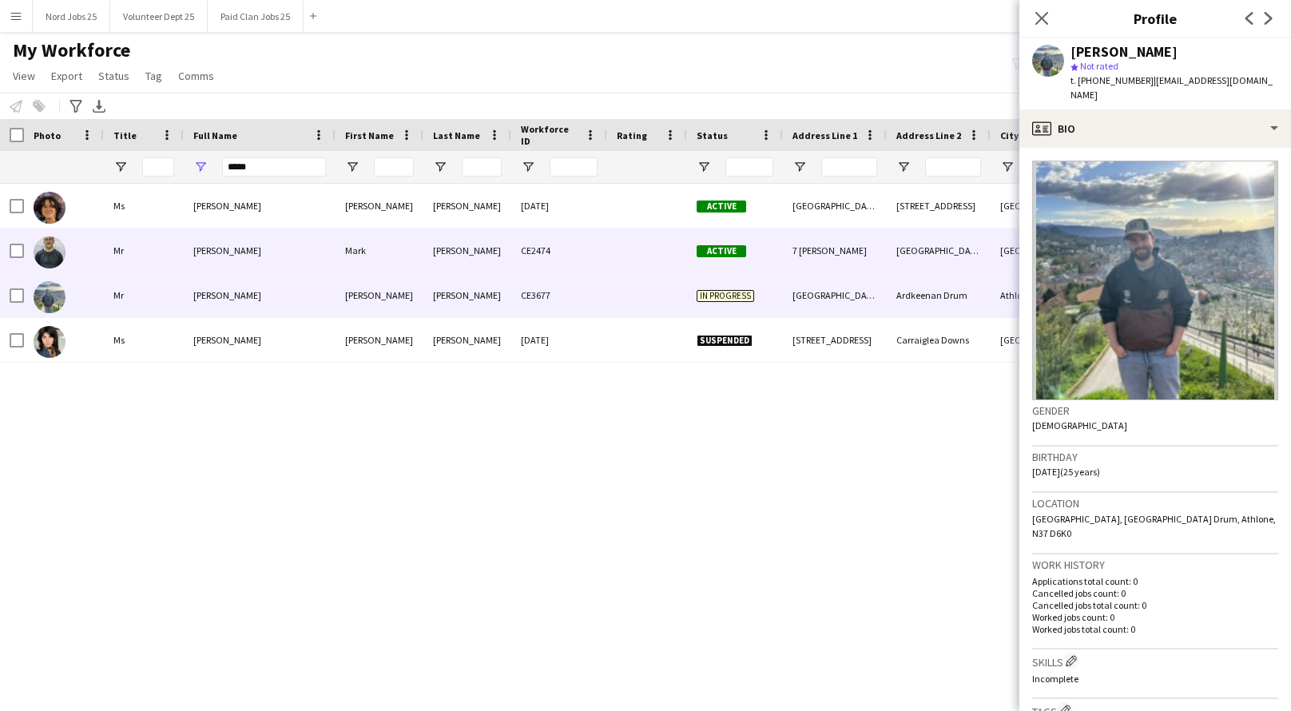
click at [54, 250] on img at bounding box center [50, 252] width 32 height 32
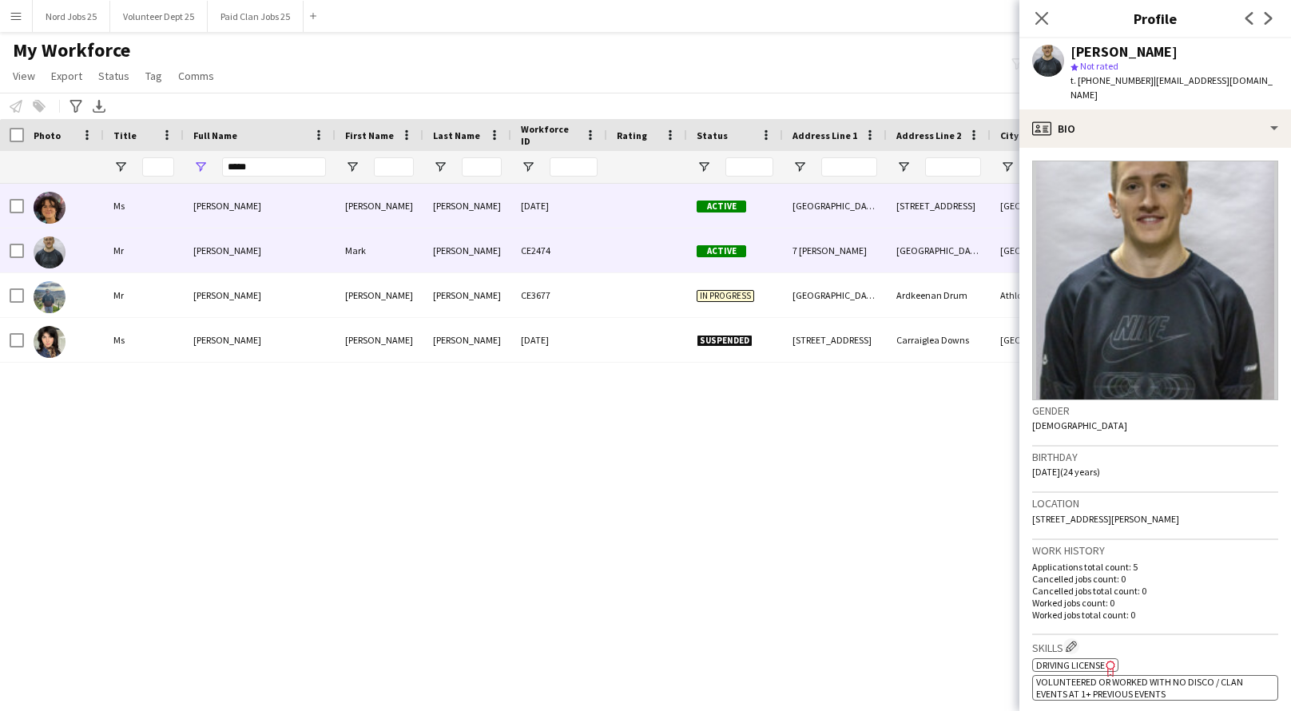
click at [52, 218] on img at bounding box center [50, 208] width 32 height 32
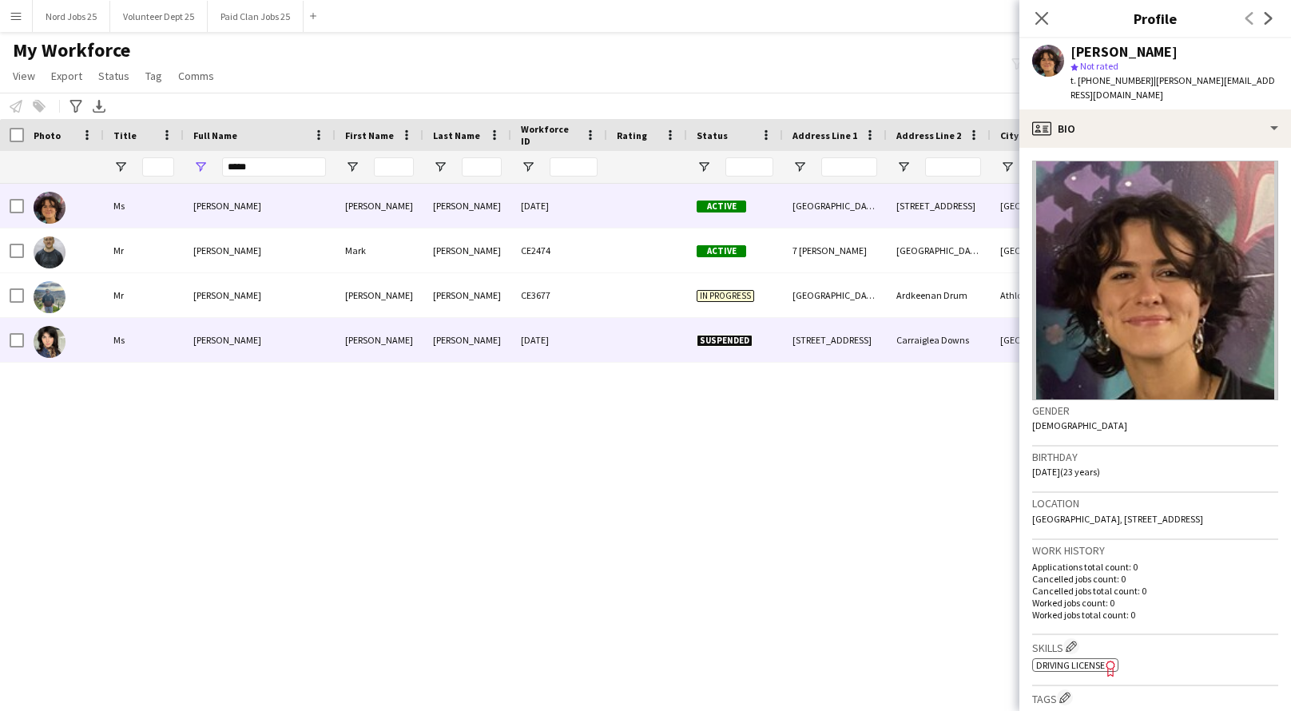
click at [52, 348] on img at bounding box center [50, 342] width 32 height 32
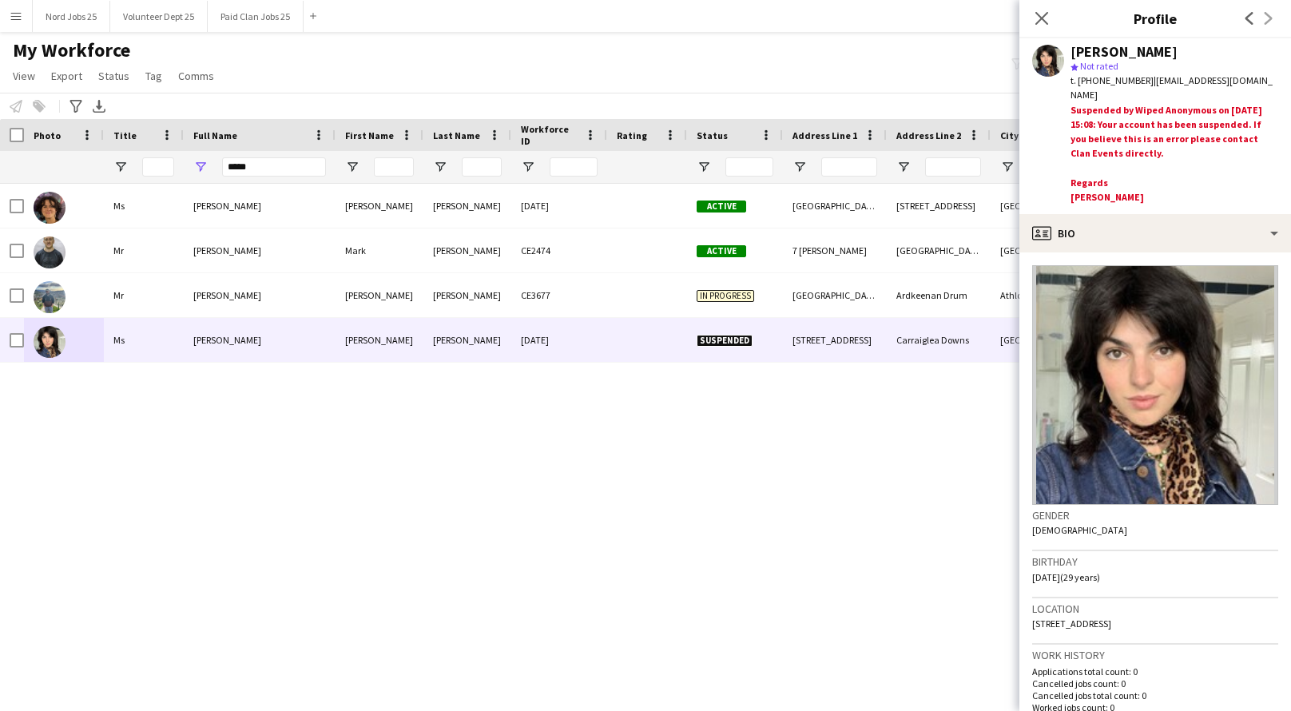
click at [321, 523] on div "Ms Ciara Griffin Ciara Griffin CE881 Active Rathfarnham, Dublin, D14 NY22, Irel…" at bounding box center [621, 433] width 1243 height 499
click at [1043, 14] on icon "Close pop-in" at bounding box center [1041, 17] width 15 height 15
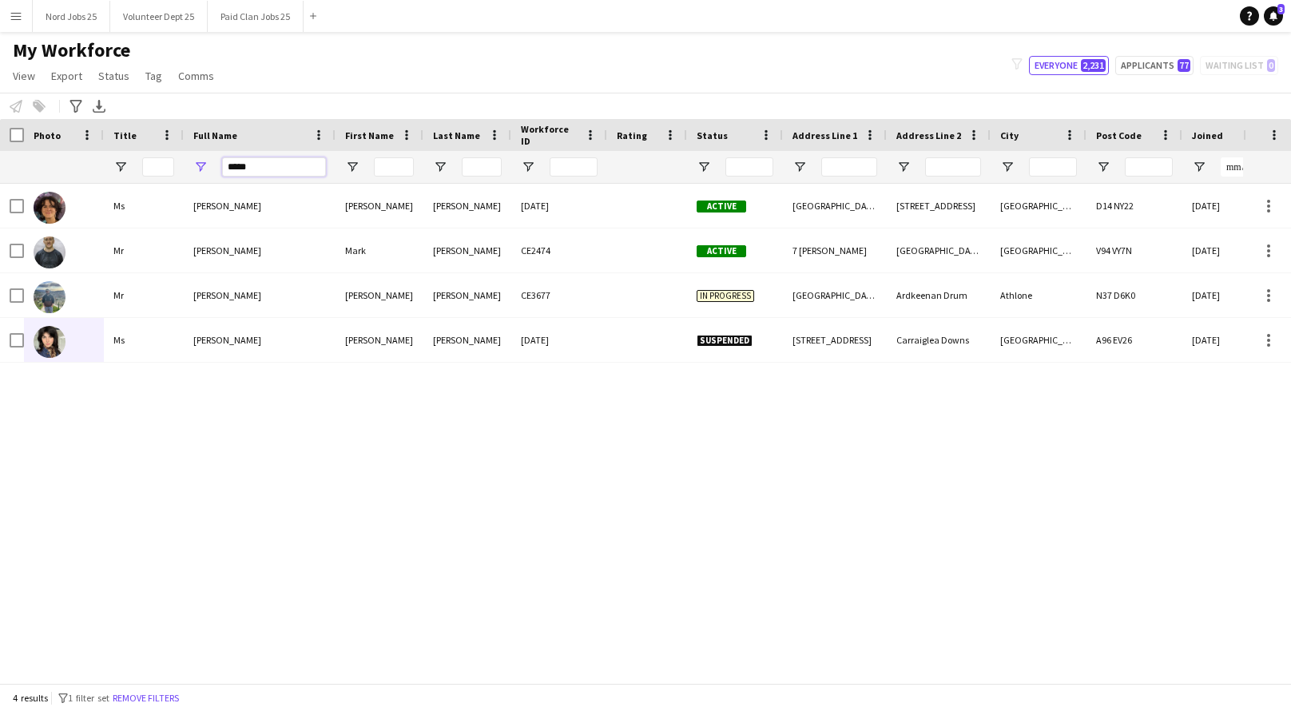
click at [244, 165] on input "*****" at bounding box center [274, 166] width 104 height 19
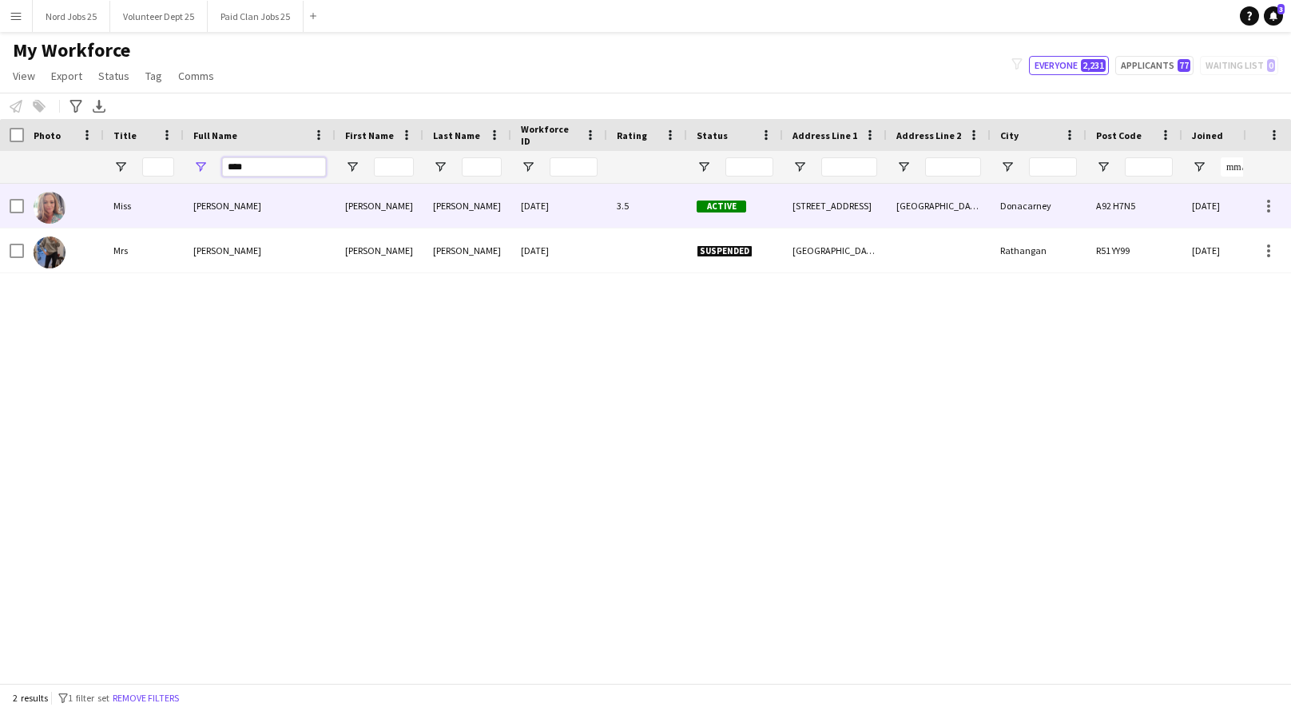
type input "****"
click at [254, 205] on div "Jean Barry" at bounding box center [260, 206] width 152 height 44
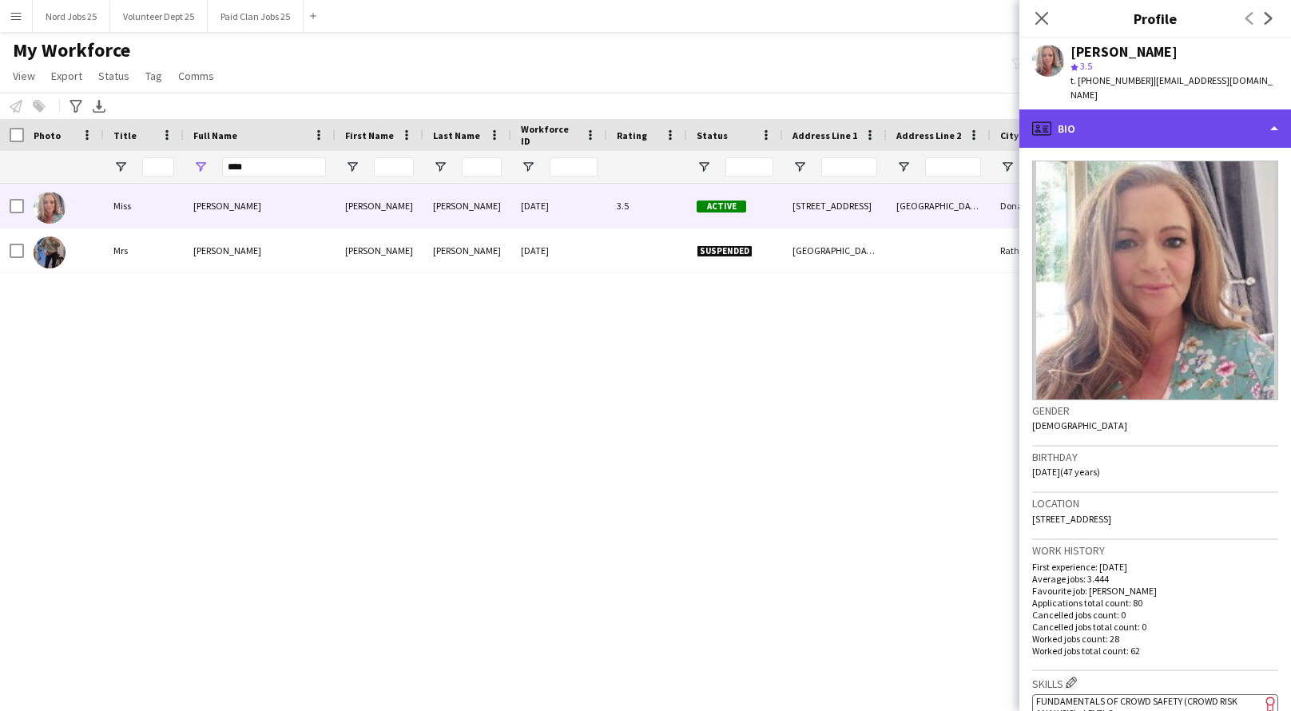
click at [1192, 109] on div "profile Bio" at bounding box center [1155, 128] width 272 height 38
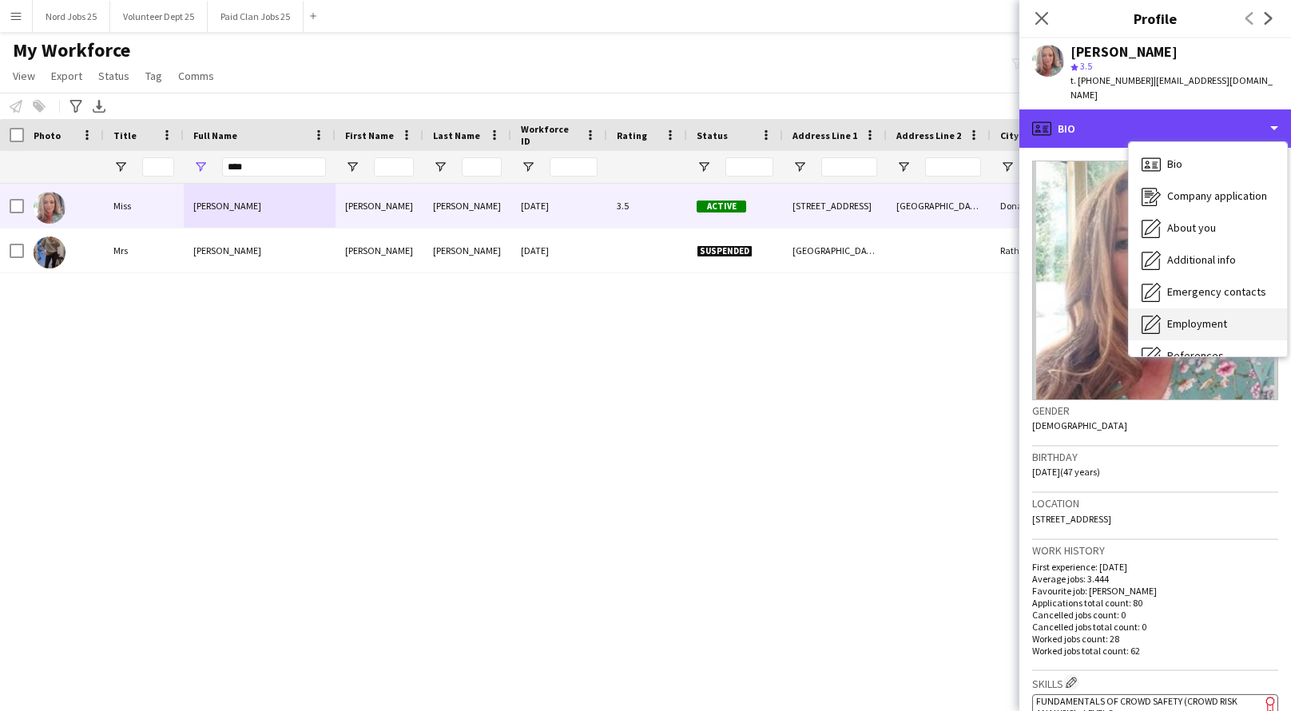
scroll to position [149, 0]
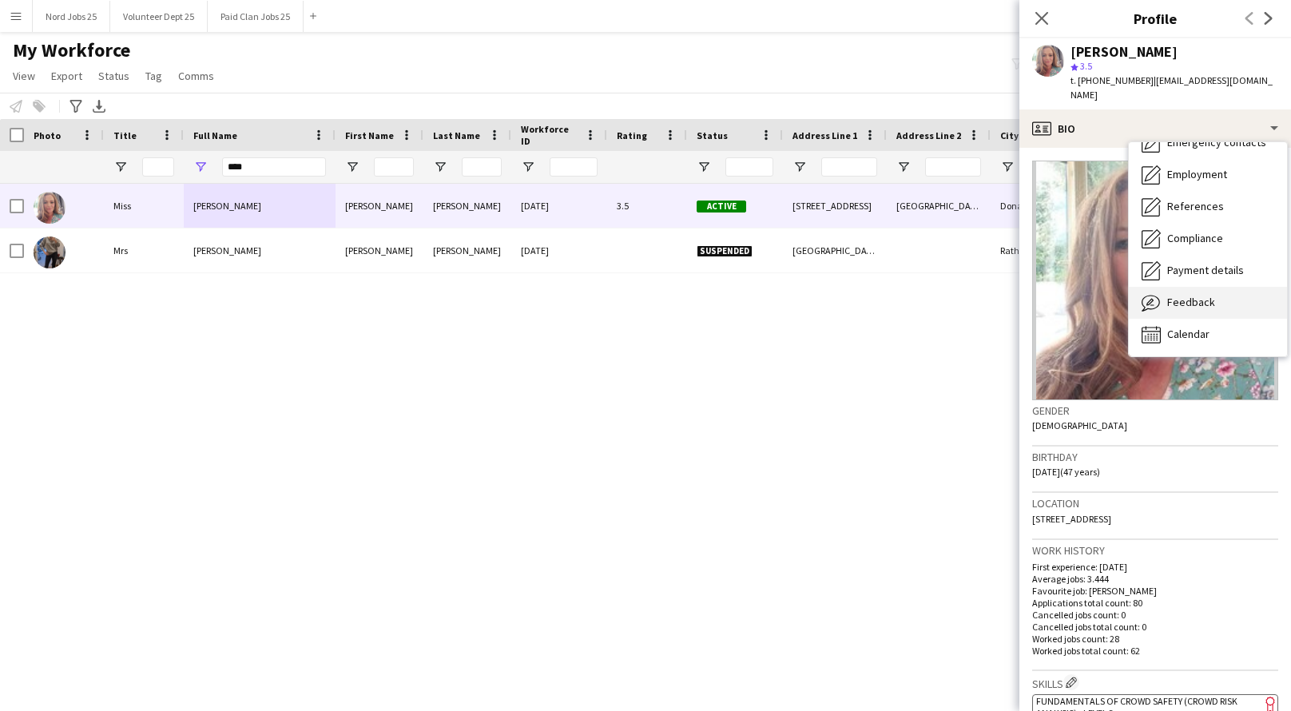
click at [1206, 296] on div "Feedback Feedback" at bounding box center [1208, 303] width 158 height 32
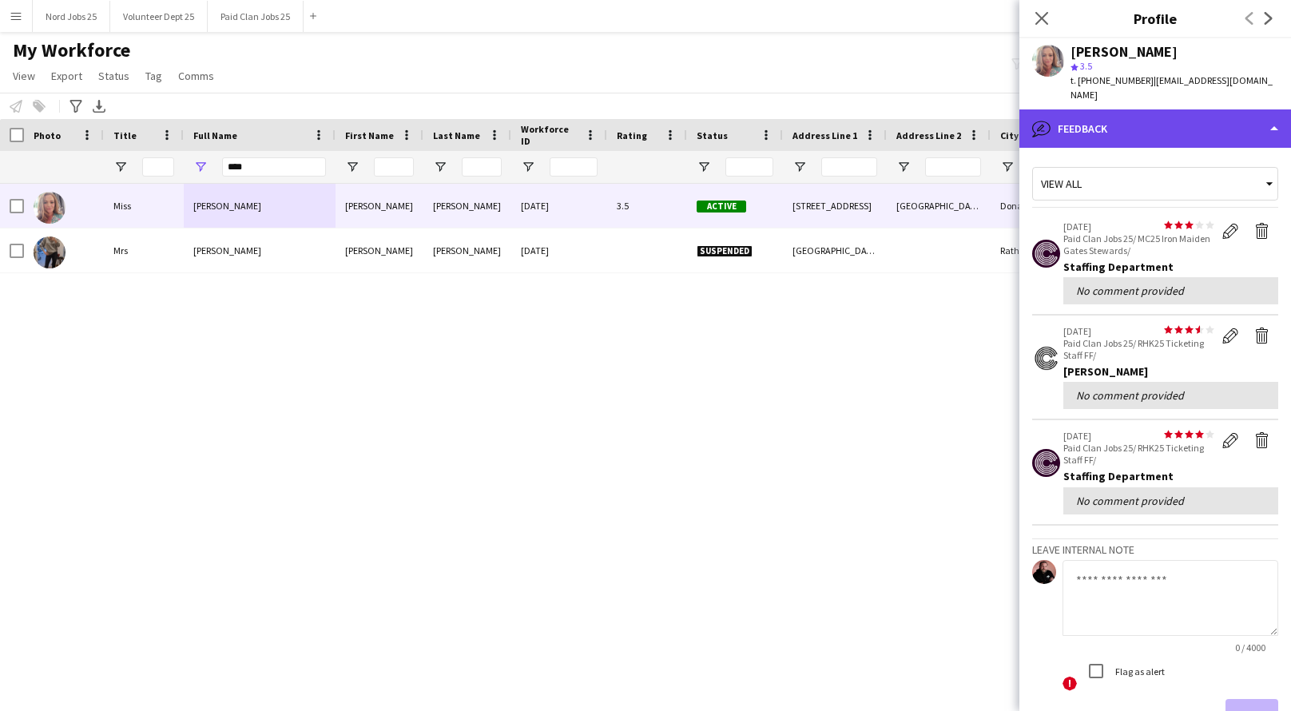
click at [1178, 121] on div "bubble-pencil Feedback" at bounding box center [1155, 128] width 272 height 38
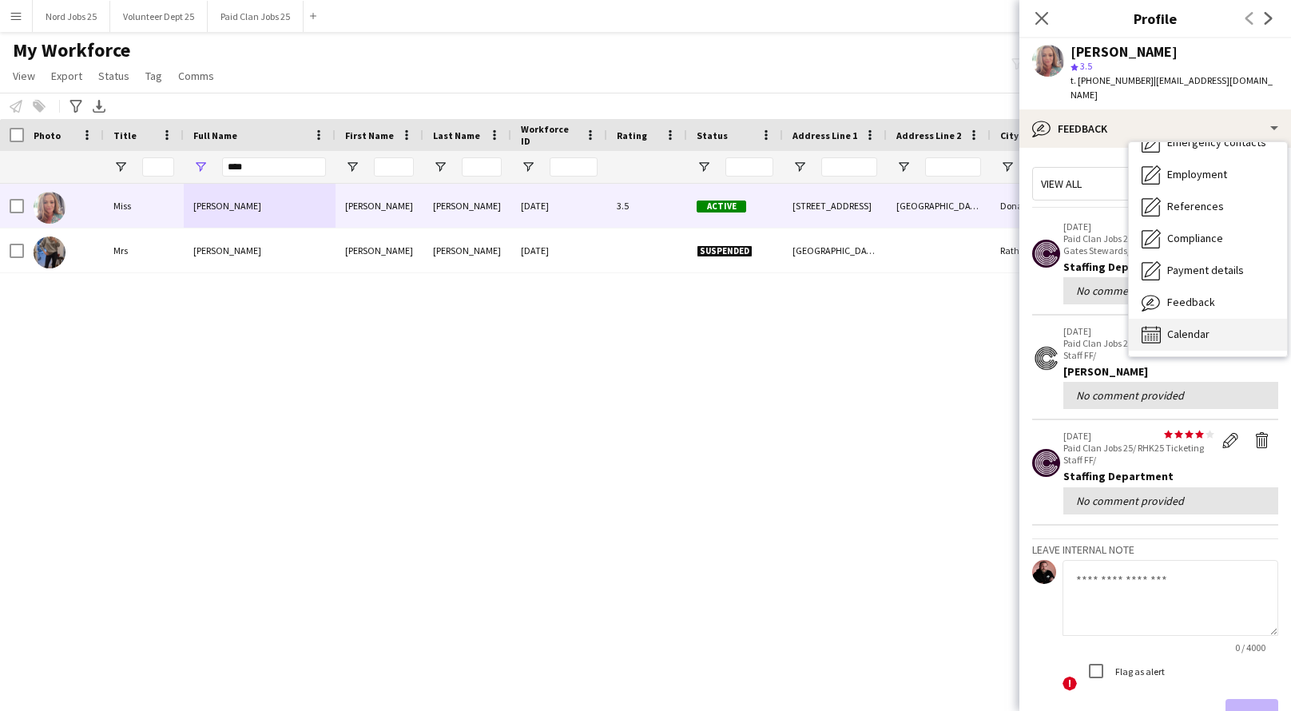
click at [1196, 327] on span "Calendar" at bounding box center [1188, 334] width 42 height 14
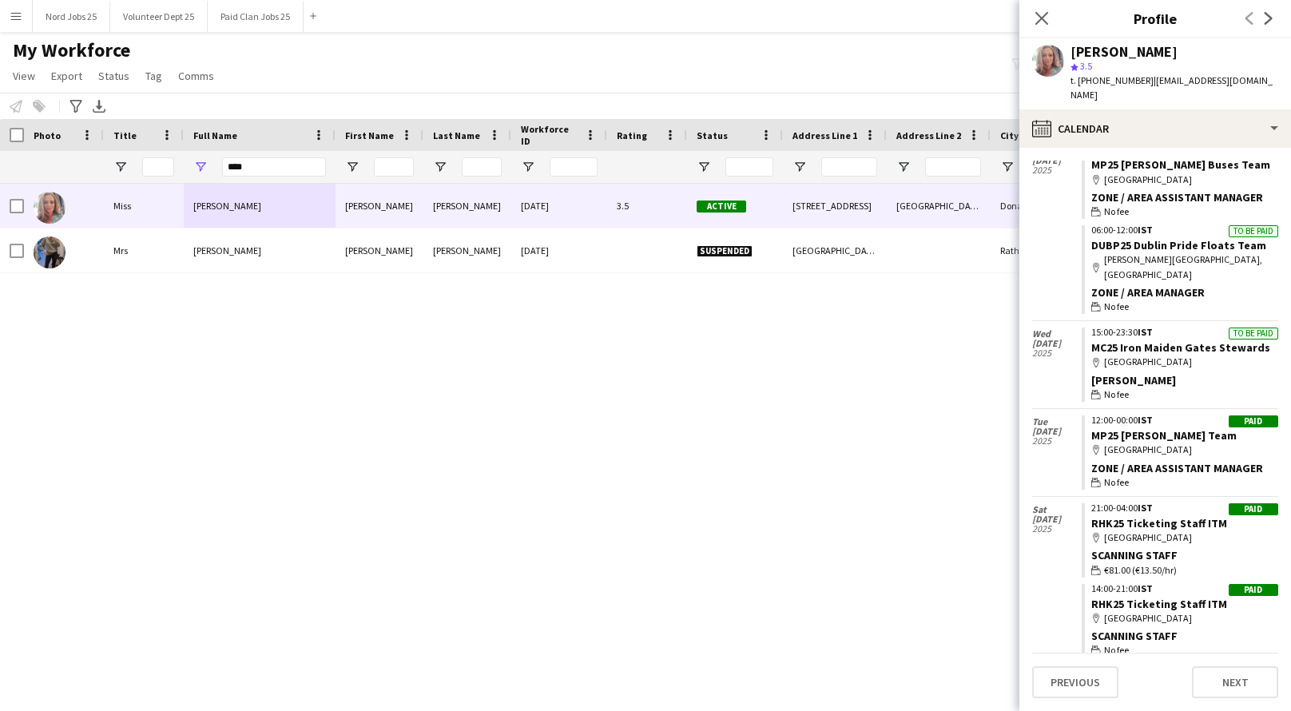
scroll to position [2047, 0]
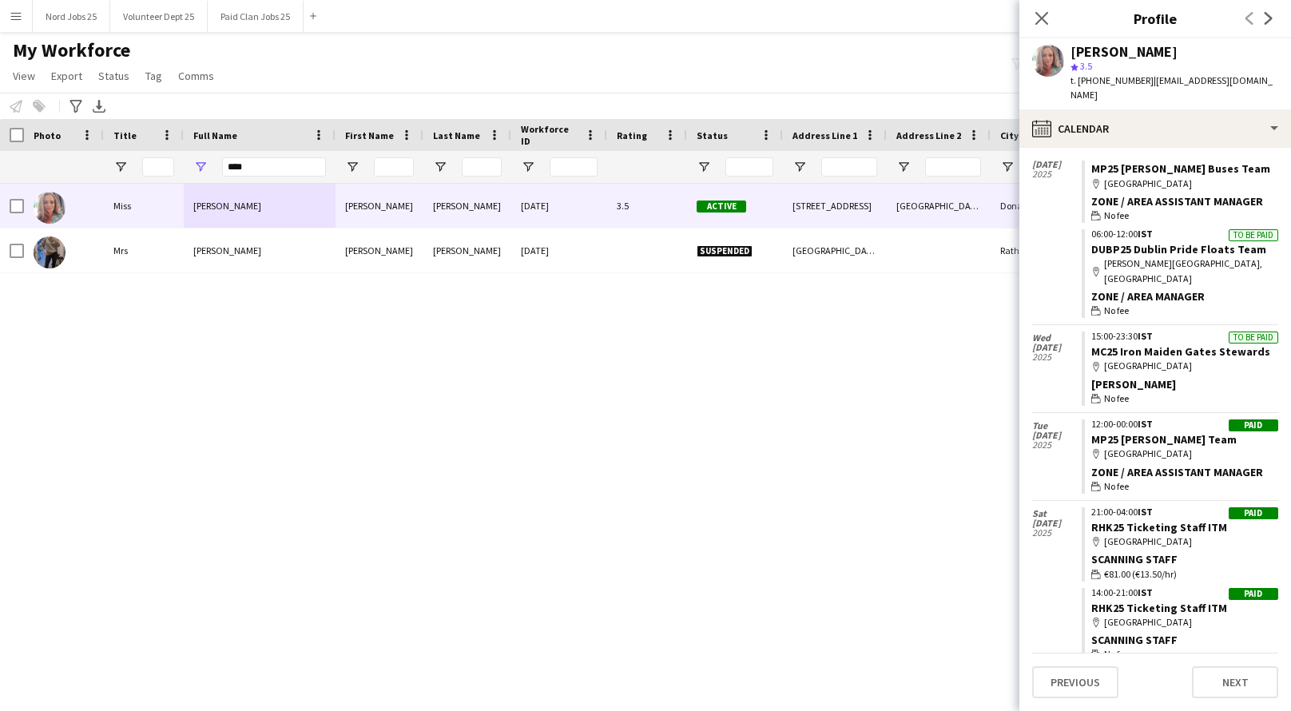
click at [1190, 377] on div "Steward" at bounding box center [1184, 384] width 187 height 14
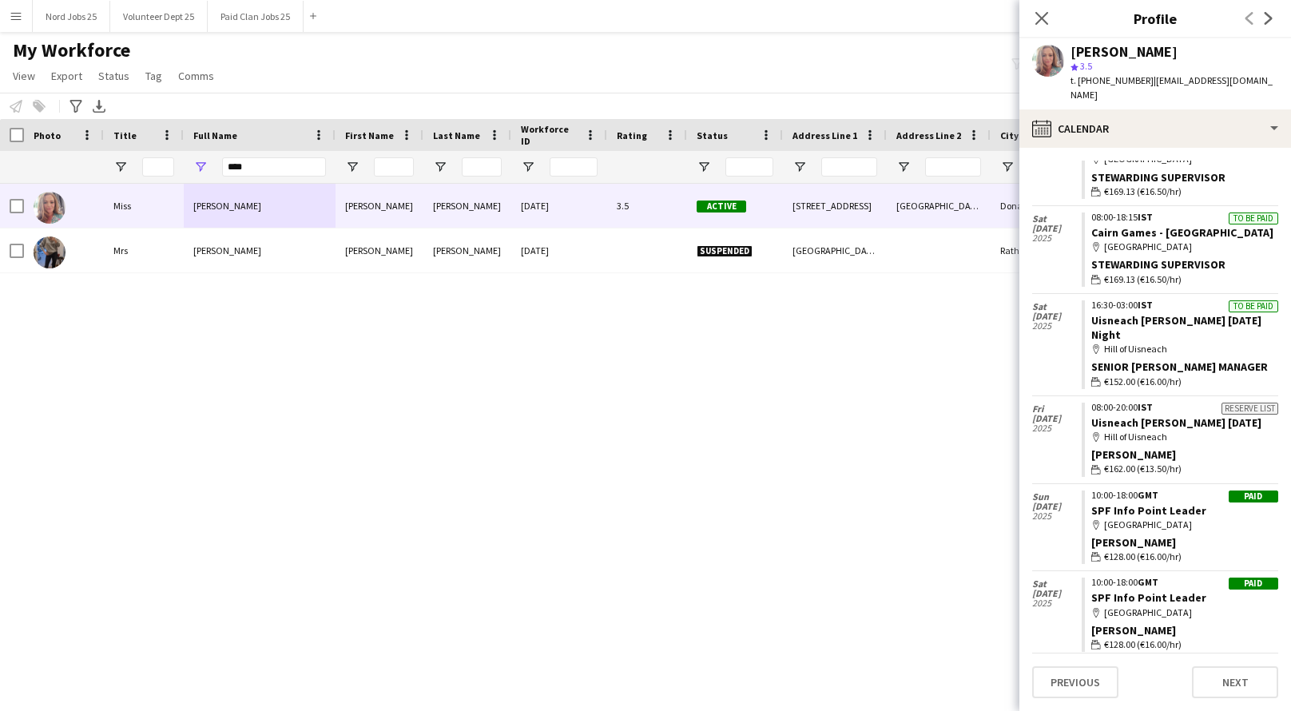
scroll to position [2773, 0]
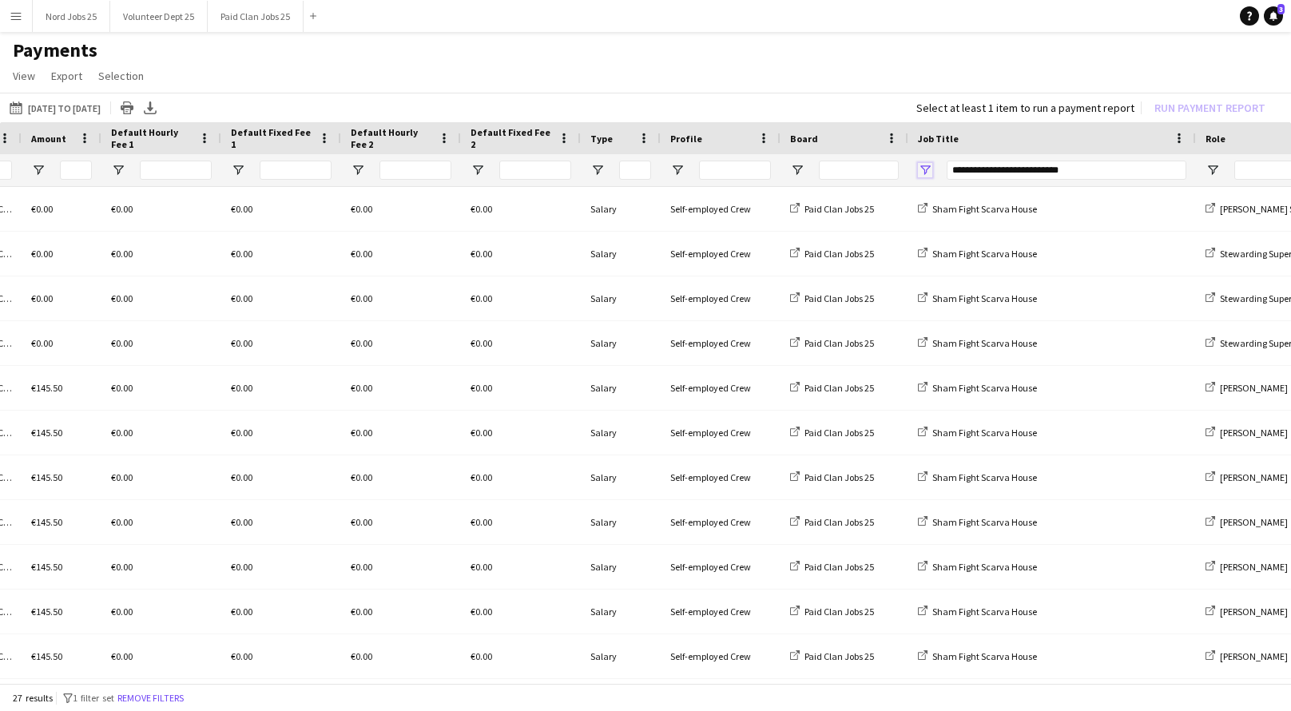
click at [926, 169] on span "Open Filter Menu" at bounding box center [925, 170] width 14 height 14
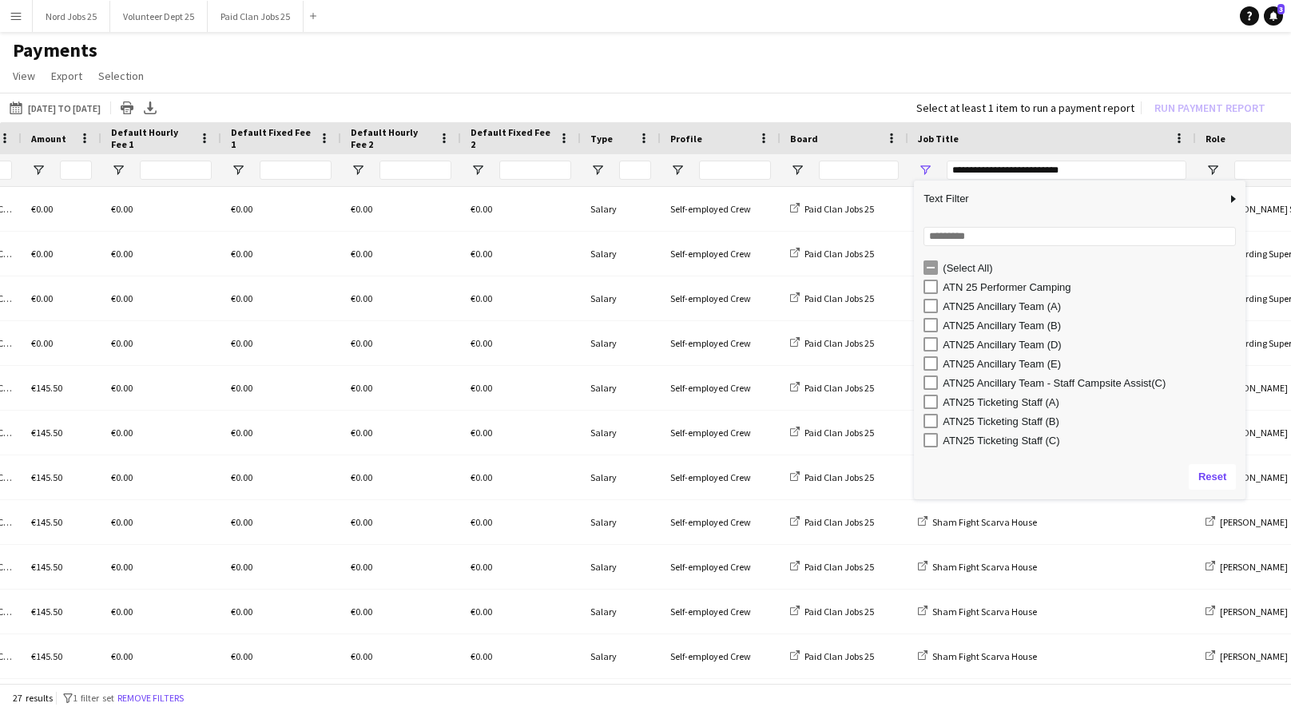
drag, startPoint x: 1085, startPoint y: 412, endPoint x: 1246, endPoint y: 498, distance: 181.9
click at [1246, 498] on div "Drag here to set row groups Date Name Start Time End Time Duration Timezone Amo…" at bounding box center [645, 404] width 1291 height 564
type input "**********"
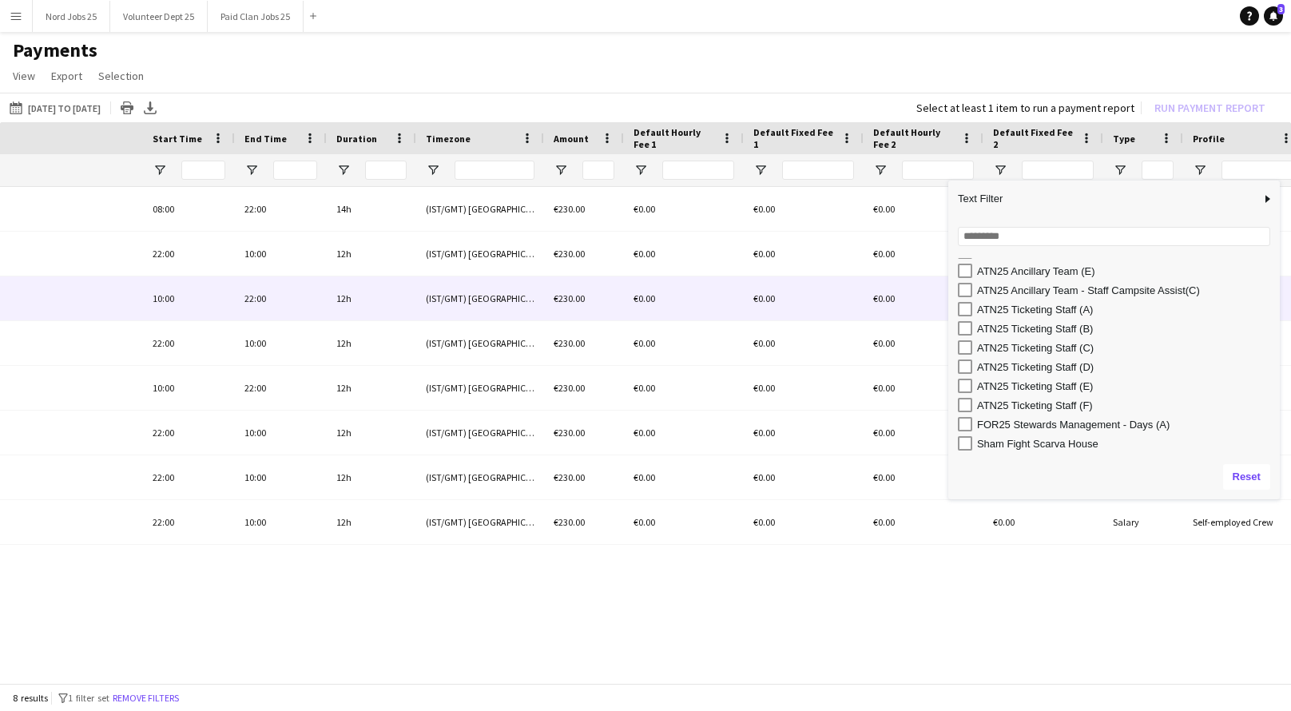
scroll to position [0, 201]
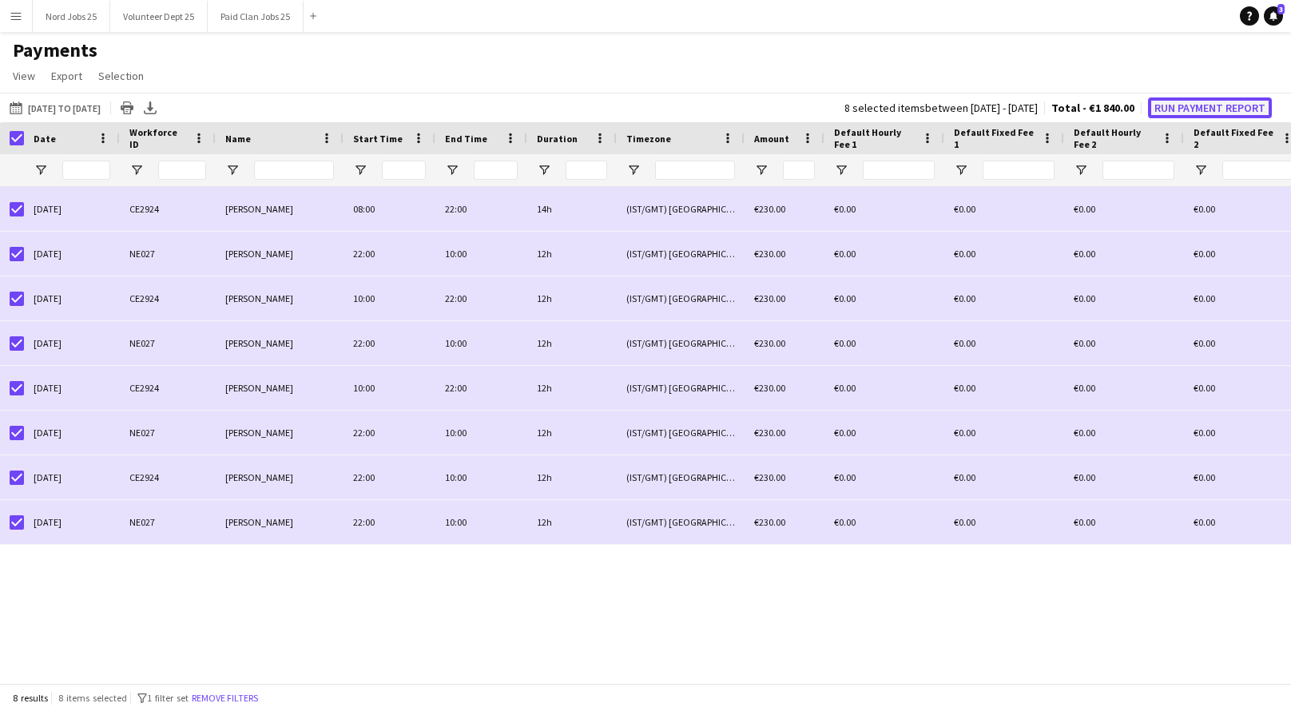
click at [1205, 105] on button "Run Payment Report" at bounding box center [1210, 107] width 124 height 21
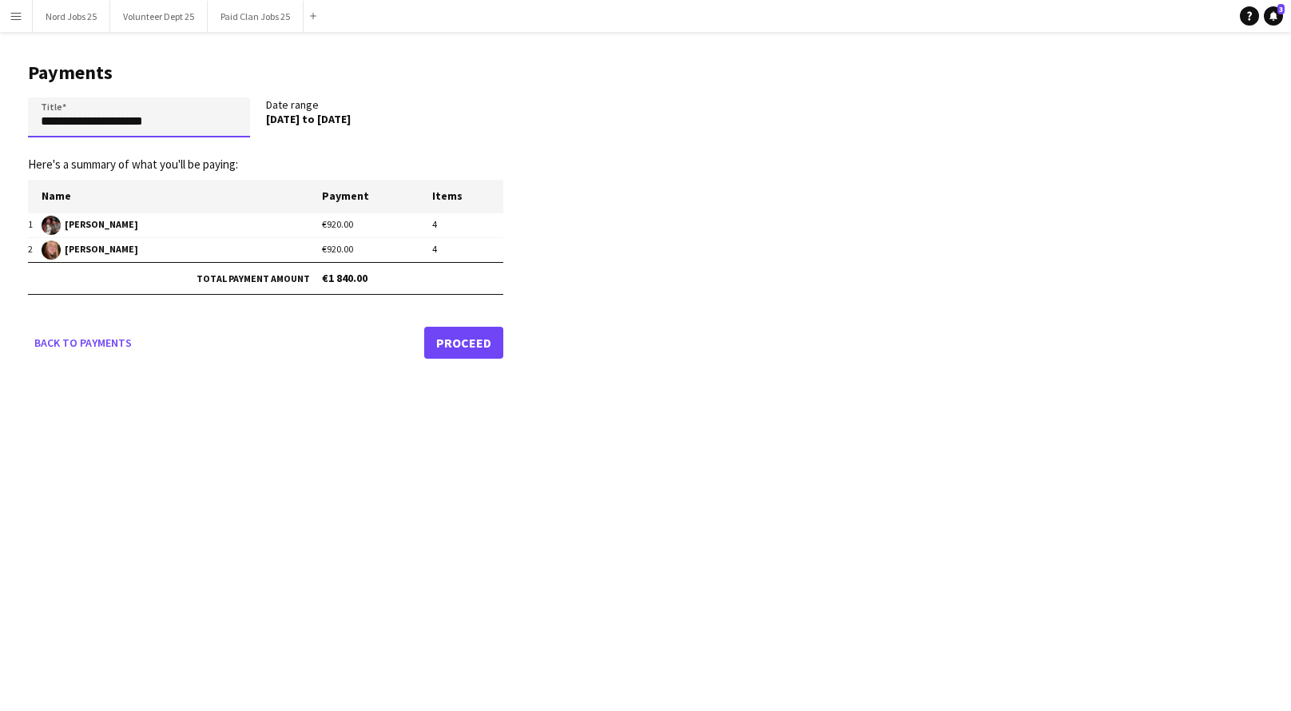
click at [205, 133] on input "**********" at bounding box center [139, 117] width 222 height 40
click at [223, 111] on input "**********" at bounding box center [139, 117] width 222 height 40
type input "**********"
click at [475, 343] on link "Proceed" at bounding box center [463, 342] width 79 height 32
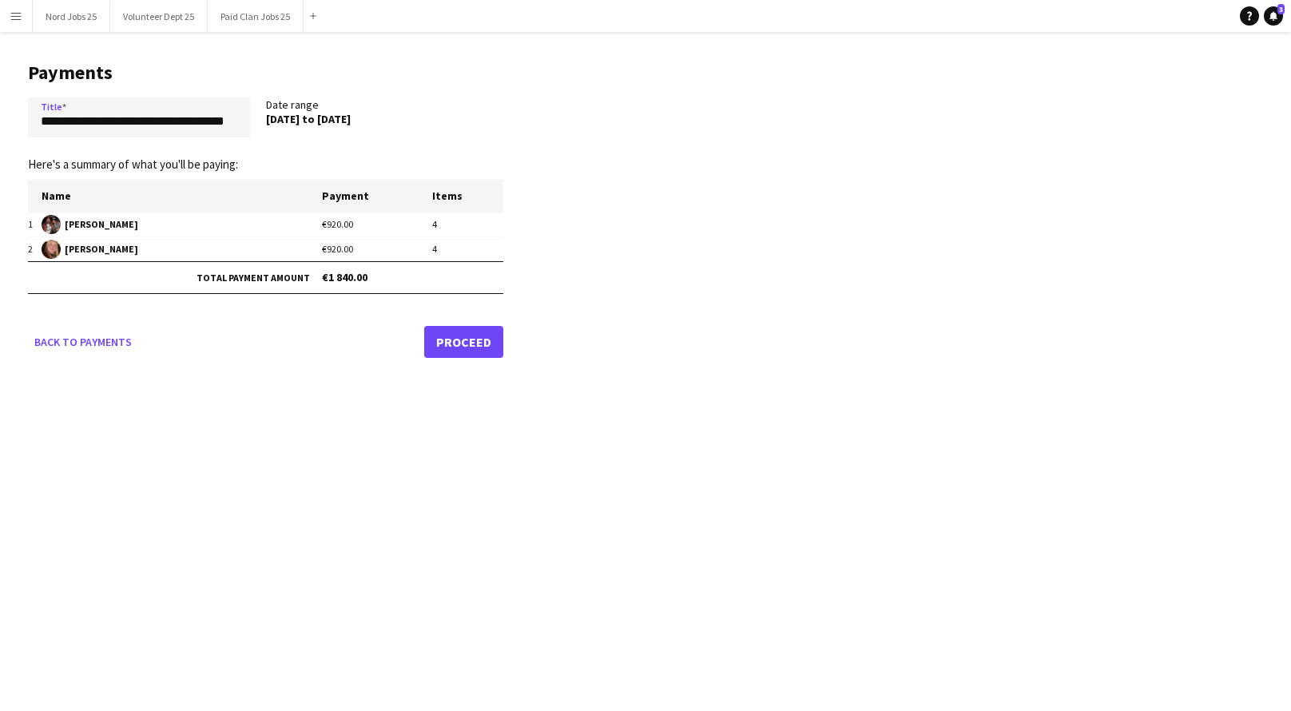
scroll to position [0, 0]
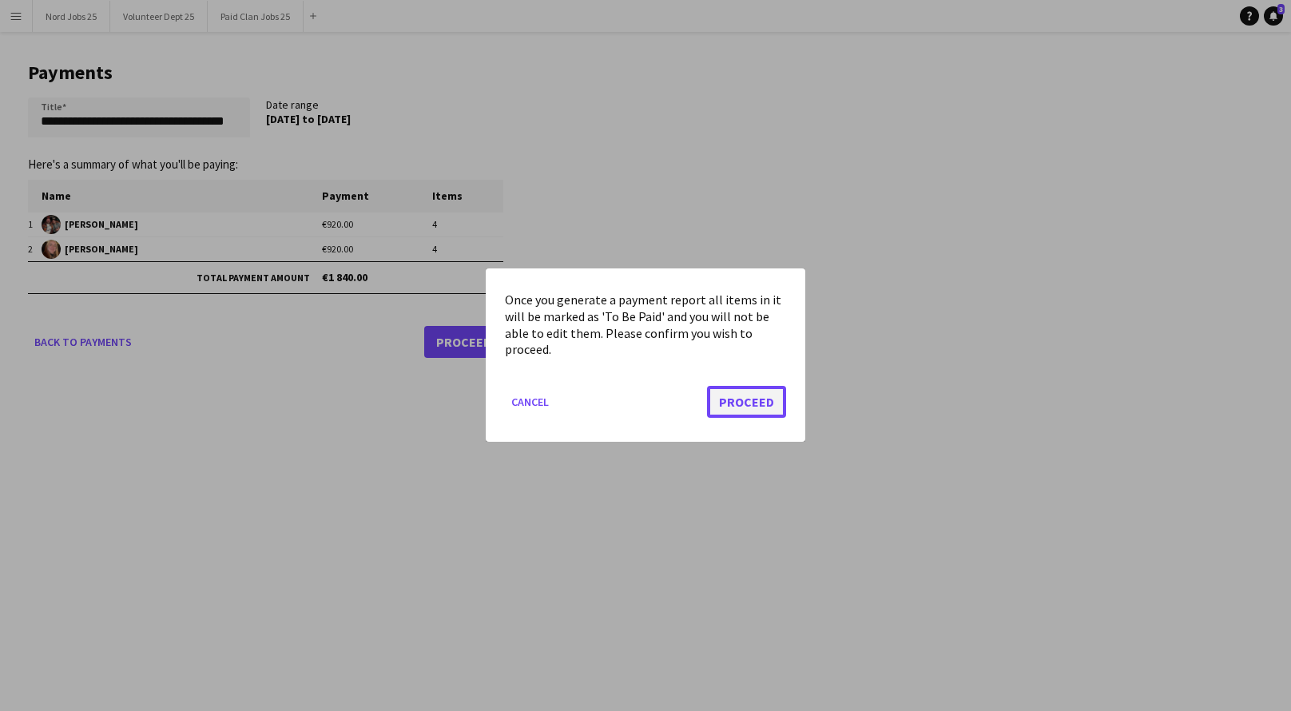
click at [737, 399] on button "Proceed" at bounding box center [746, 403] width 79 height 32
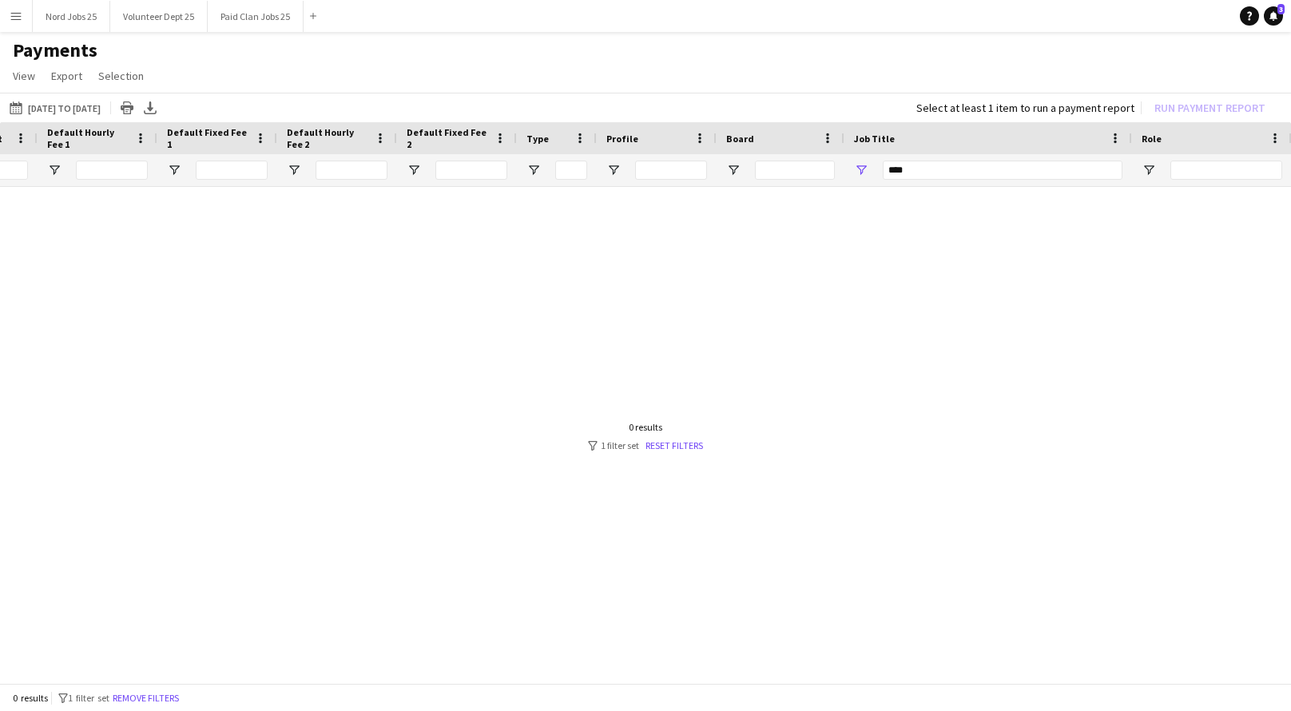
scroll to position [0, 894]
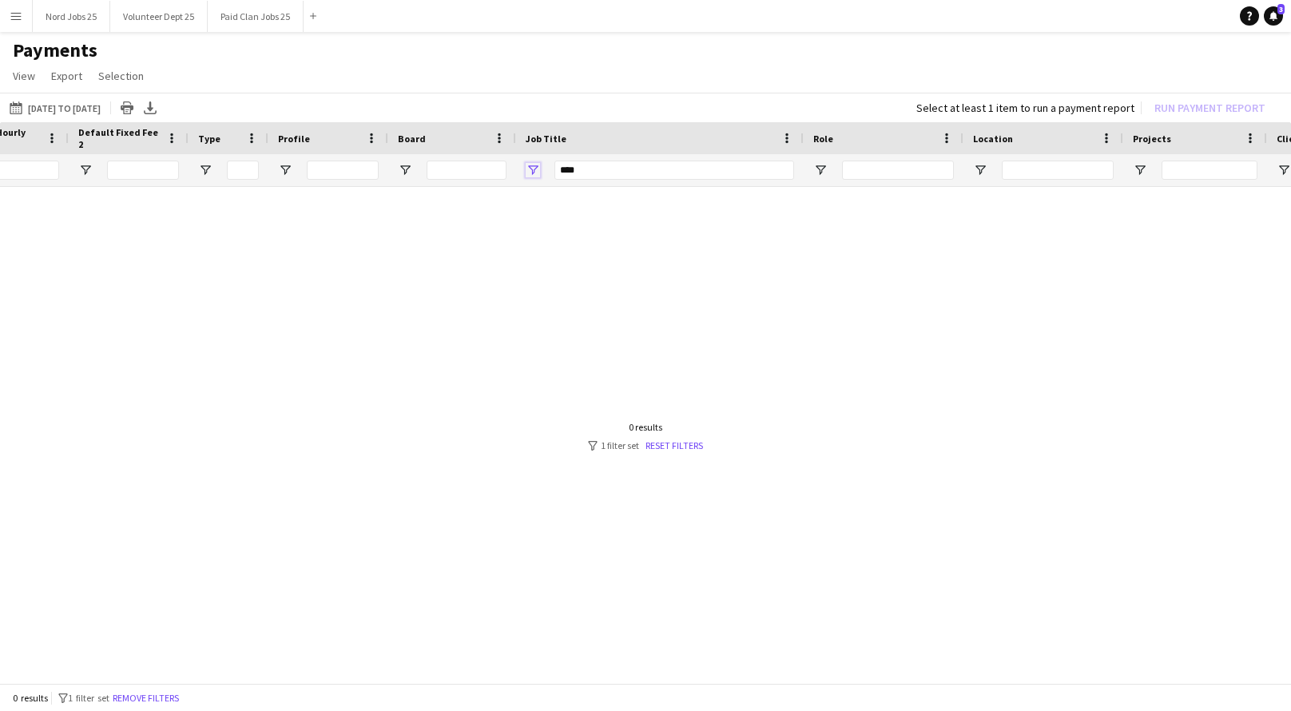
click at [531, 165] on span "Open Filter Menu" at bounding box center [533, 170] width 14 height 14
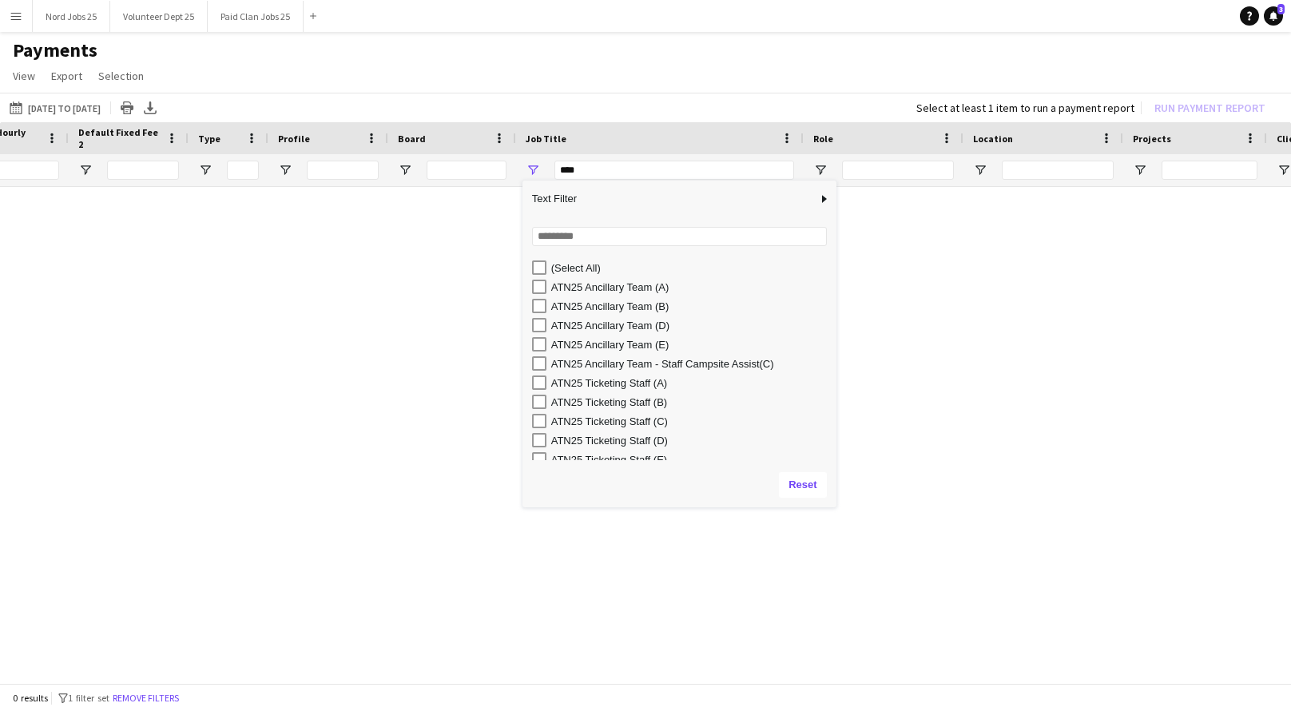
drag, startPoint x: 693, startPoint y: 411, endPoint x: 836, endPoint y: 506, distance: 171.7
click at [836, 506] on div "Drag here to set row groups Date Name Start Time End Time Duration Timezone Amo…" at bounding box center [645, 404] width 1291 height 564
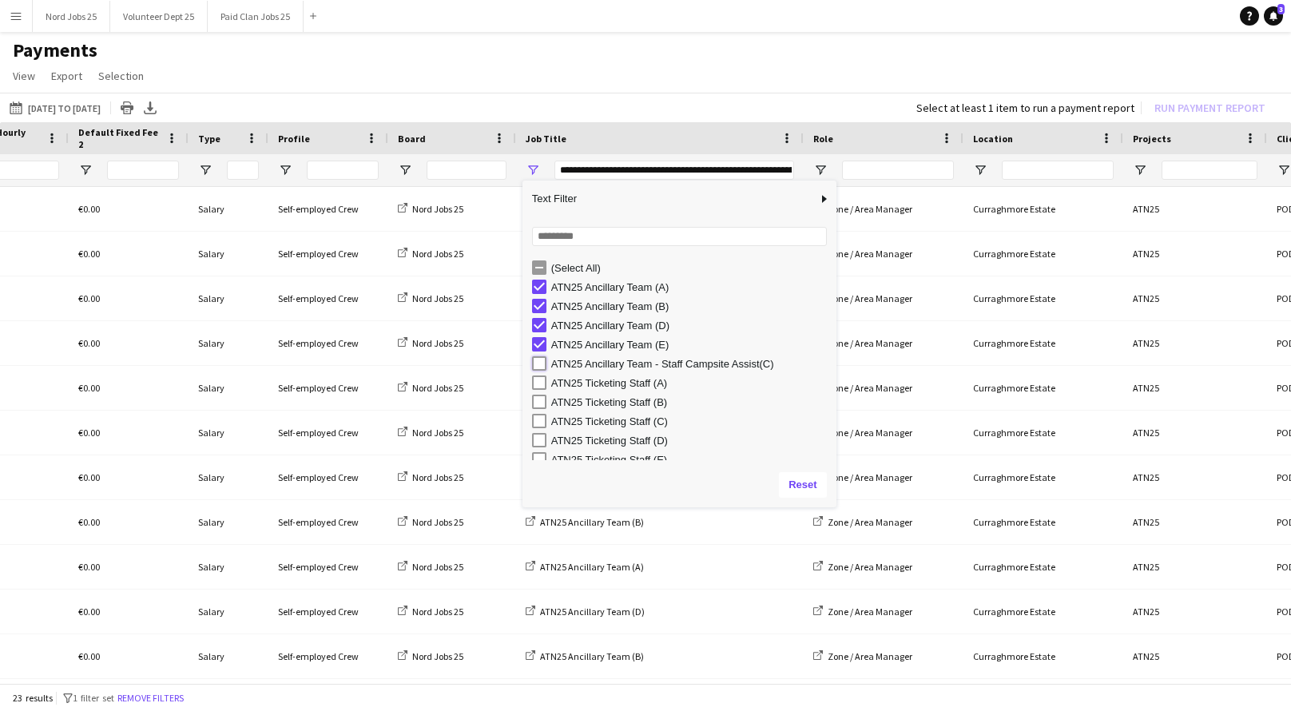
type input "**********"
click at [529, 53] on h1 "Payments" at bounding box center [645, 50] width 1291 height 24
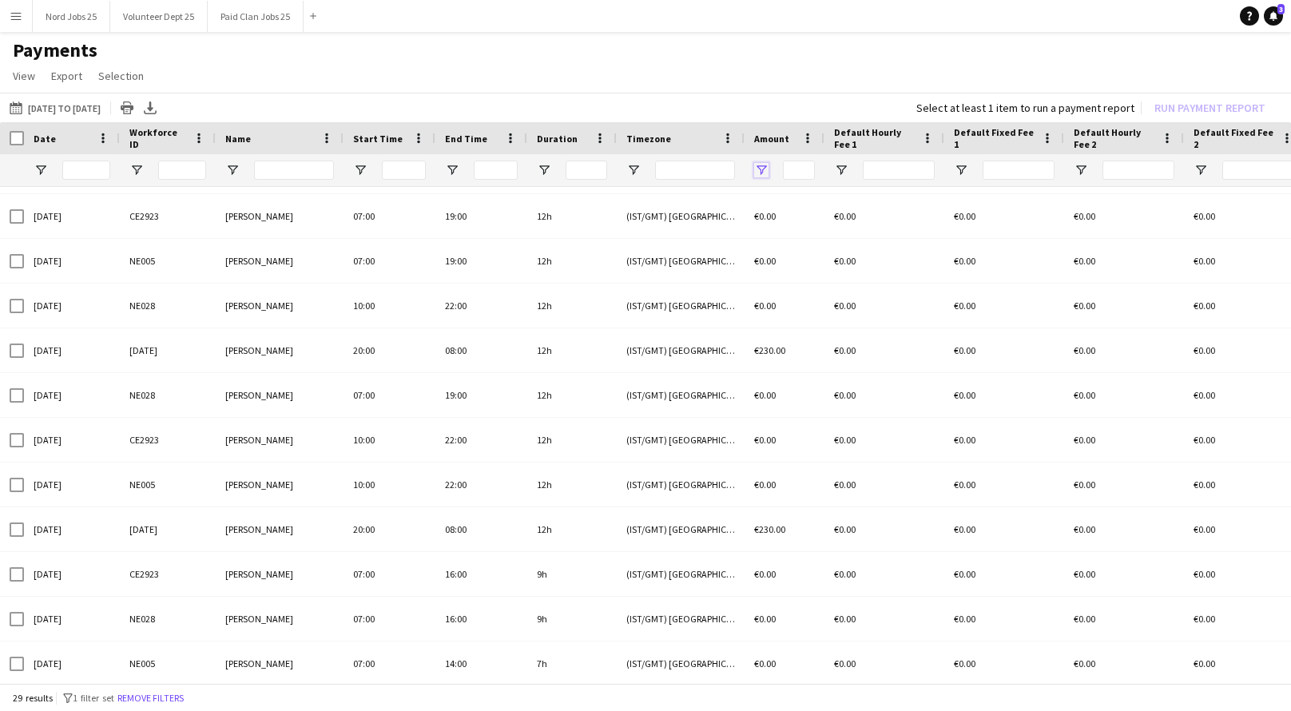
click at [758, 169] on span "Open Filter Menu" at bounding box center [761, 170] width 14 height 14
type input "***"
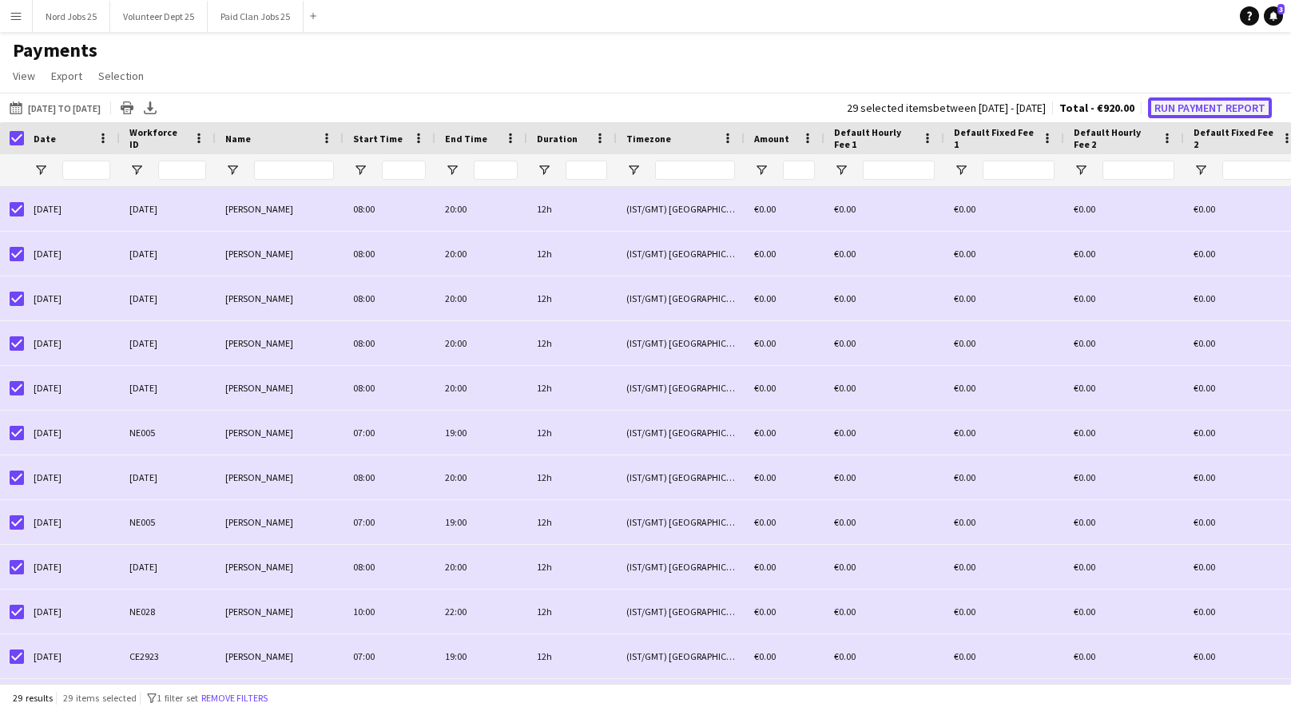
click at [1179, 114] on button "Run Payment Report" at bounding box center [1210, 107] width 124 height 21
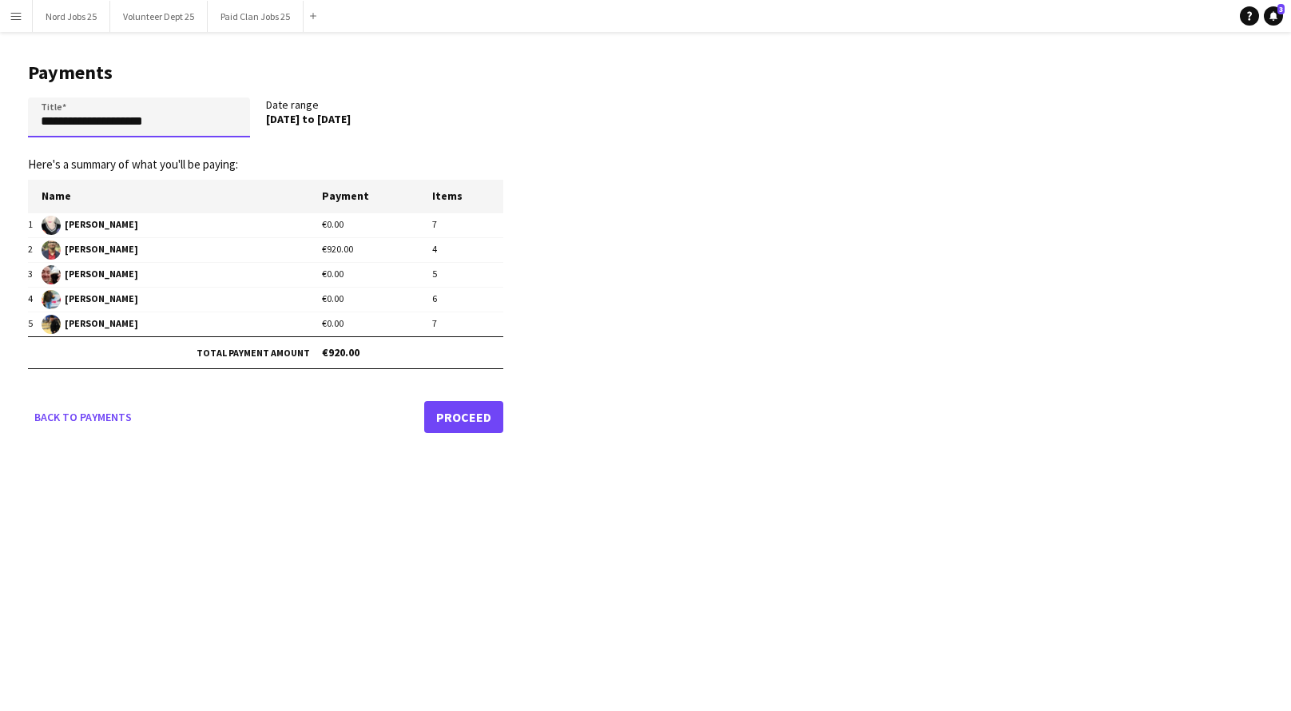
click at [202, 114] on input "**********" at bounding box center [139, 117] width 222 height 40
type input "**********"
click at [446, 414] on link "Proceed" at bounding box center [463, 417] width 79 height 32
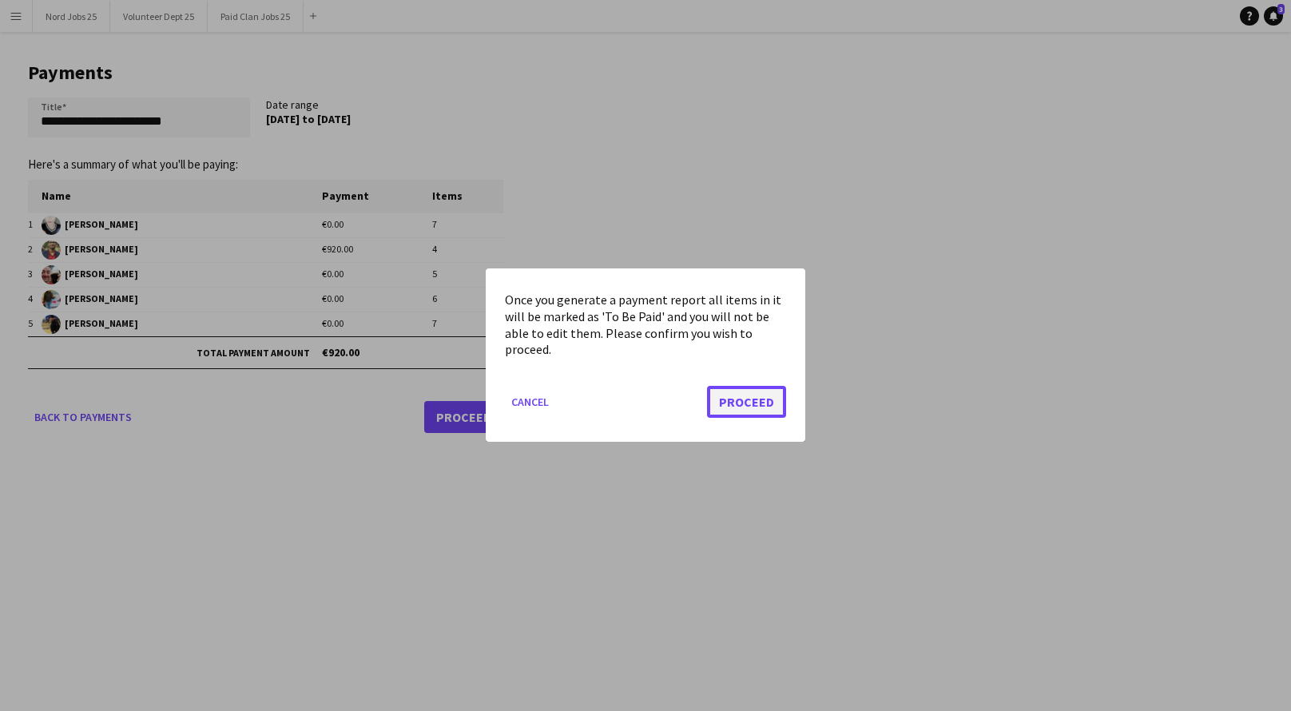
click at [768, 403] on button "Proceed" at bounding box center [746, 403] width 79 height 32
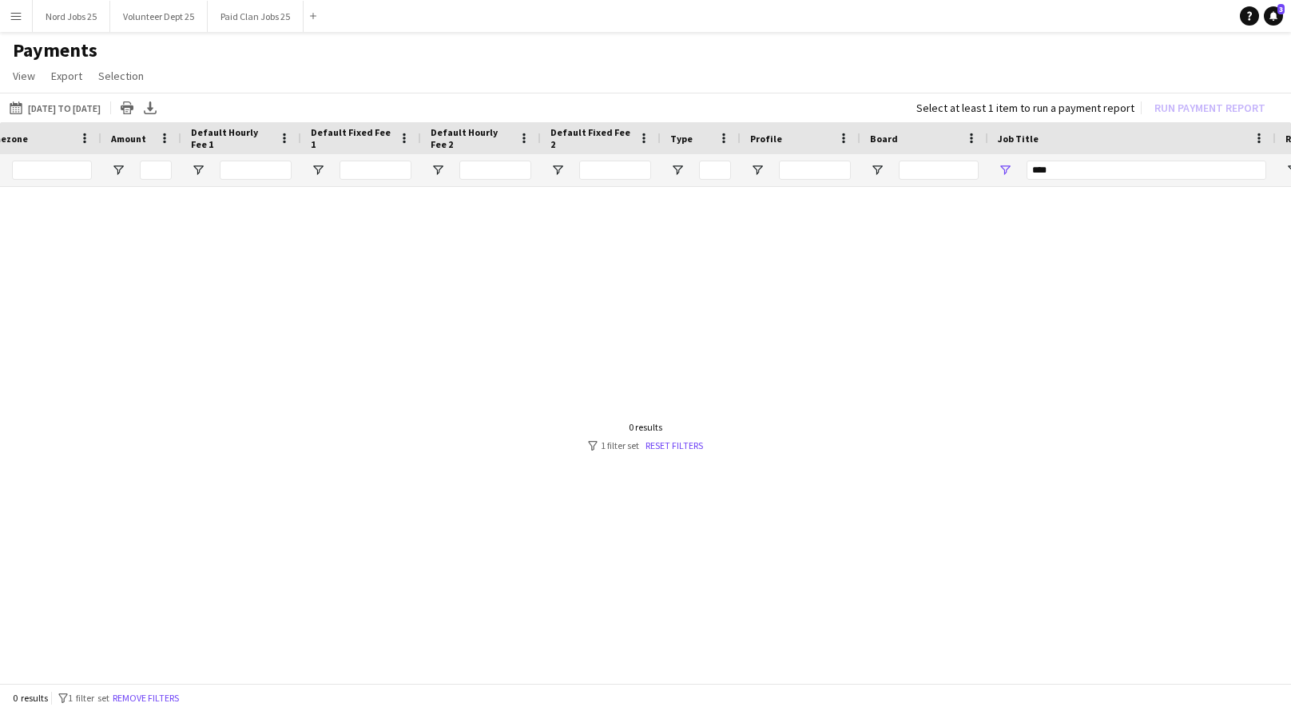
scroll to position [0, 963]
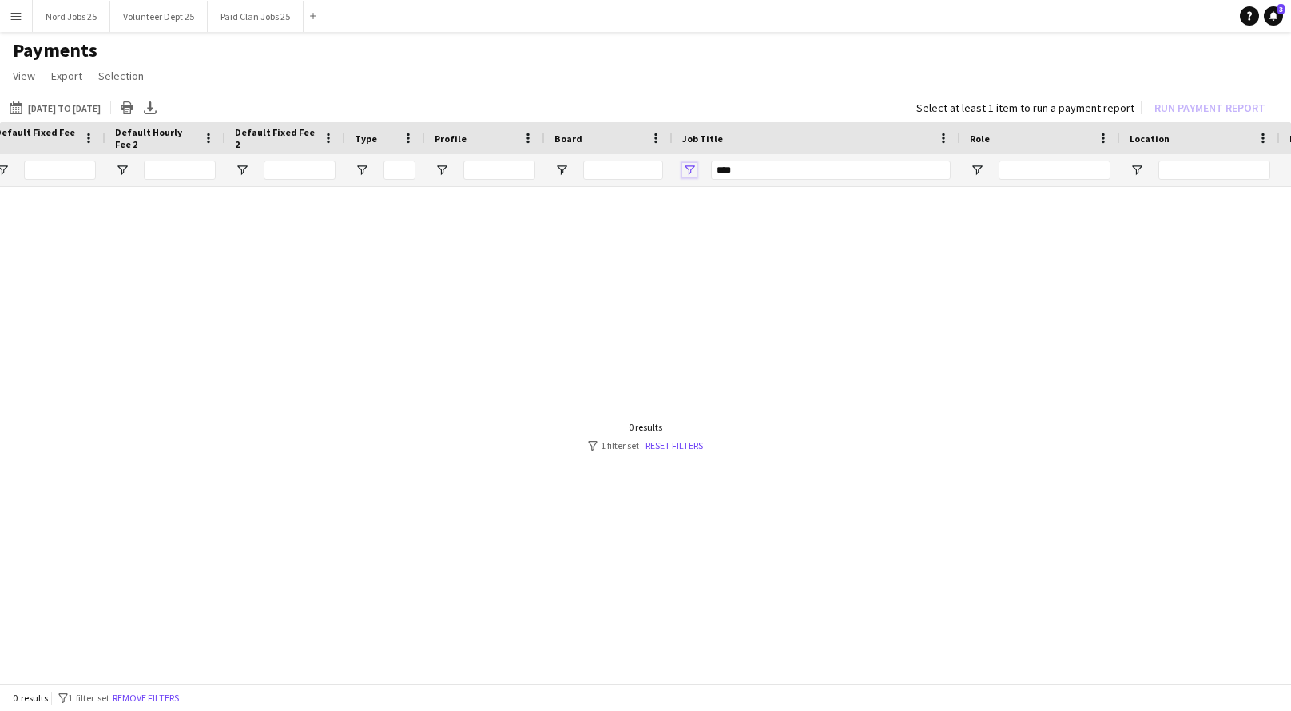
click at [689, 169] on span "Open Filter Menu" at bounding box center [689, 170] width 14 height 14
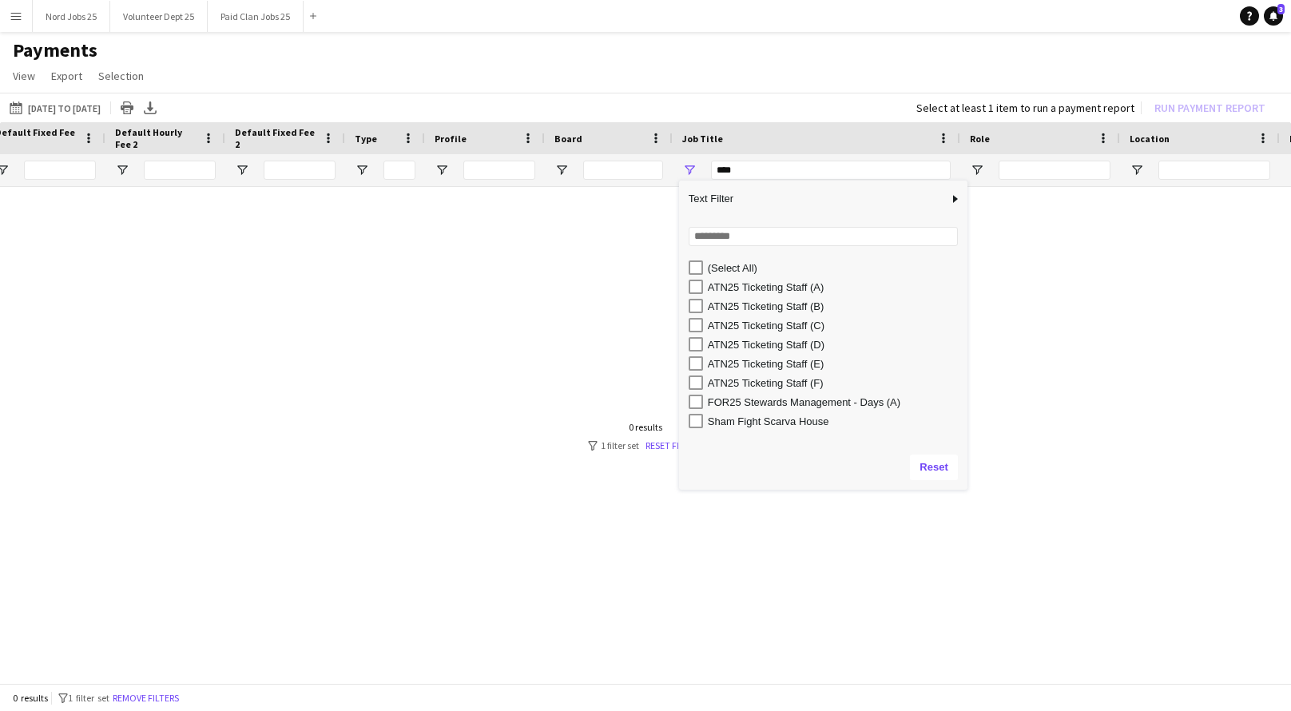
drag, startPoint x: 849, startPoint y: 413, endPoint x: 971, endPoint y: 491, distance: 145.2
click at [967, 490] on div "Column Filter" at bounding box center [965, 488] width 4 height 4
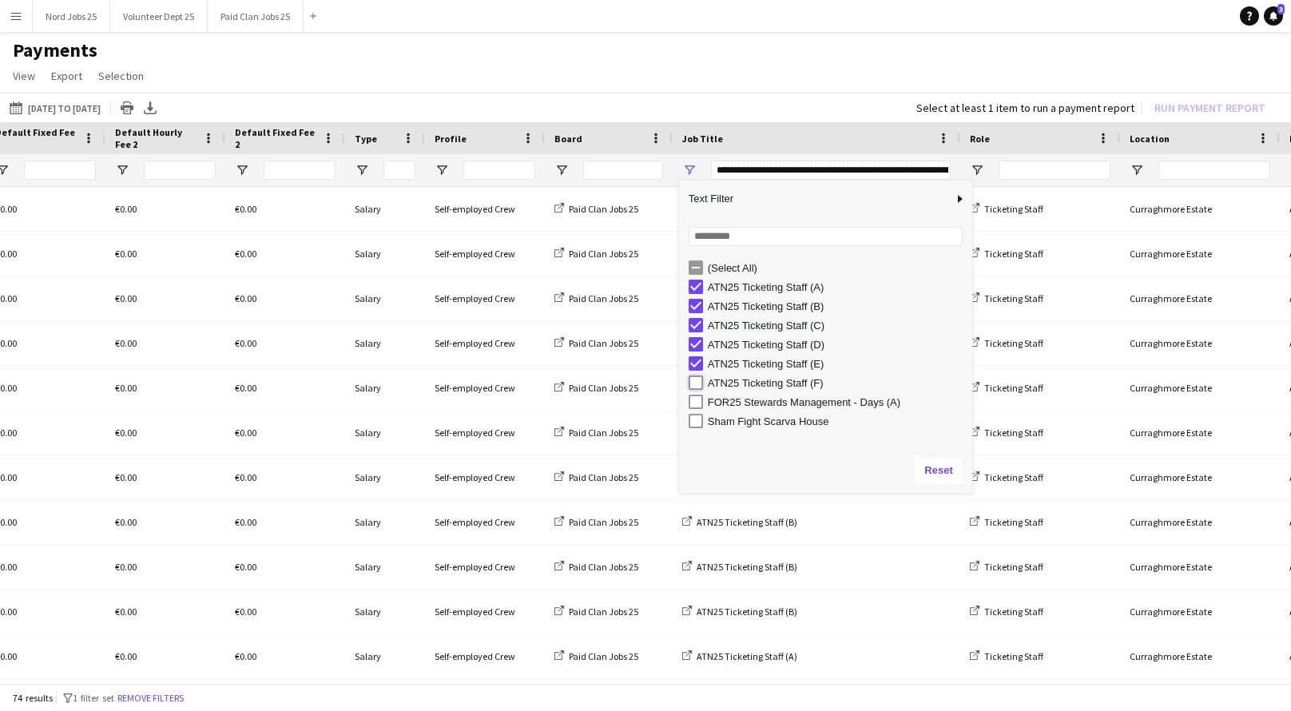
type input "**********"
click at [574, 67] on app-page-menu "View Customise view Customise filters Reset Filters Reset View Reset All Export…" at bounding box center [645, 77] width 1291 height 30
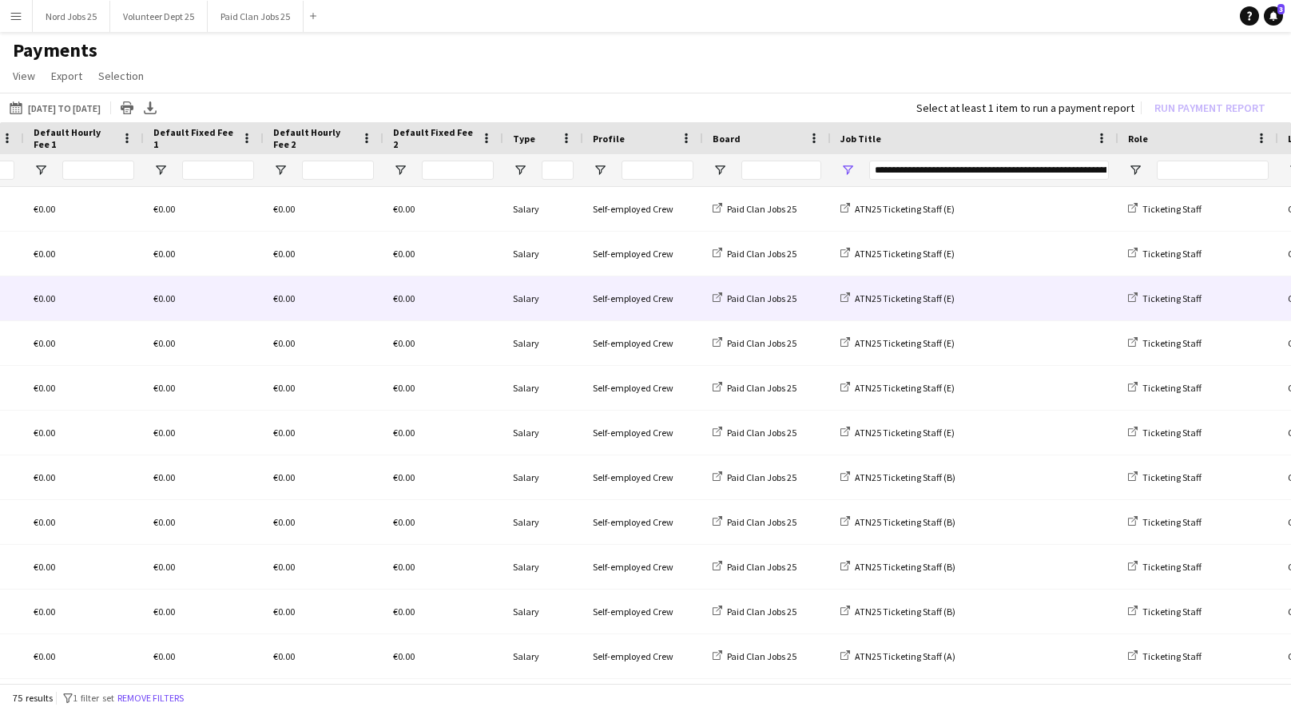
scroll to position [0, 604]
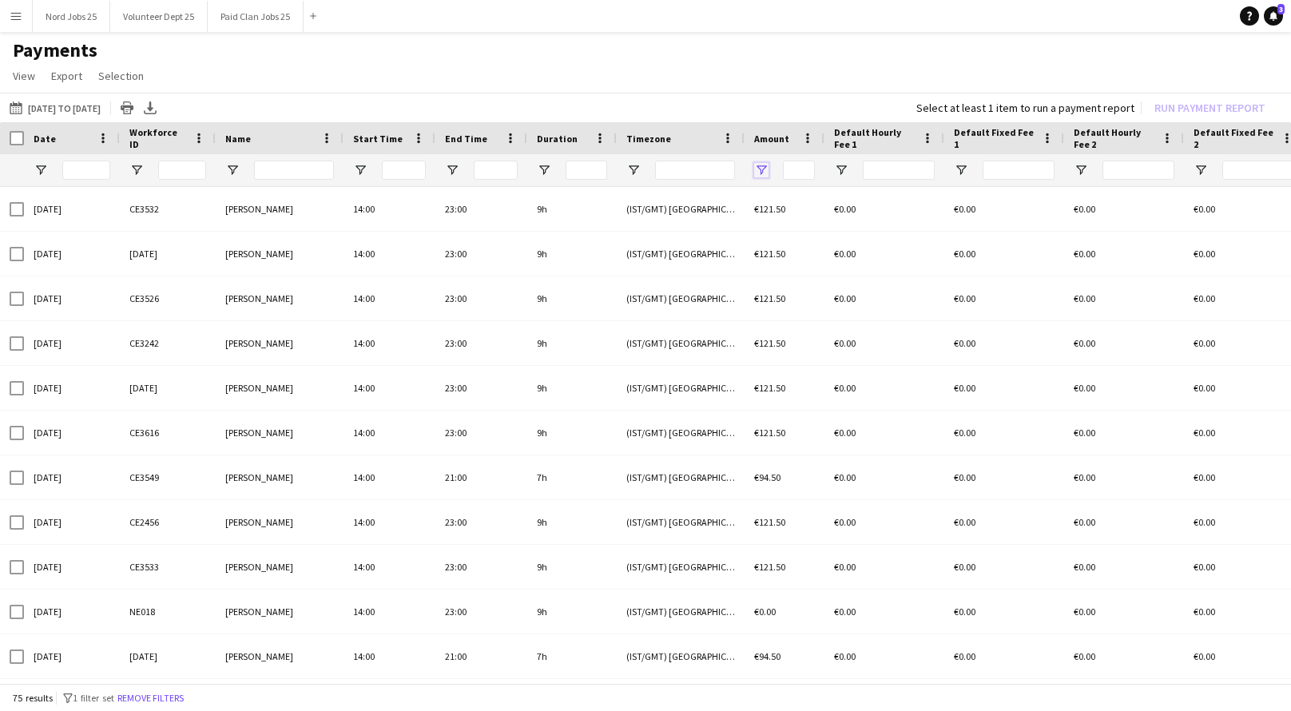
click at [761, 169] on span "Open Filter Menu" at bounding box center [761, 170] width 14 height 14
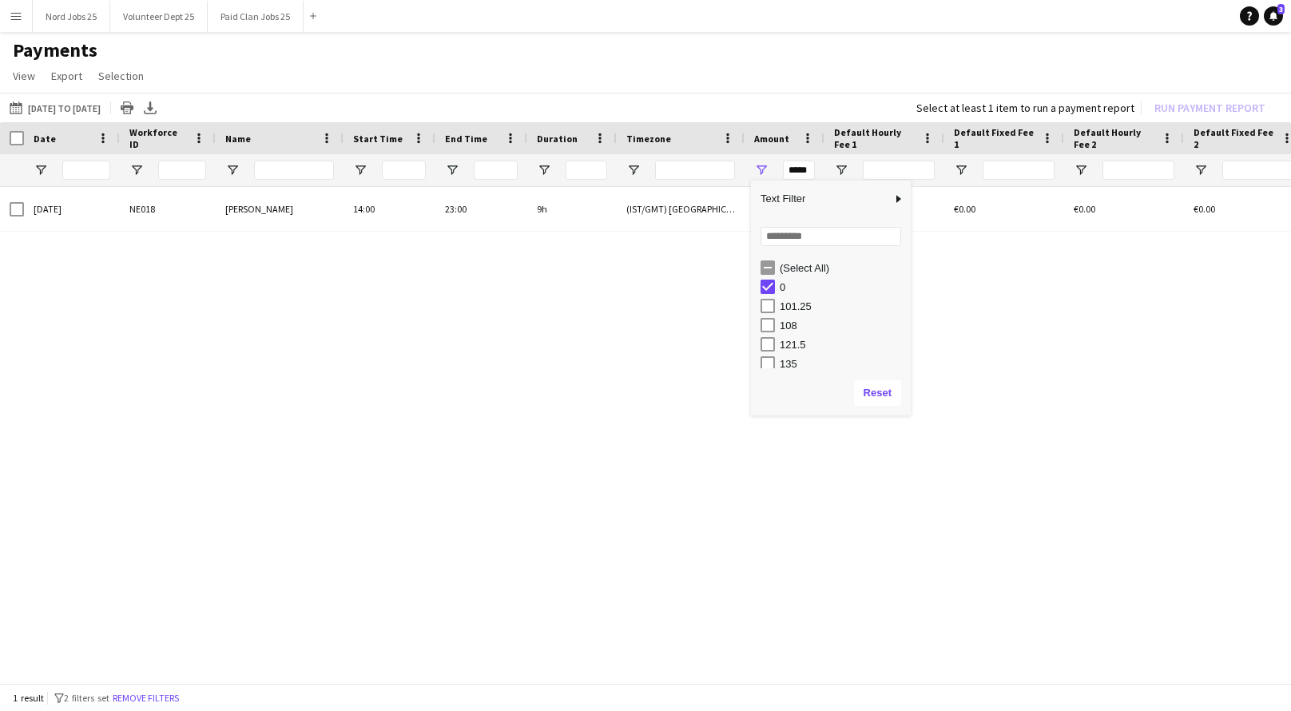
click at [744, 38] on h1 "Payments" at bounding box center [645, 50] width 1291 height 24
click at [765, 163] on span "Open Filter Menu" at bounding box center [761, 170] width 14 height 14
type input "***"
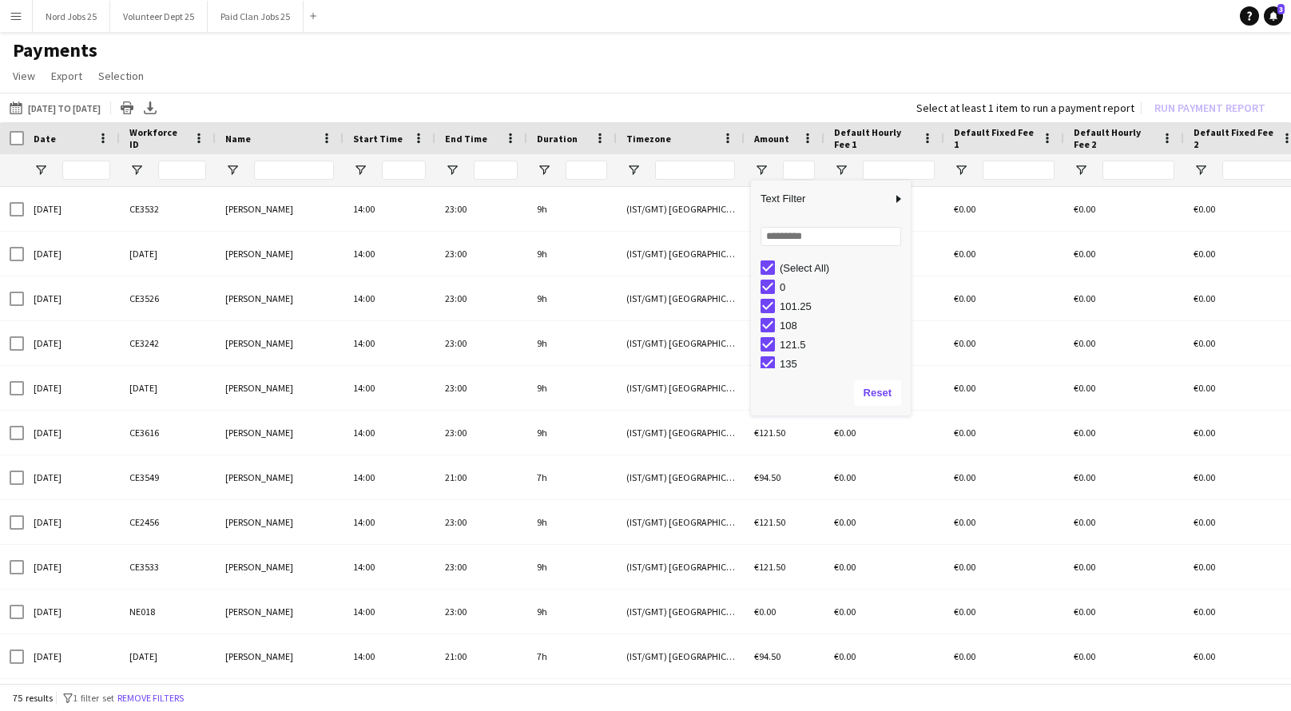
click at [686, 79] on app-page-menu "View Customise view Customise filters Reset Filters Reset View Reset All Export…" at bounding box center [645, 77] width 1291 height 30
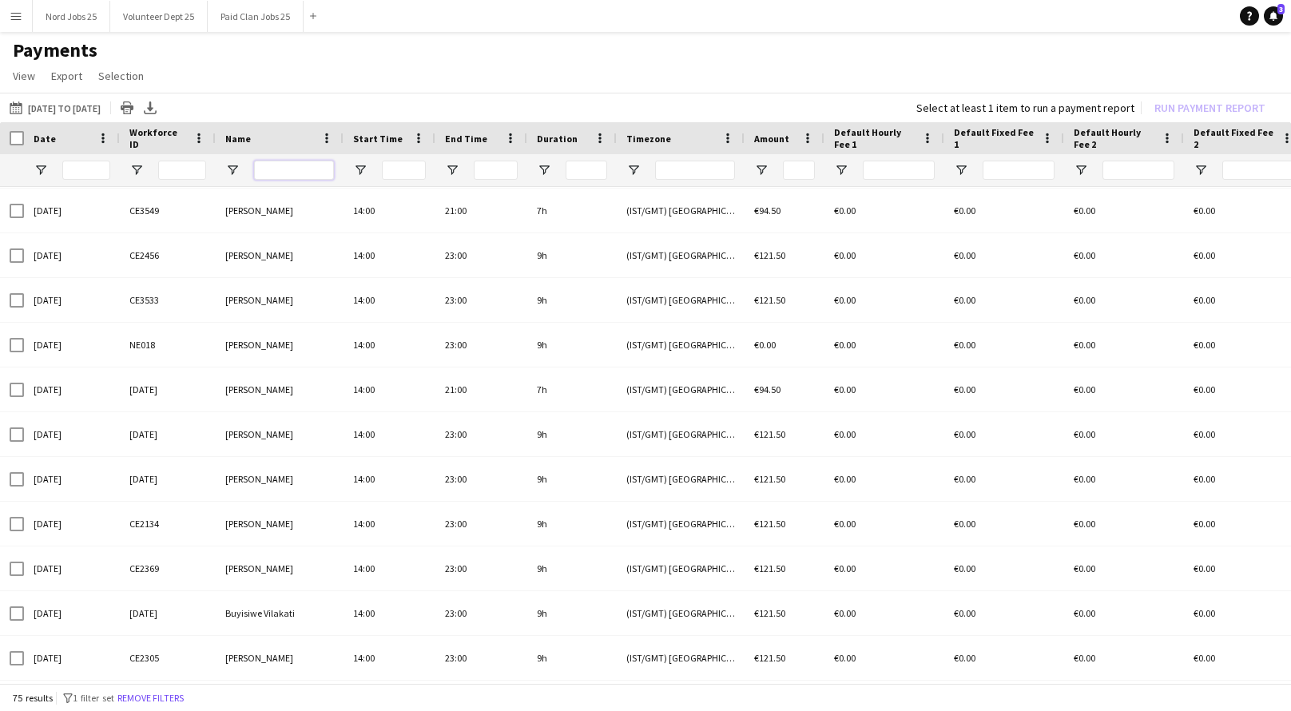
click at [300, 174] on input "Name Filter Input" at bounding box center [294, 170] width 80 height 19
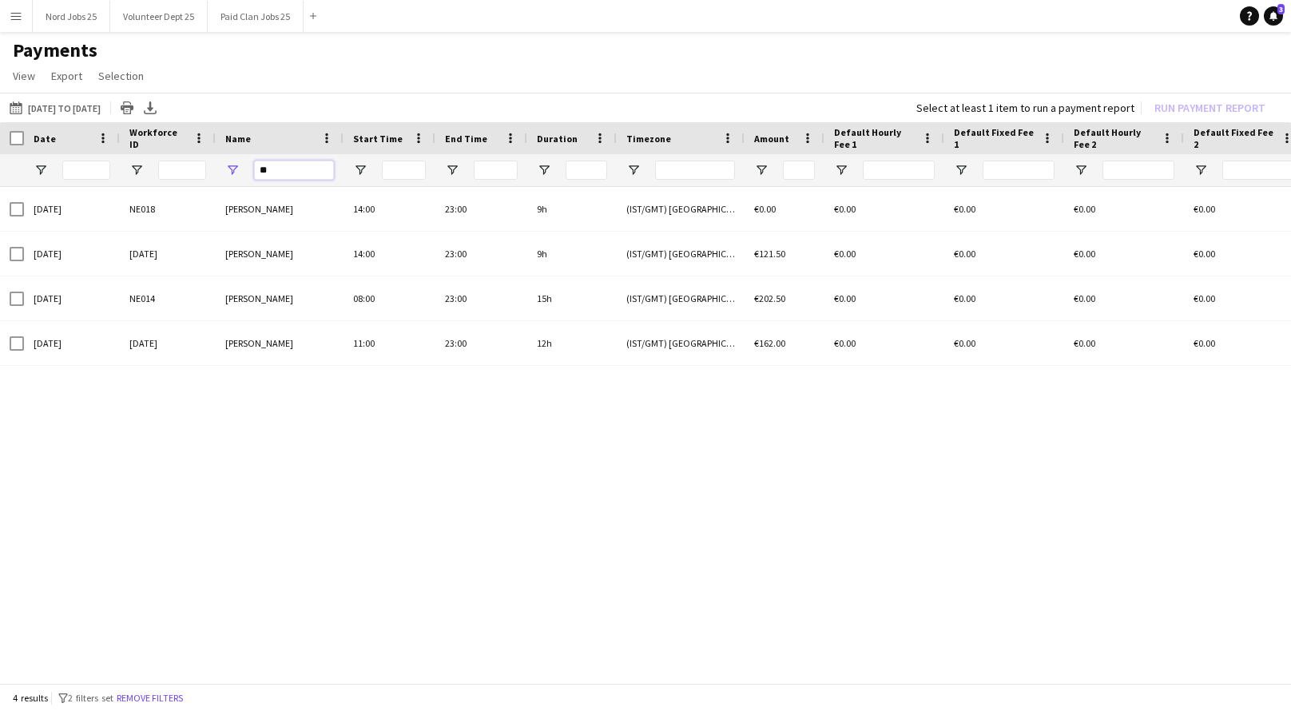
type input "*"
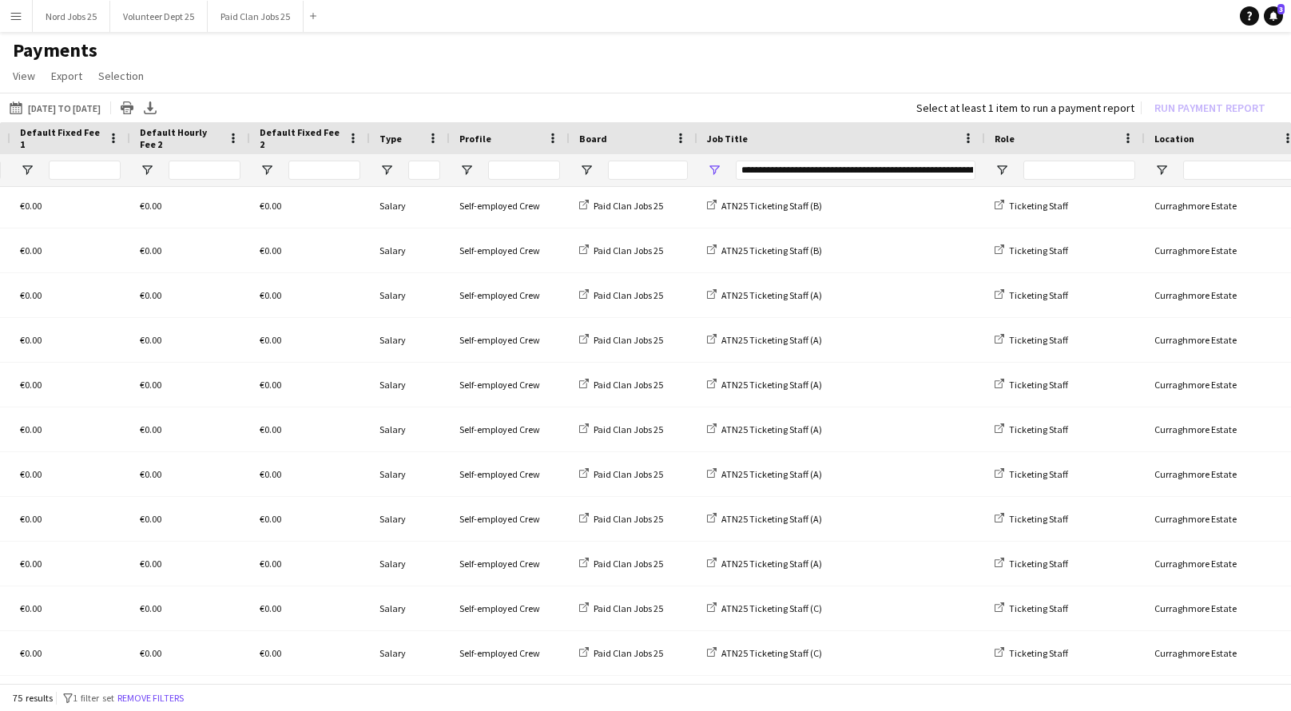
click at [865, 167] on div "**********" at bounding box center [856, 170] width 240 height 19
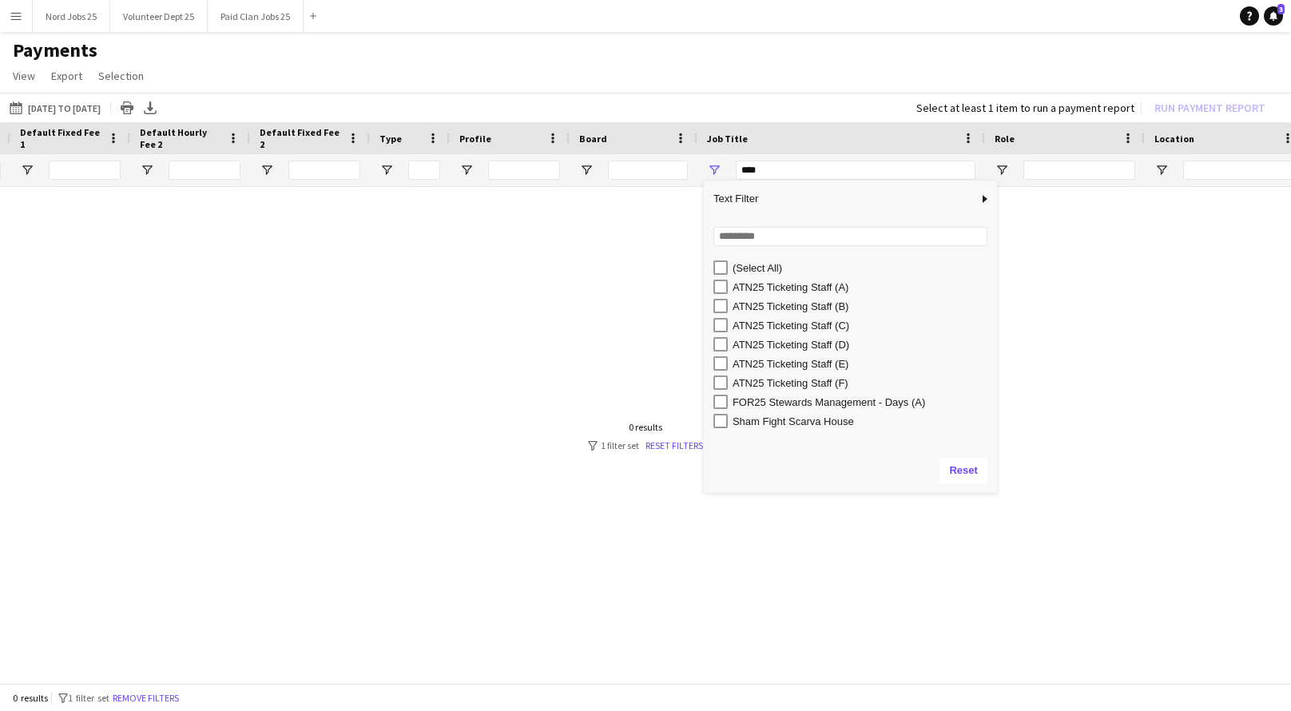
type input "**********"
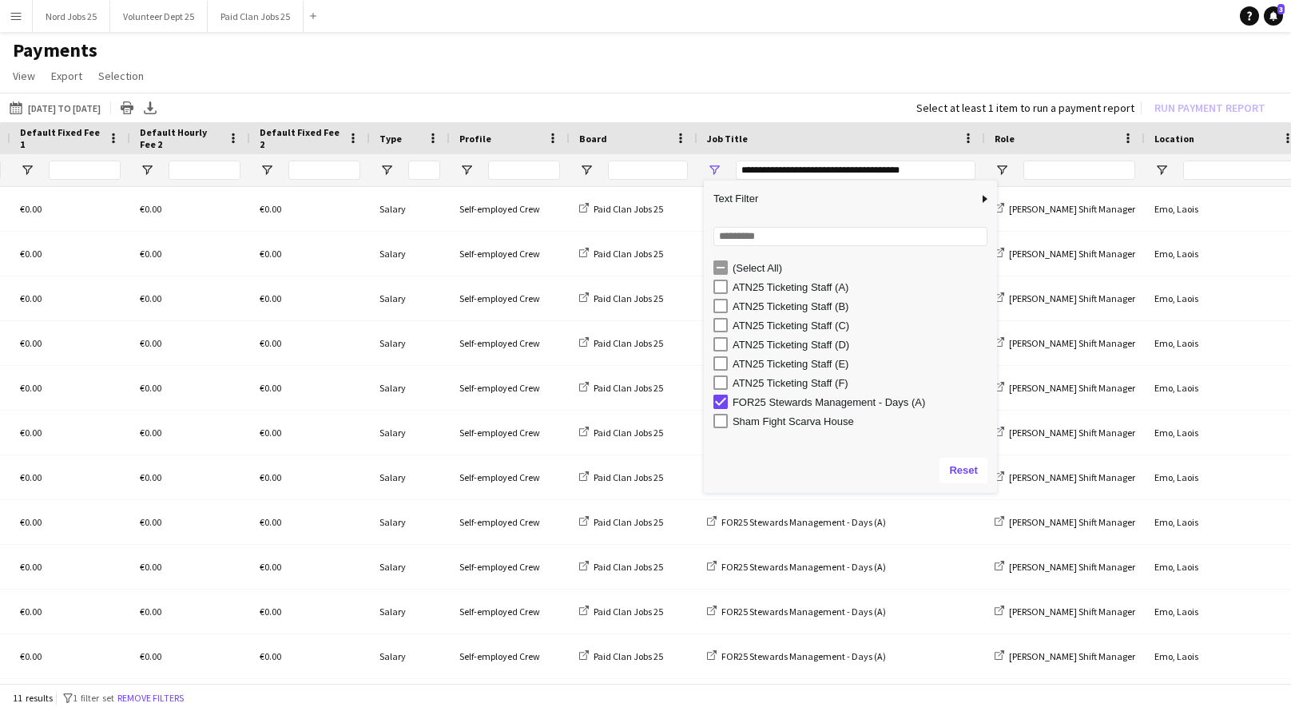
click at [540, 67] on app-page-menu "View Customise view Customise filters Reset Filters Reset View Reset All Export…" at bounding box center [645, 77] width 1291 height 30
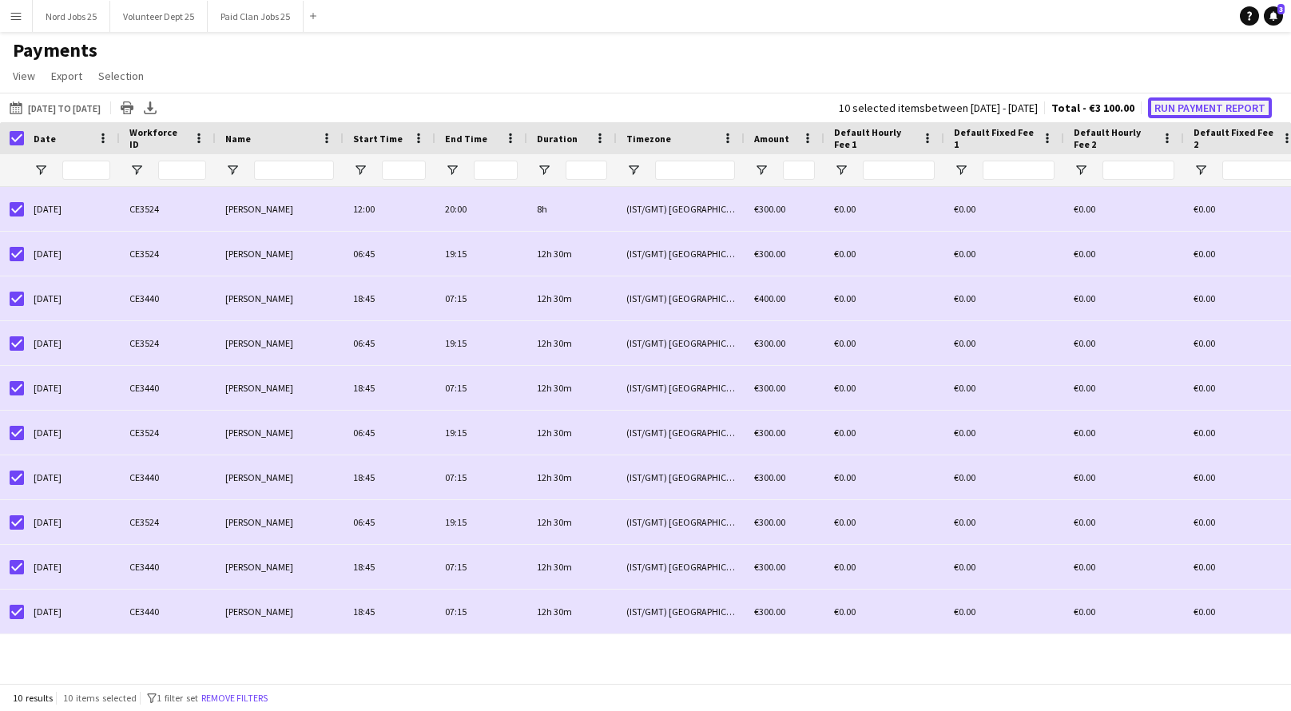
click at [1185, 112] on button "Run Payment Report" at bounding box center [1210, 107] width 124 height 21
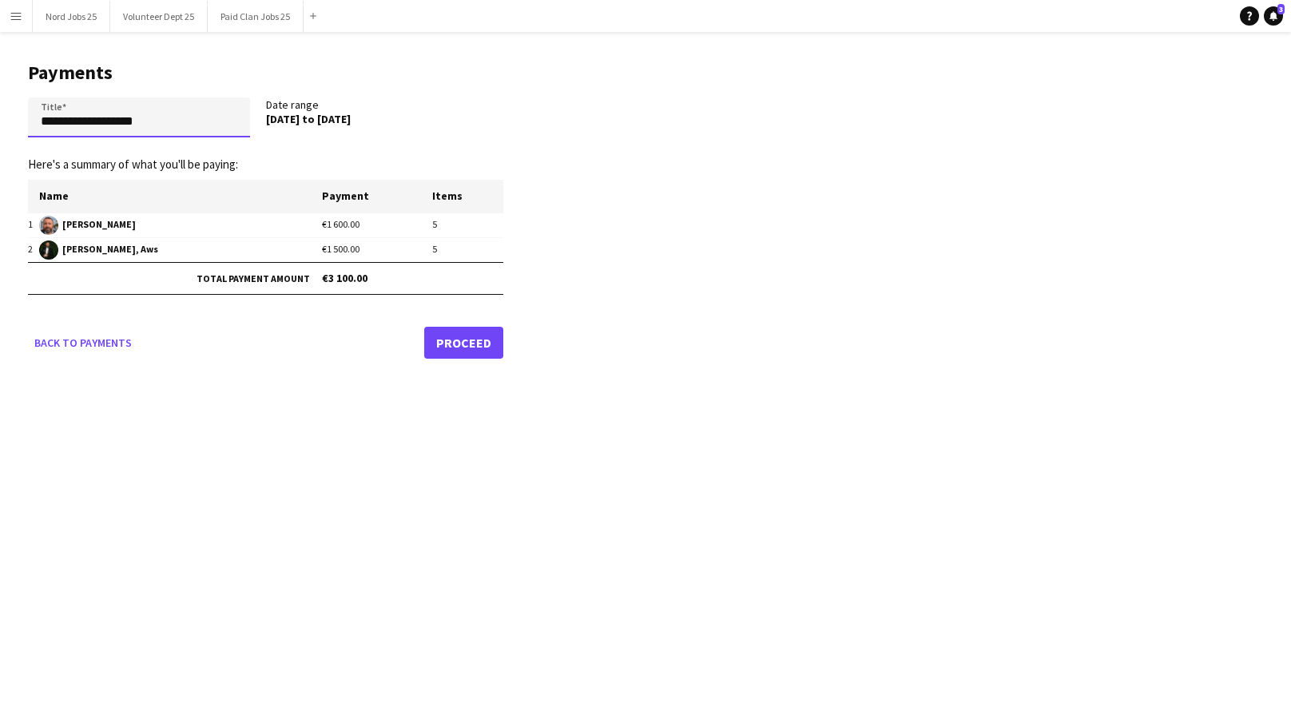
click at [165, 109] on input "**********" at bounding box center [139, 117] width 222 height 40
type input "**********"
click at [455, 336] on link "Proceed" at bounding box center [463, 343] width 79 height 32
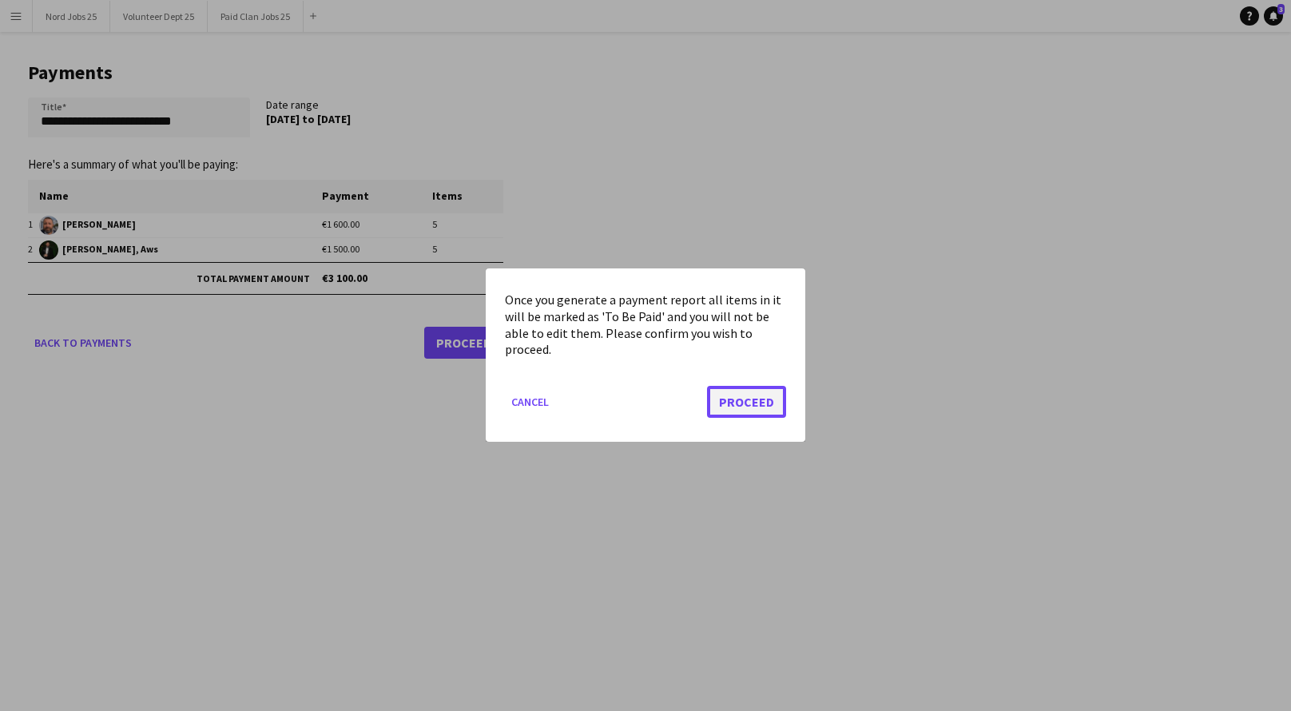
click at [736, 387] on button "Proceed" at bounding box center [746, 403] width 79 height 32
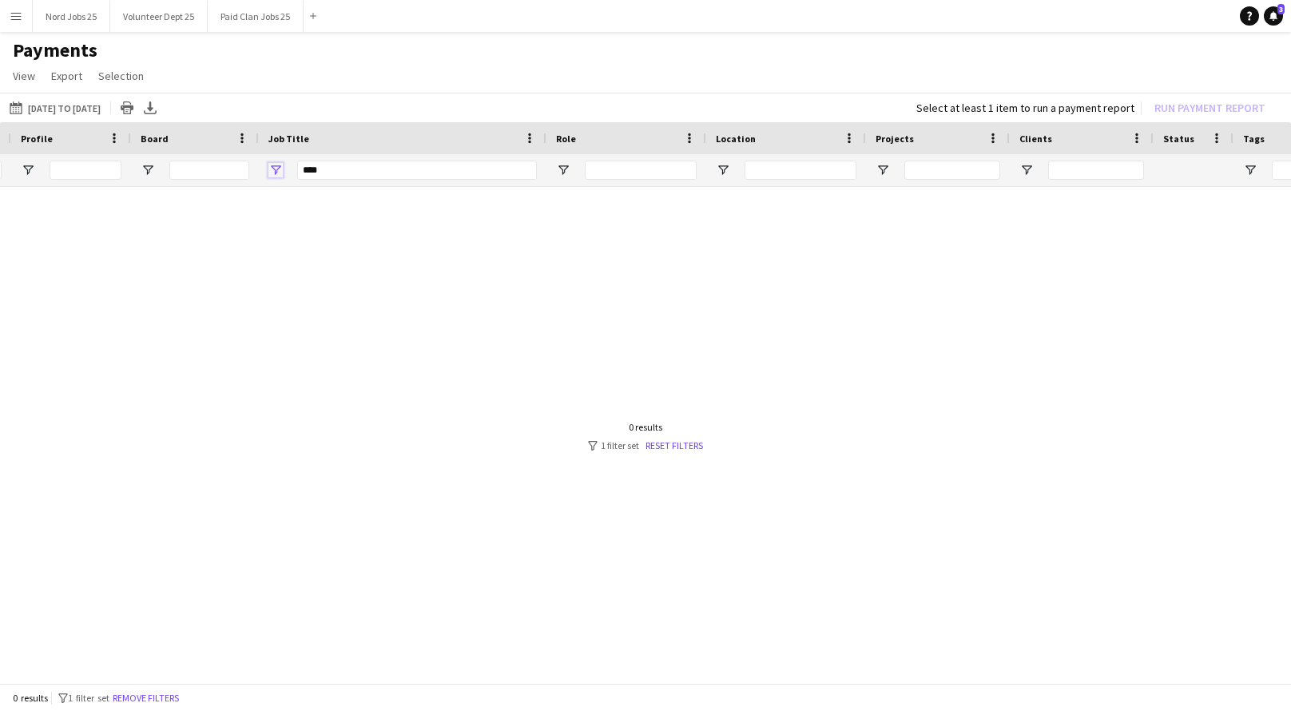
click at [278, 164] on span "Open Filter Menu" at bounding box center [275, 170] width 14 height 14
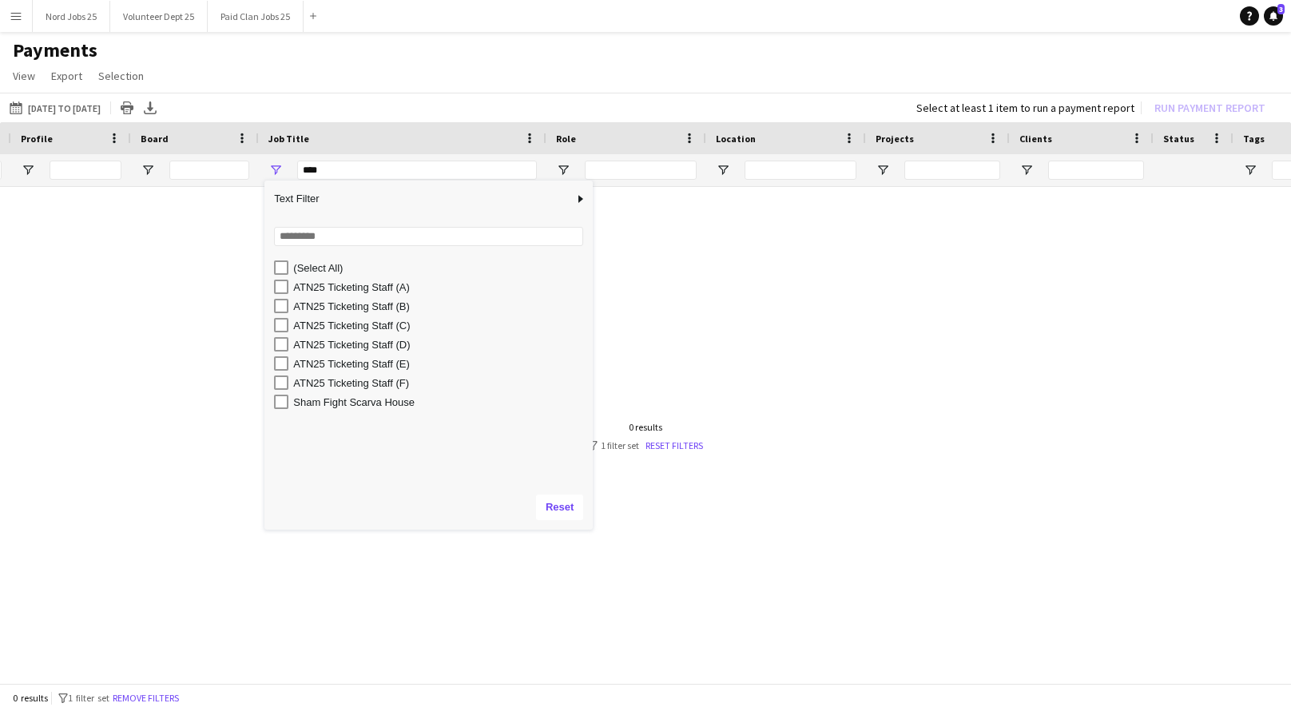
drag, startPoint x: 435, startPoint y: 411, endPoint x: 593, endPoint y: 526, distance: 195.4
click at [593, 526] on div "Column Filter" at bounding box center [591, 528] width 4 height 4
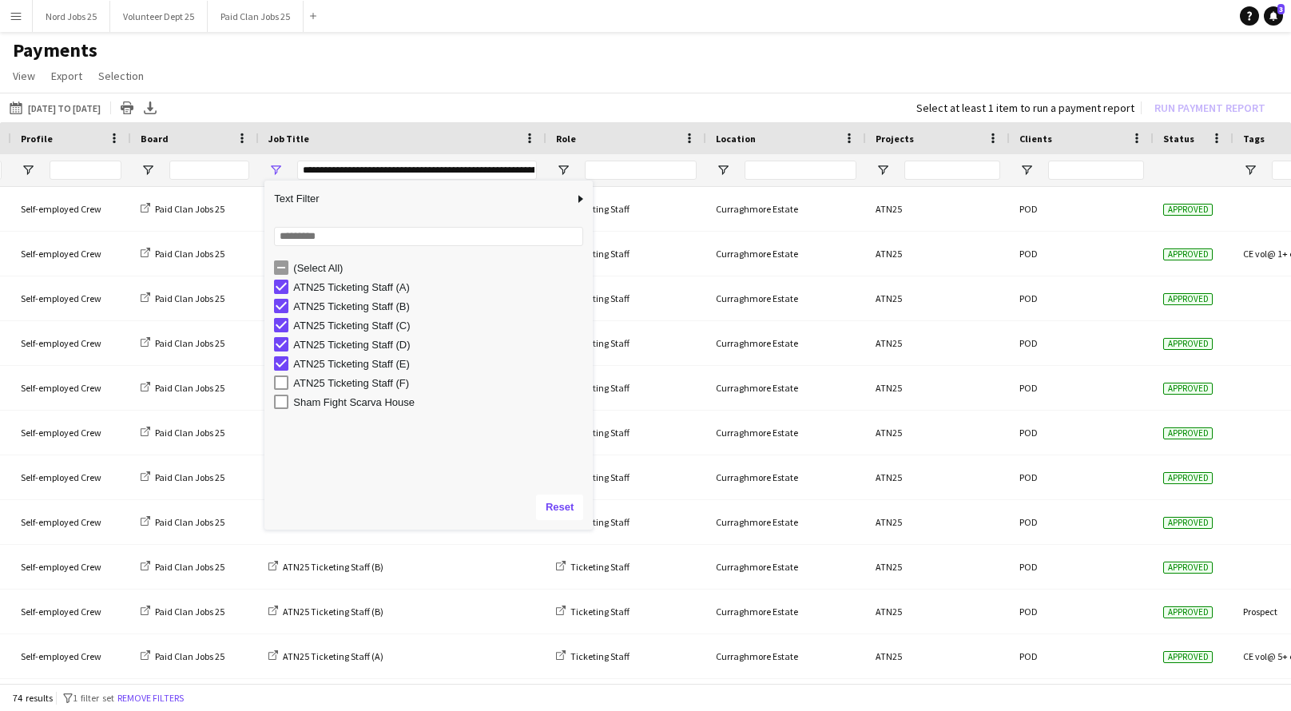
click at [280, 389] on div "ATN25 Ticketing Staff (F)" at bounding box center [433, 382] width 319 height 19
type input "**********"
click at [400, 80] on app-page-menu "View Customise view Customise filters Reset Filters Reset View Reset All Export…" at bounding box center [645, 77] width 1291 height 30
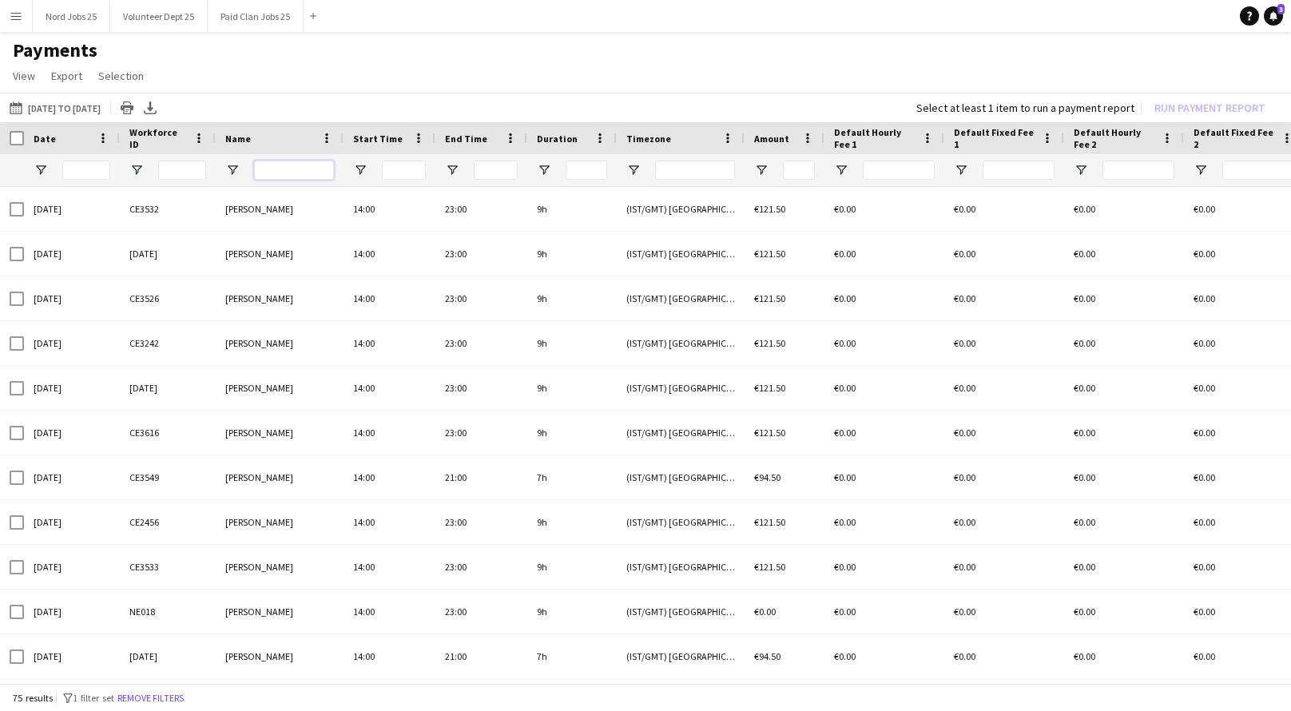
click at [287, 167] on input "Name Filter Input" at bounding box center [294, 170] width 80 height 19
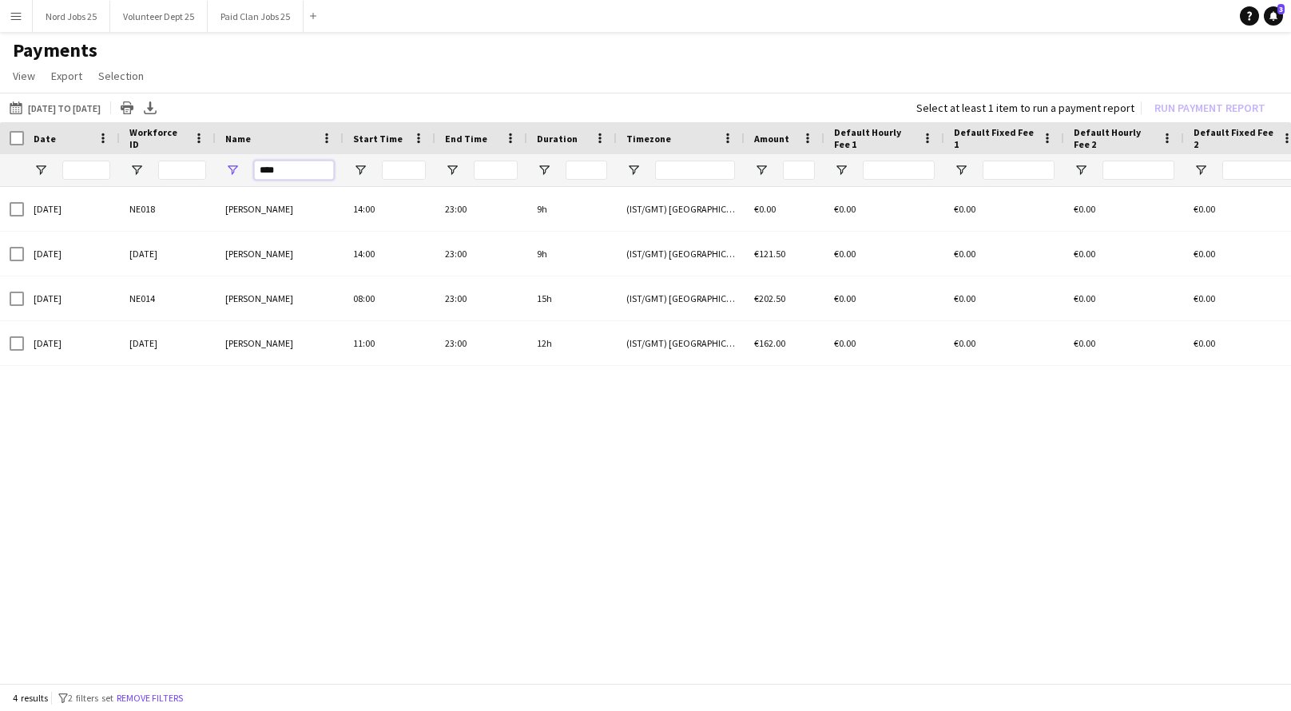
type input "****"
click at [235, 166] on span "Open Filter Menu" at bounding box center [232, 170] width 14 height 14
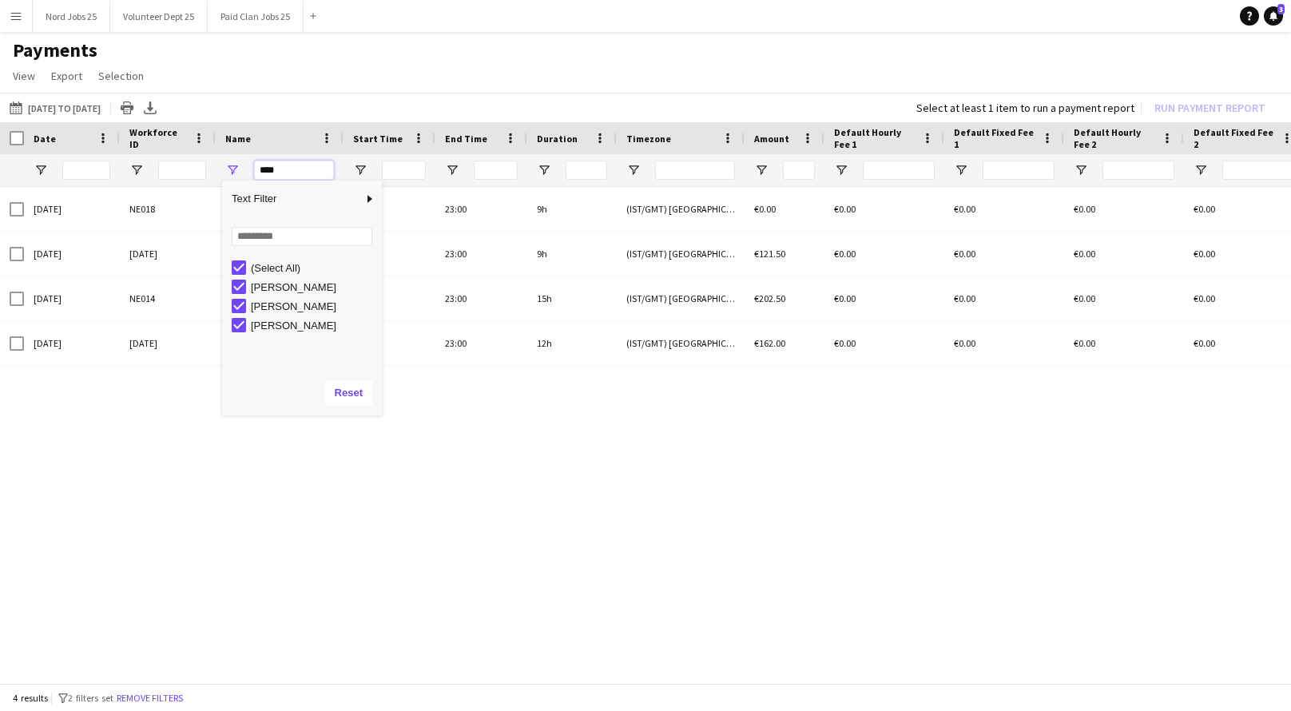
click at [269, 168] on input "****" at bounding box center [294, 170] width 80 height 19
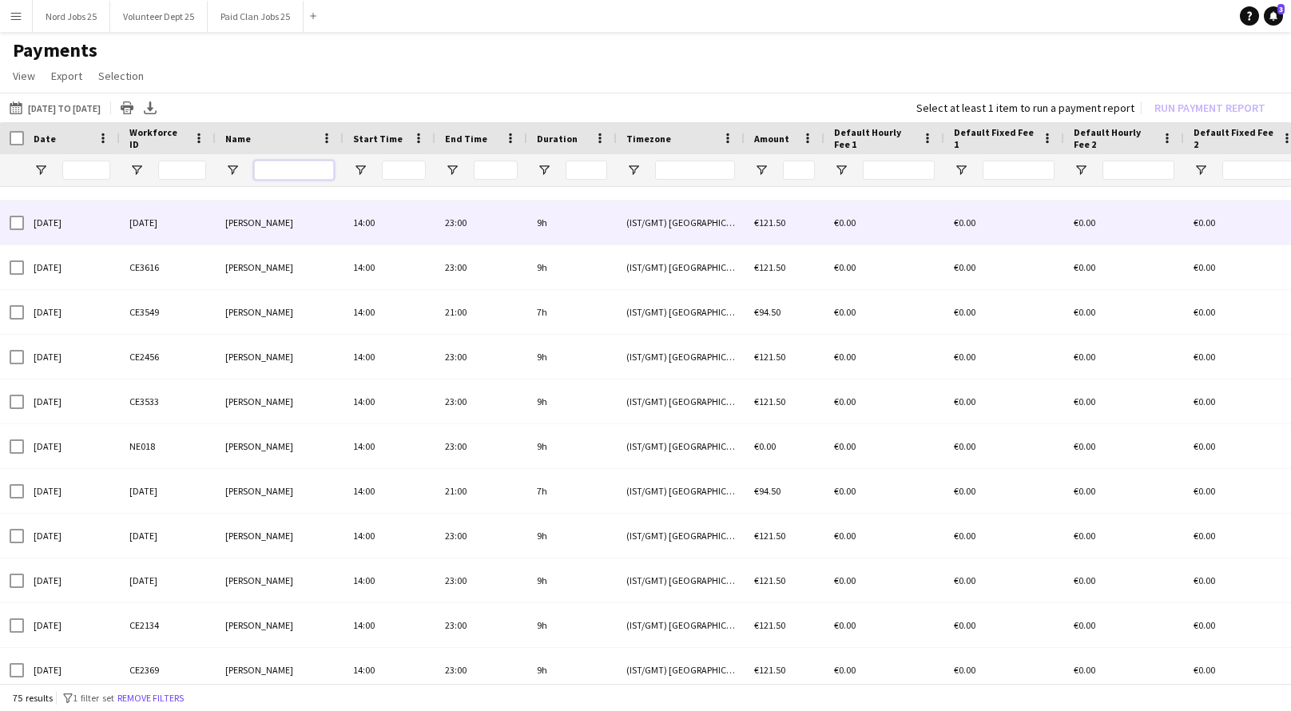
scroll to position [171, 0]
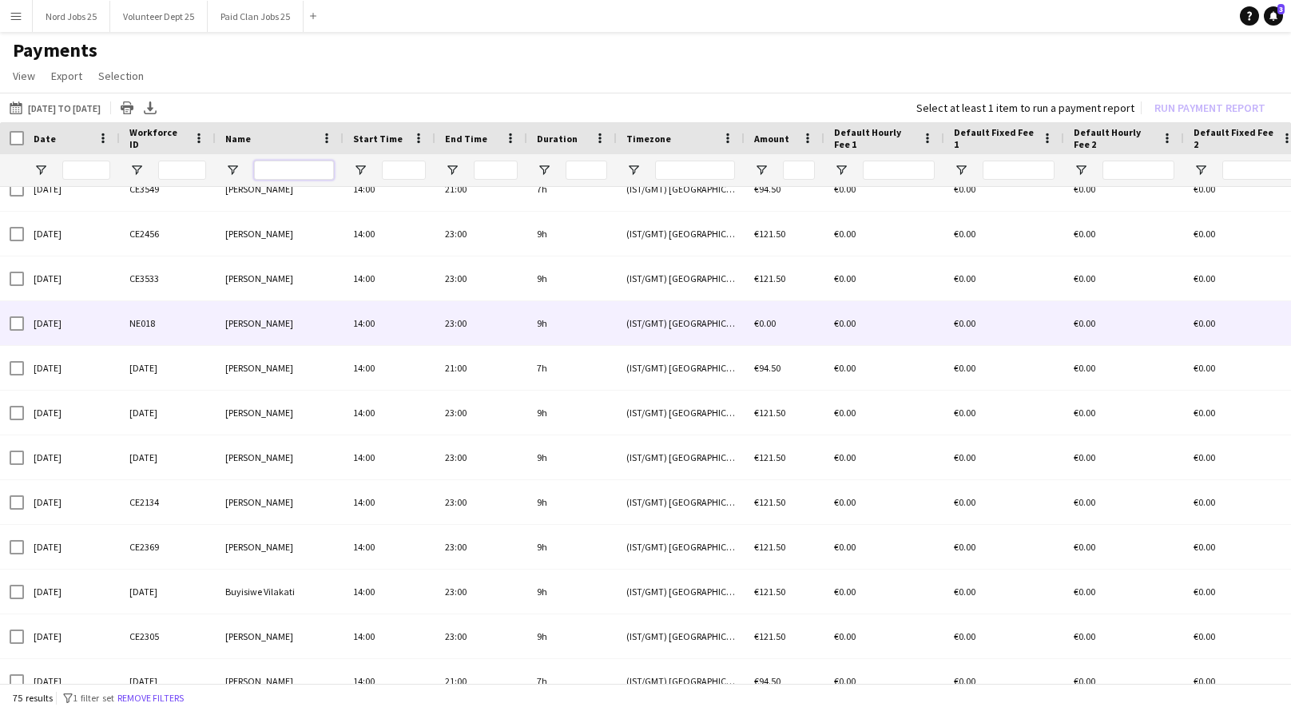
type input "*"
